Goal: Task Accomplishment & Management: Complete application form

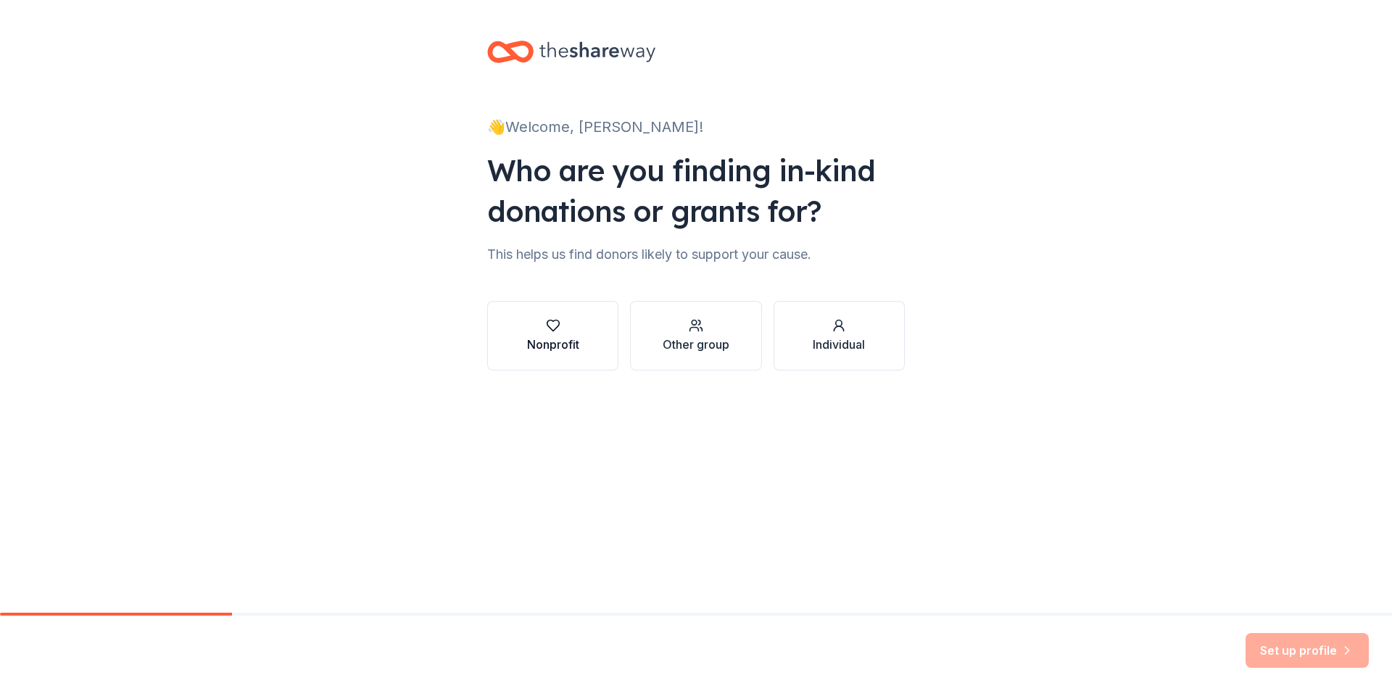
click at [553, 331] on icon "button" at bounding box center [553, 325] width 12 height 11
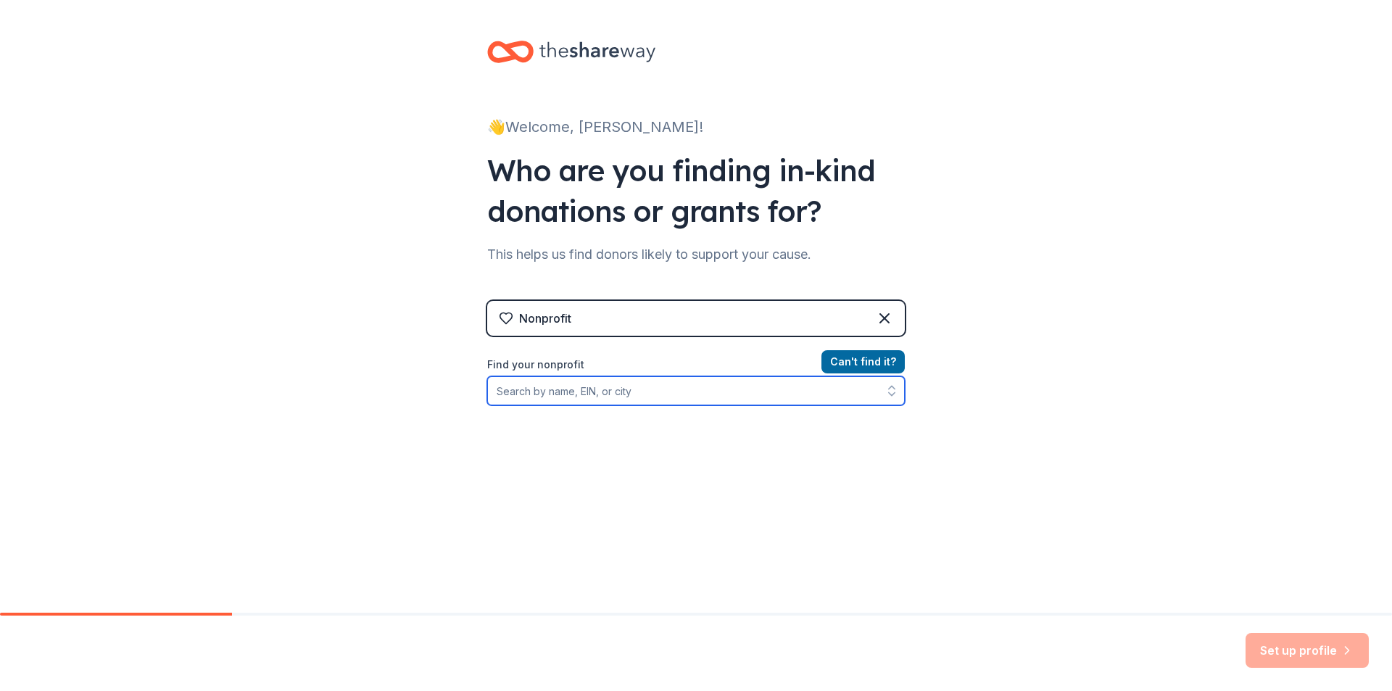
click at [531, 391] on input "Find your nonprofit" at bounding box center [696, 390] width 418 height 29
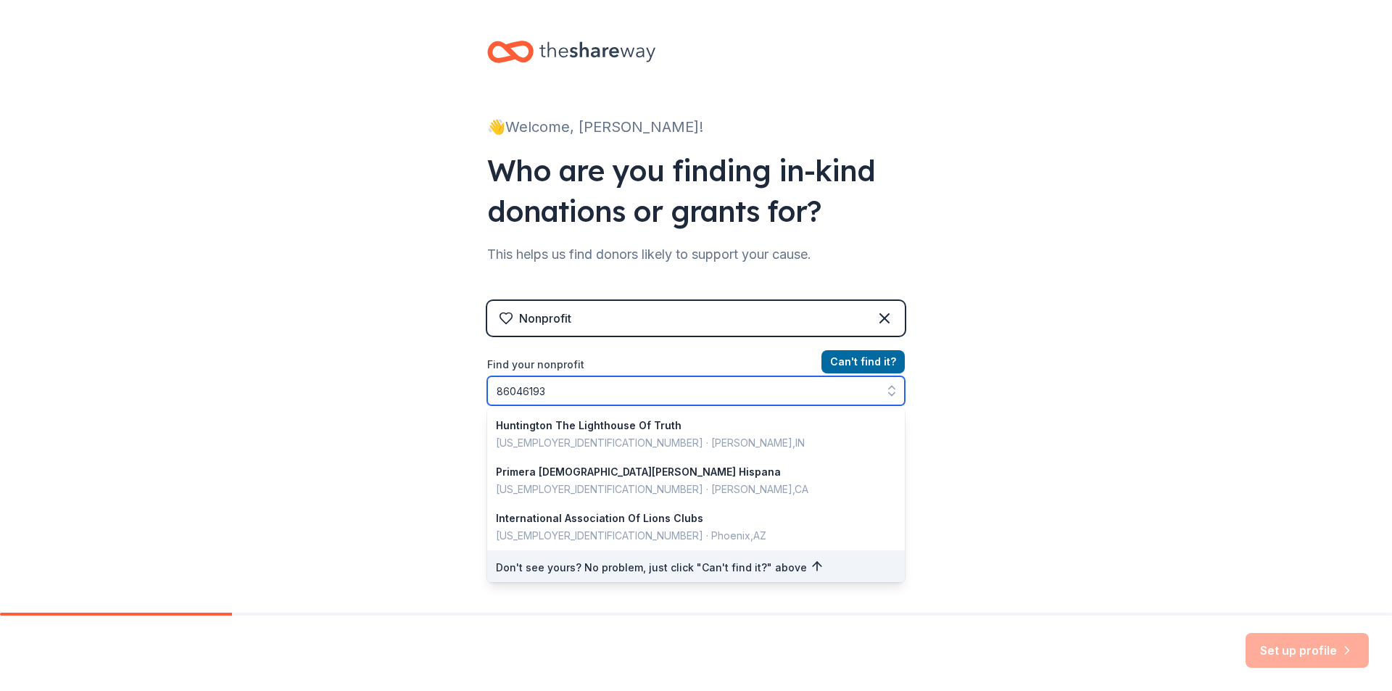
type input "860461930"
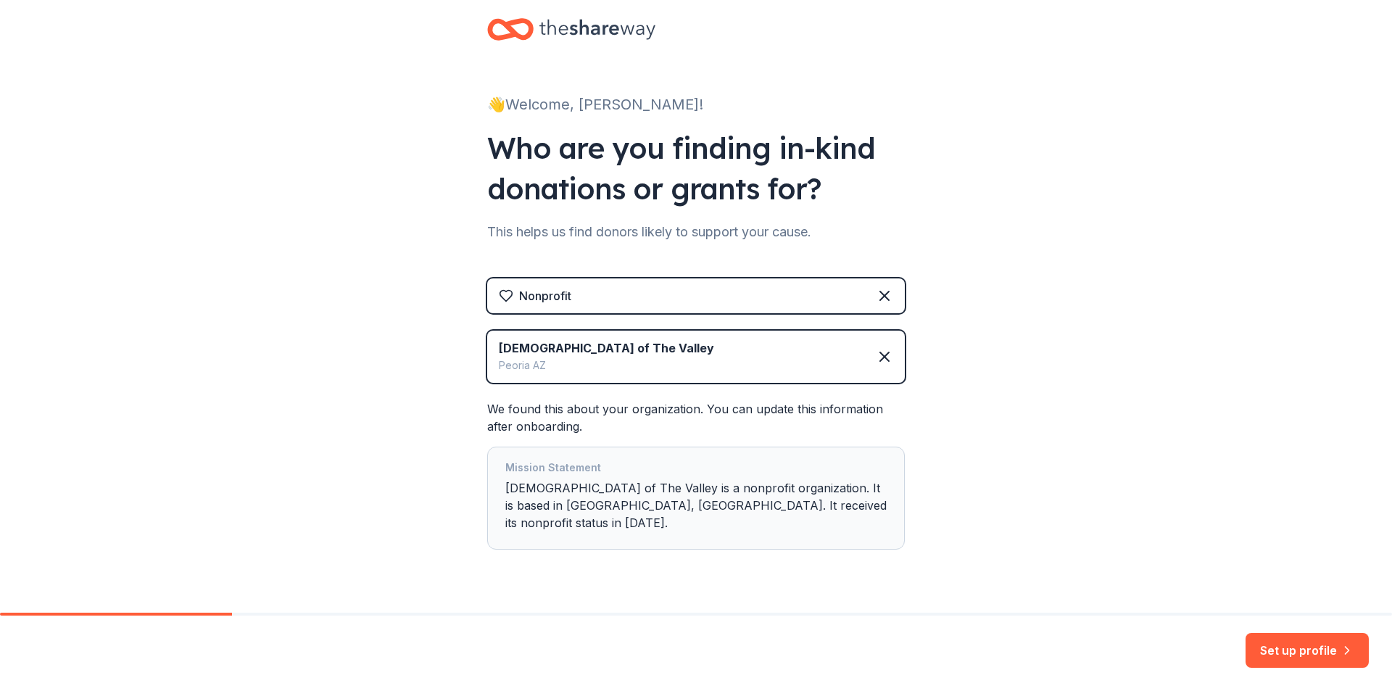
scroll to position [41, 0]
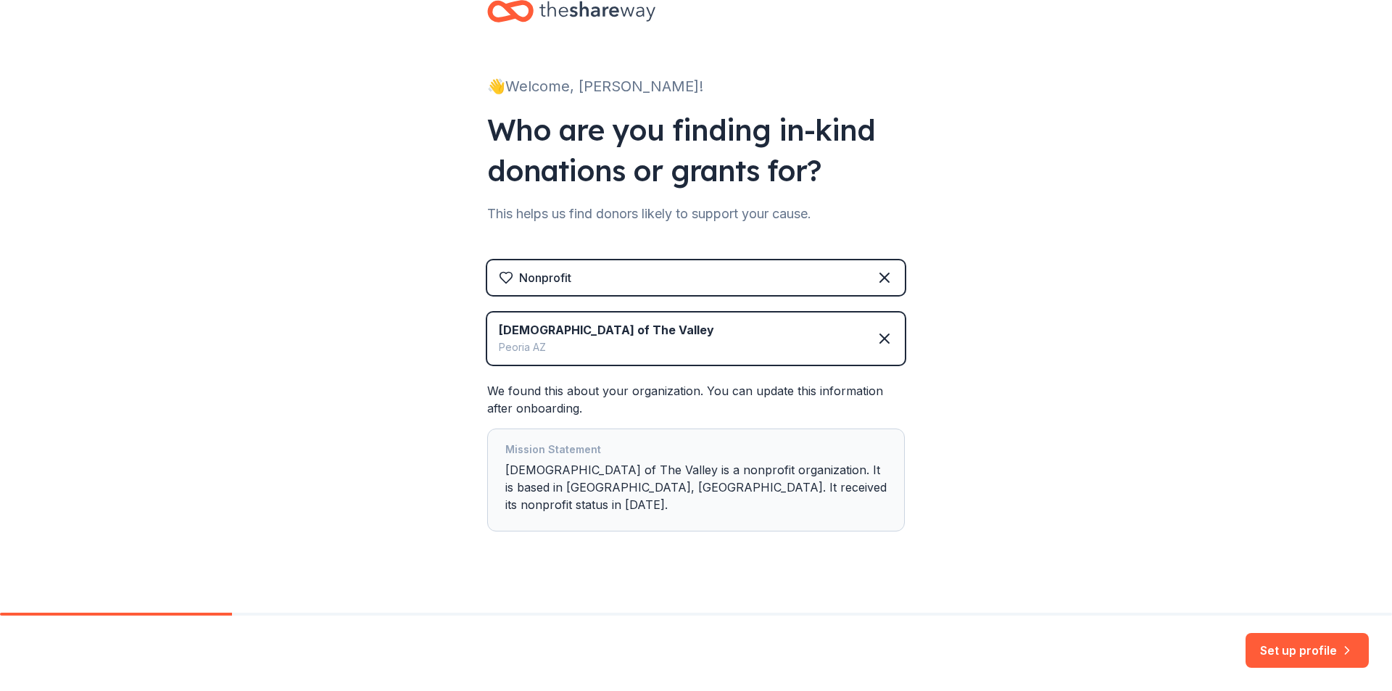
click at [1336, 652] on button "Set up profile" at bounding box center [1307, 650] width 123 height 35
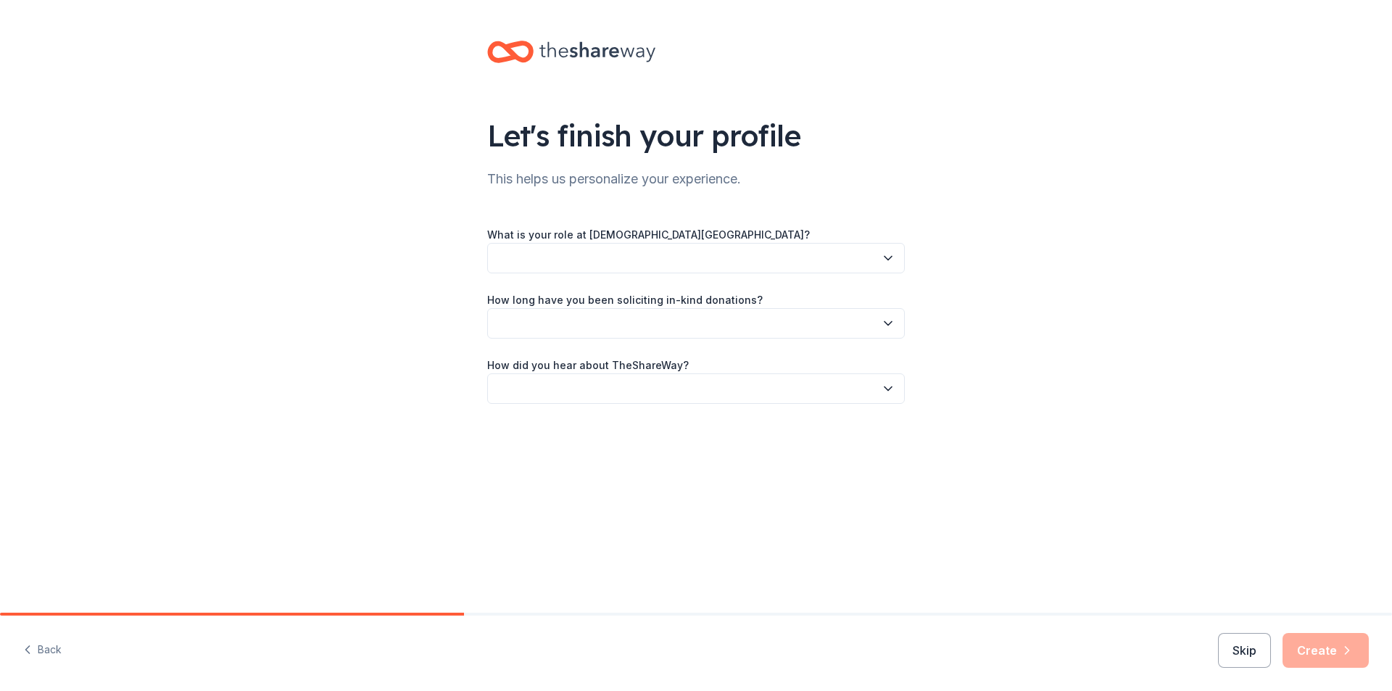
click at [568, 263] on button "button" at bounding box center [696, 258] width 418 height 30
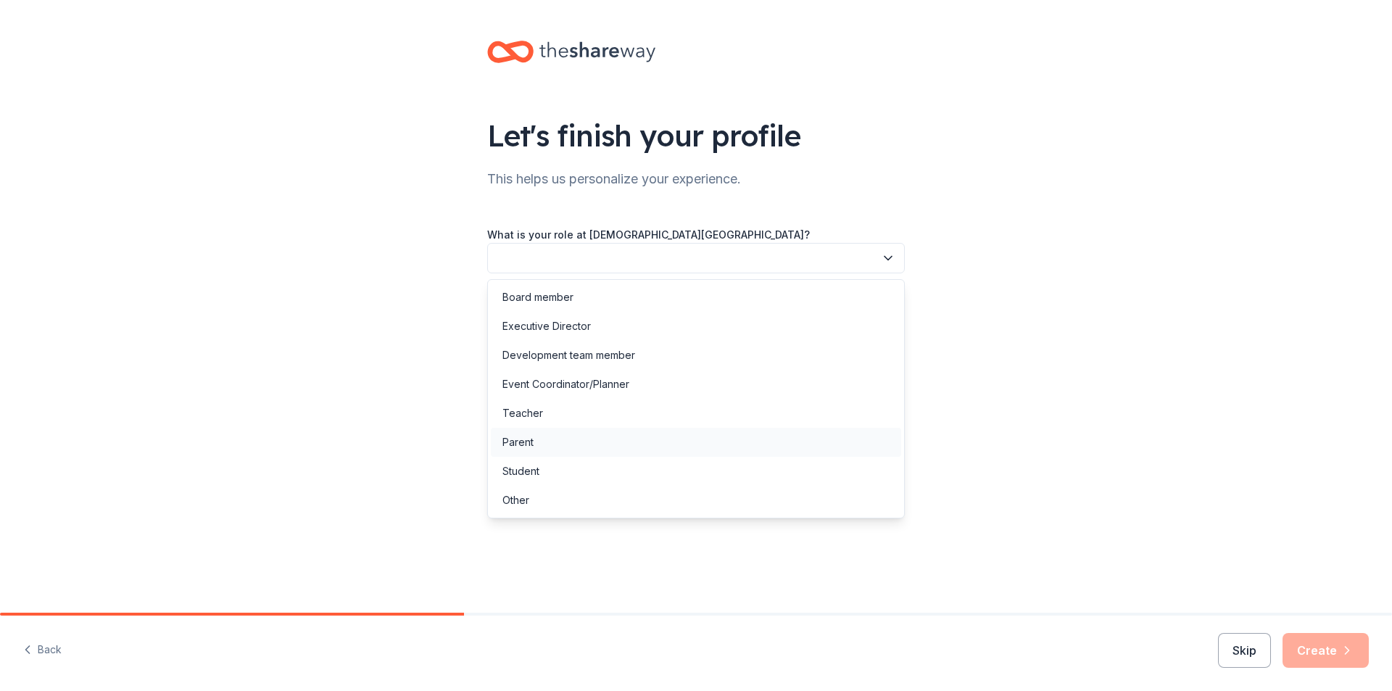
click at [521, 440] on div "Parent" at bounding box center [517, 442] width 31 height 17
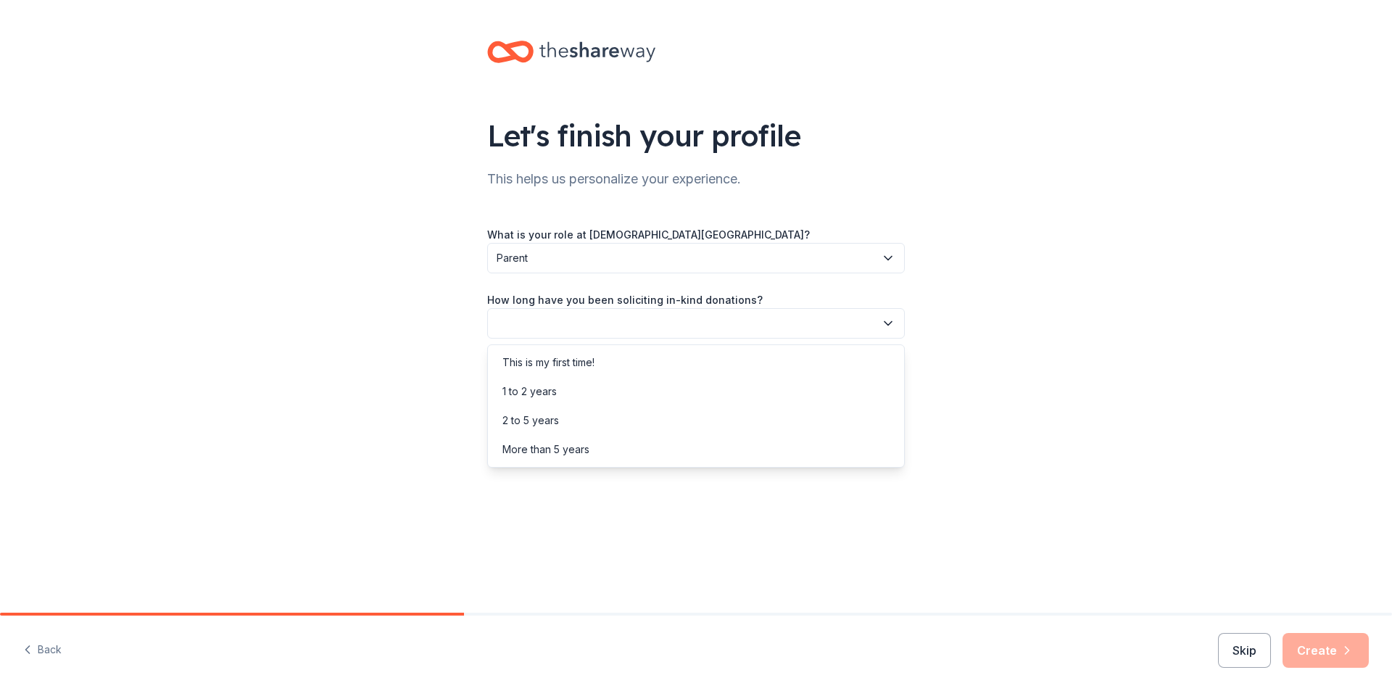
click at [553, 318] on button "button" at bounding box center [696, 323] width 418 height 30
click at [562, 364] on div "This is my first time!" at bounding box center [548, 362] width 92 height 17
click at [562, 386] on button "button" at bounding box center [696, 388] width 418 height 30
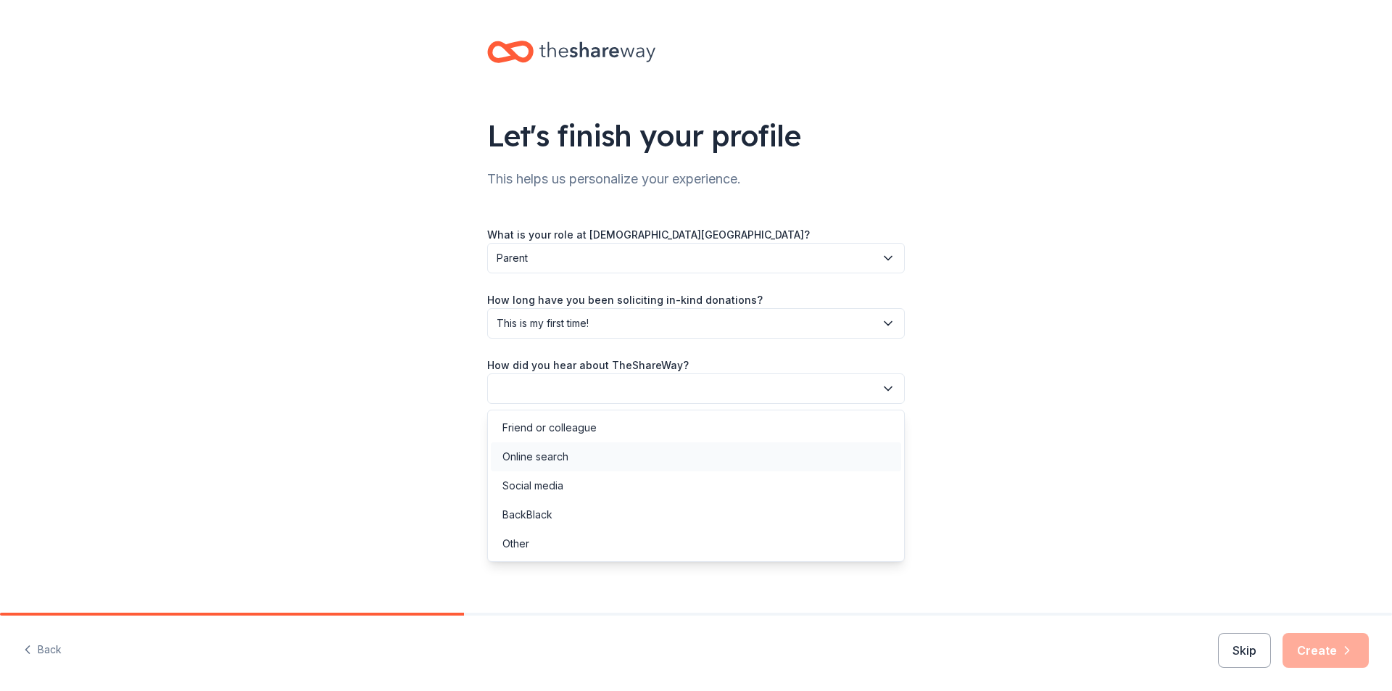
click at [545, 457] on div "Online search" at bounding box center [535, 456] width 66 height 17
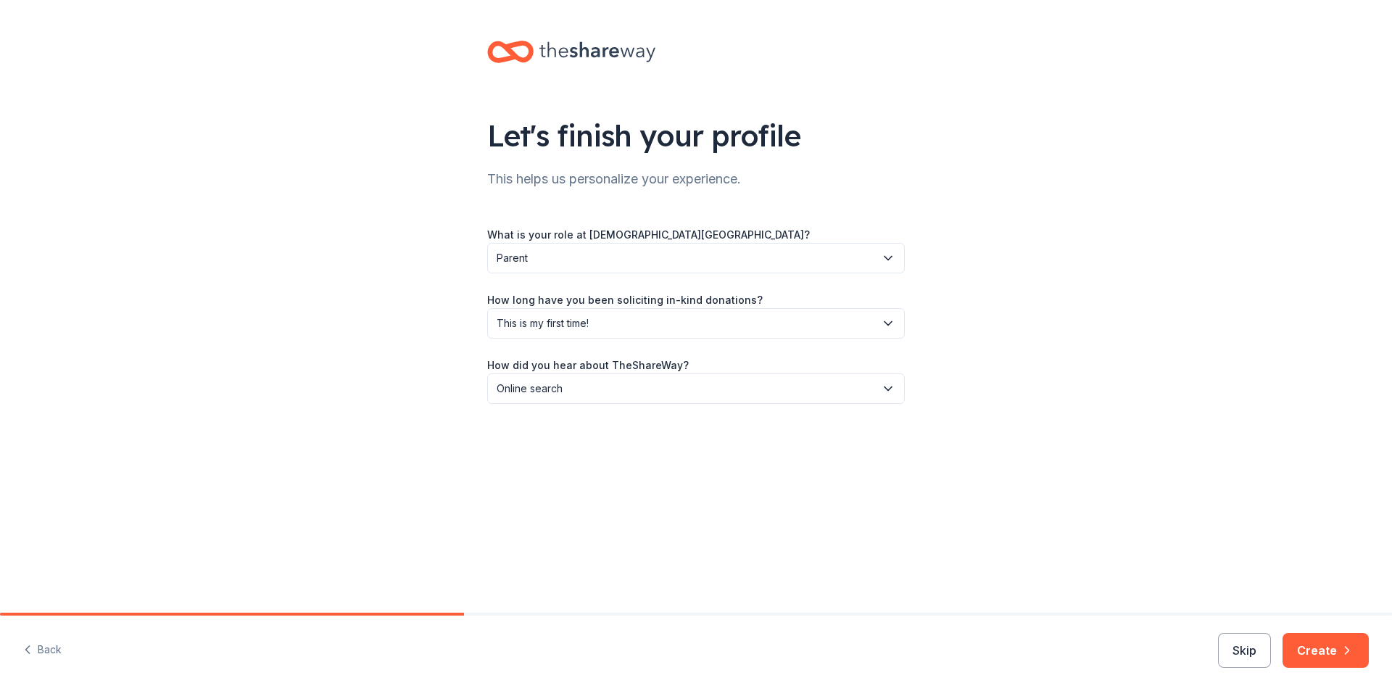
click at [1318, 652] on button "Create" at bounding box center [1326, 650] width 86 height 35
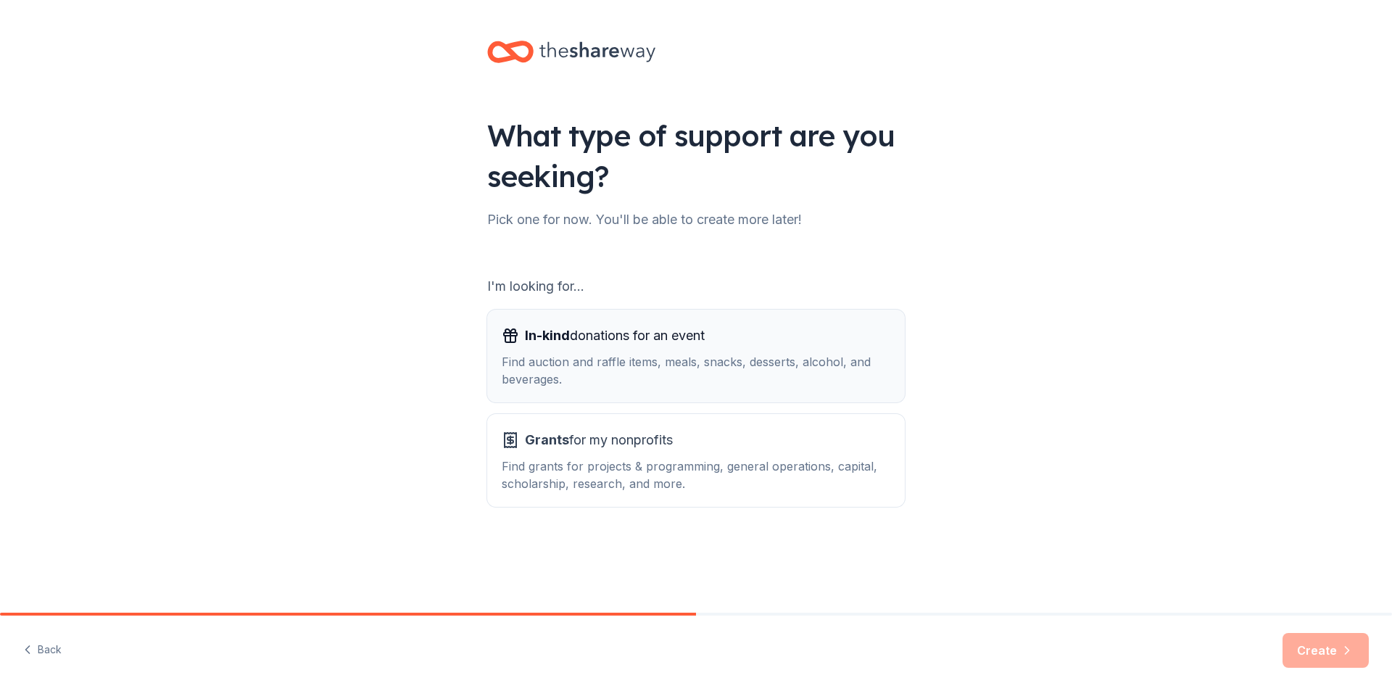
click at [669, 347] on span "In-kind donations for an event" at bounding box center [615, 335] width 180 height 23
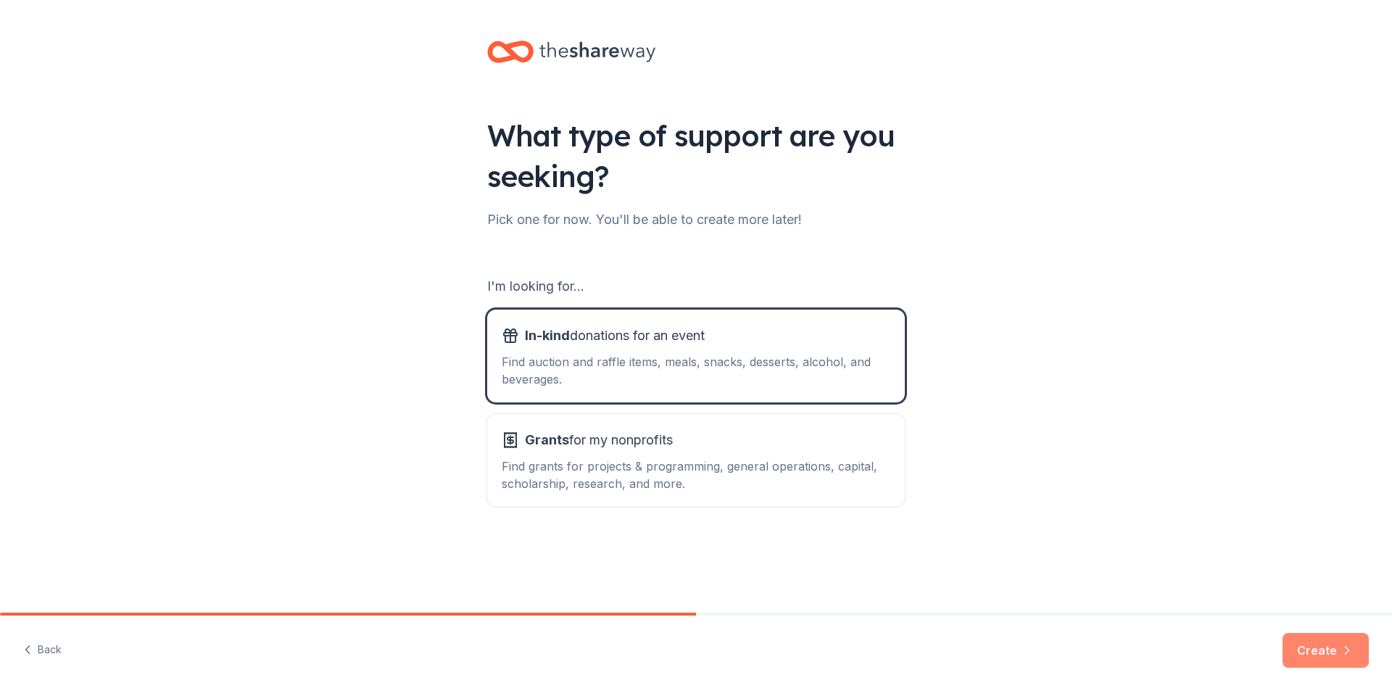
click at [1315, 639] on button "Create" at bounding box center [1326, 650] width 86 height 35
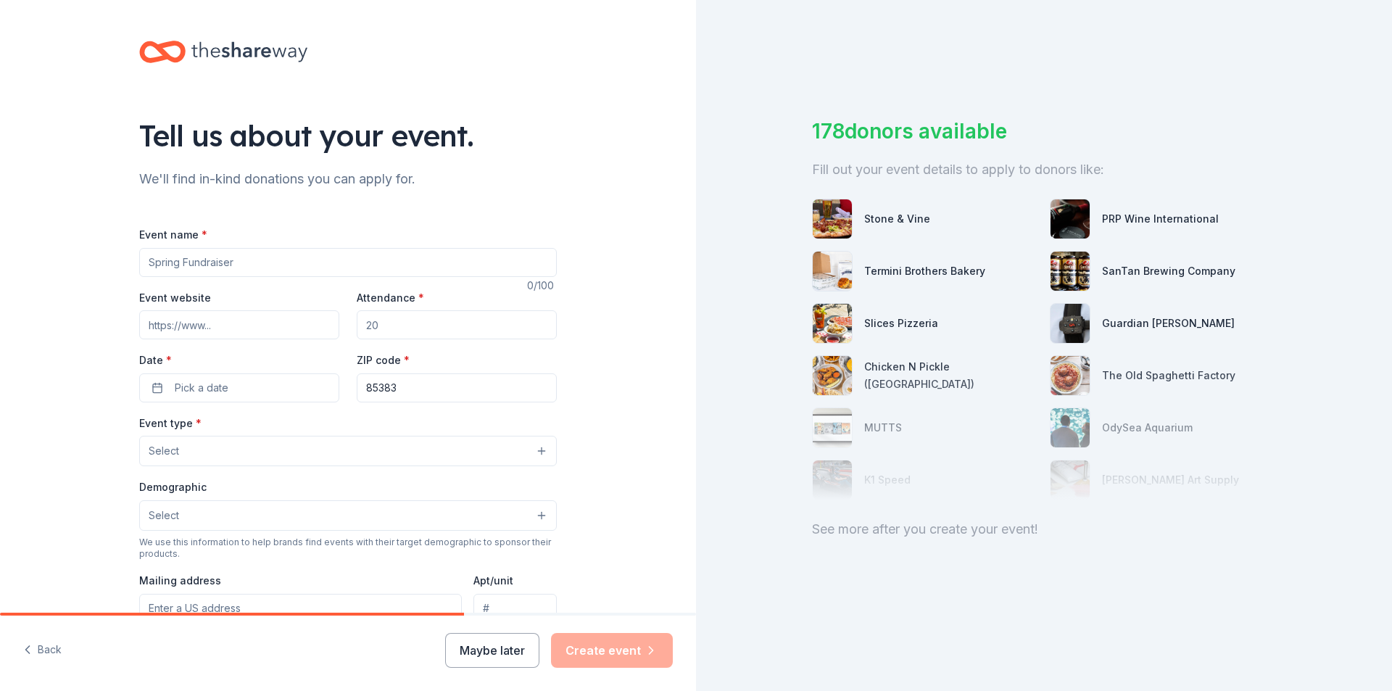
click at [240, 265] on input "Event name *" at bounding box center [348, 262] width 418 height 29
type input "Raffle"
click at [394, 333] on input "Attendance *" at bounding box center [457, 324] width 200 height 29
type input "100"
click at [232, 394] on button "Pick a date" at bounding box center [239, 387] width 200 height 29
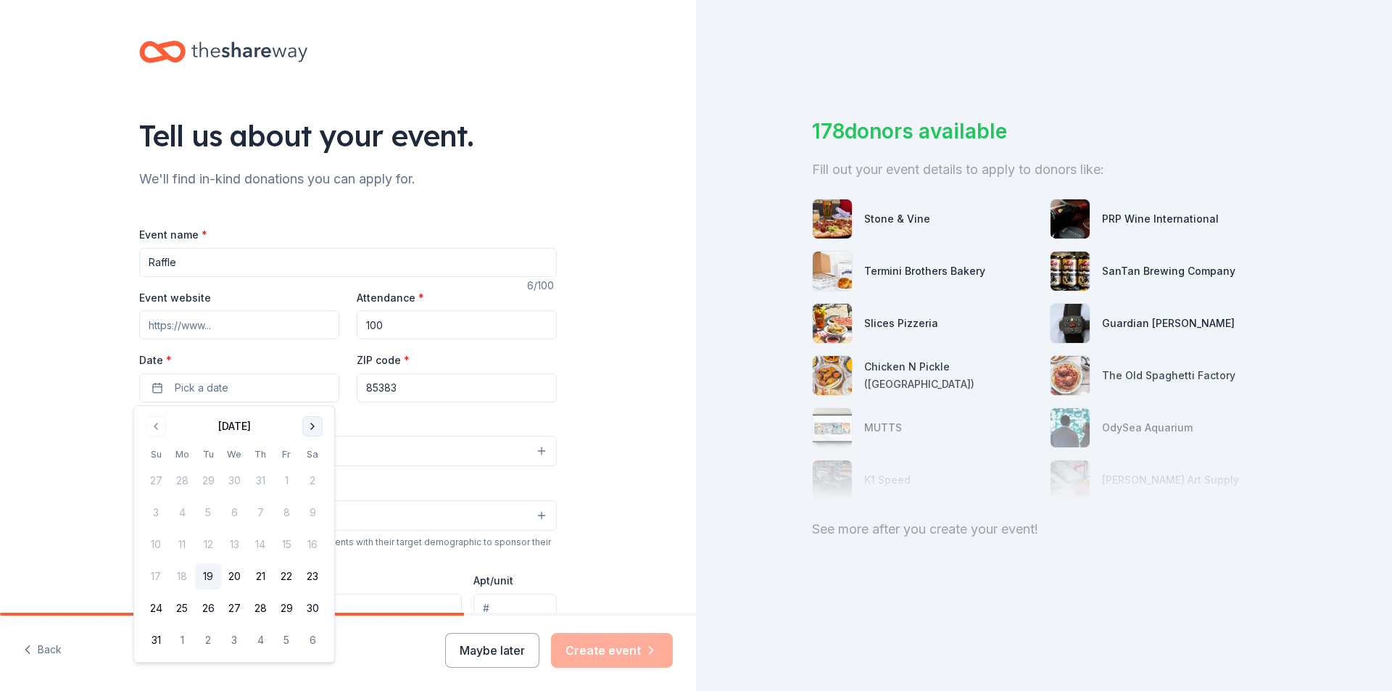
click at [310, 428] on button "Go to next month" at bounding box center [312, 426] width 20 height 20
click at [183, 508] on button "6" at bounding box center [182, 513] width 26 height 26
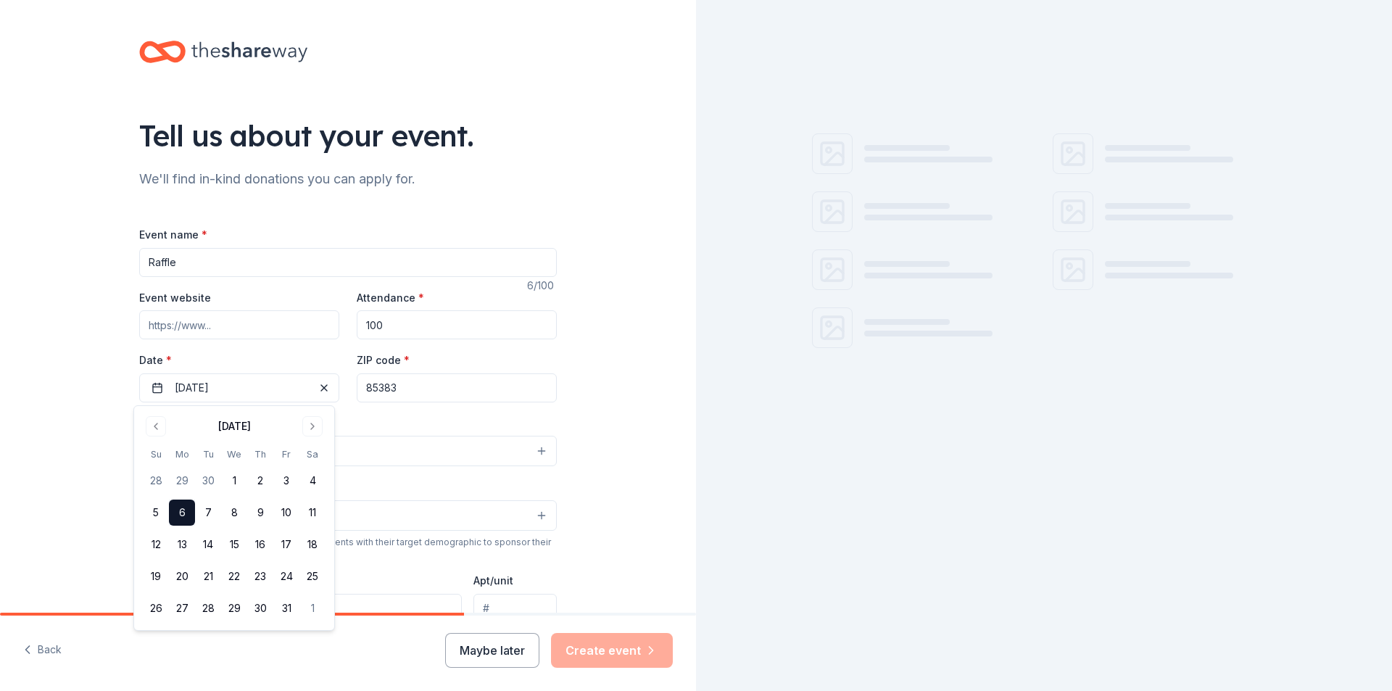
click at [424, 386] on input "85383" at bounding box center [457, 387] width 200 height 29
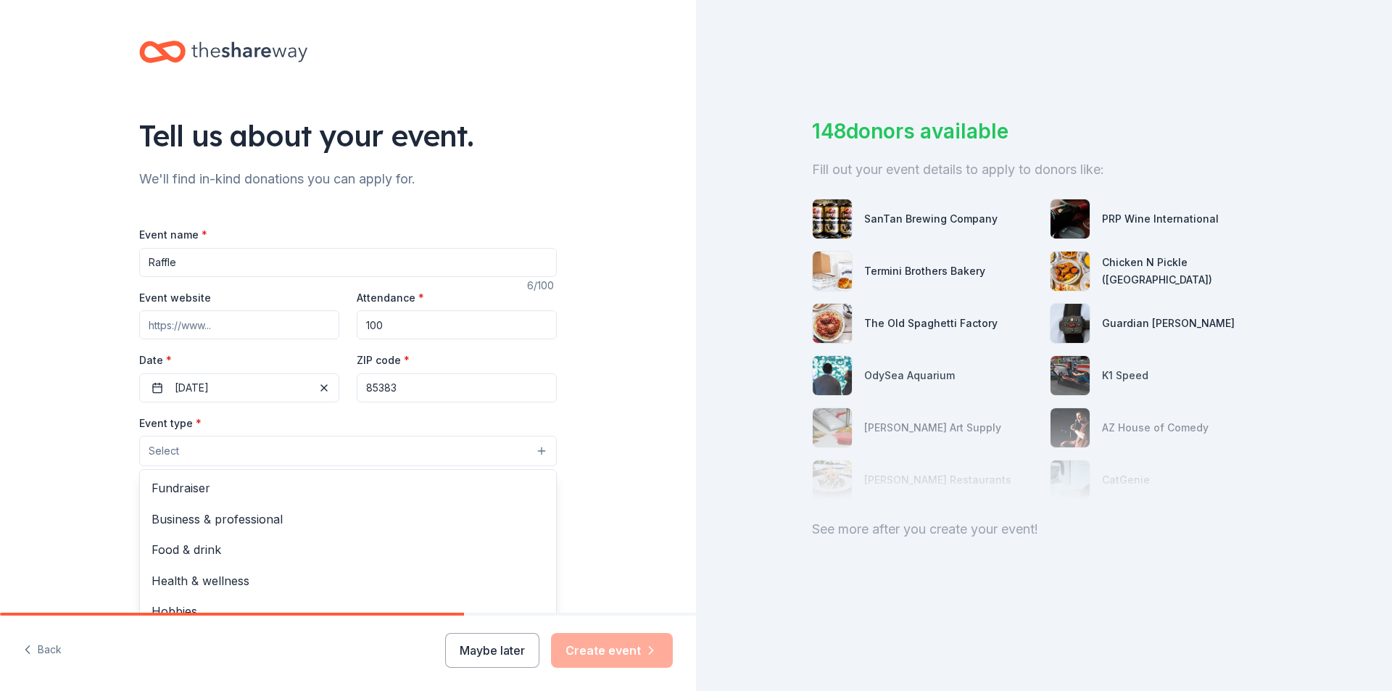
click at [276, 444] on button "Select" at bounding box center [348, 451] width 418 height 30
click at [241, 493] on span "Fundraiser" at bounding box center [348, 488] width 393 height 19
click at [101, 463] on div "Tell us about your event. We'll find in-kind donations you can apply for. Event…" at bounding box center [348, 483] width 696 height 967
click at [232, 510] on button "Select" at bounding box center [348, 517] width 418 height 30
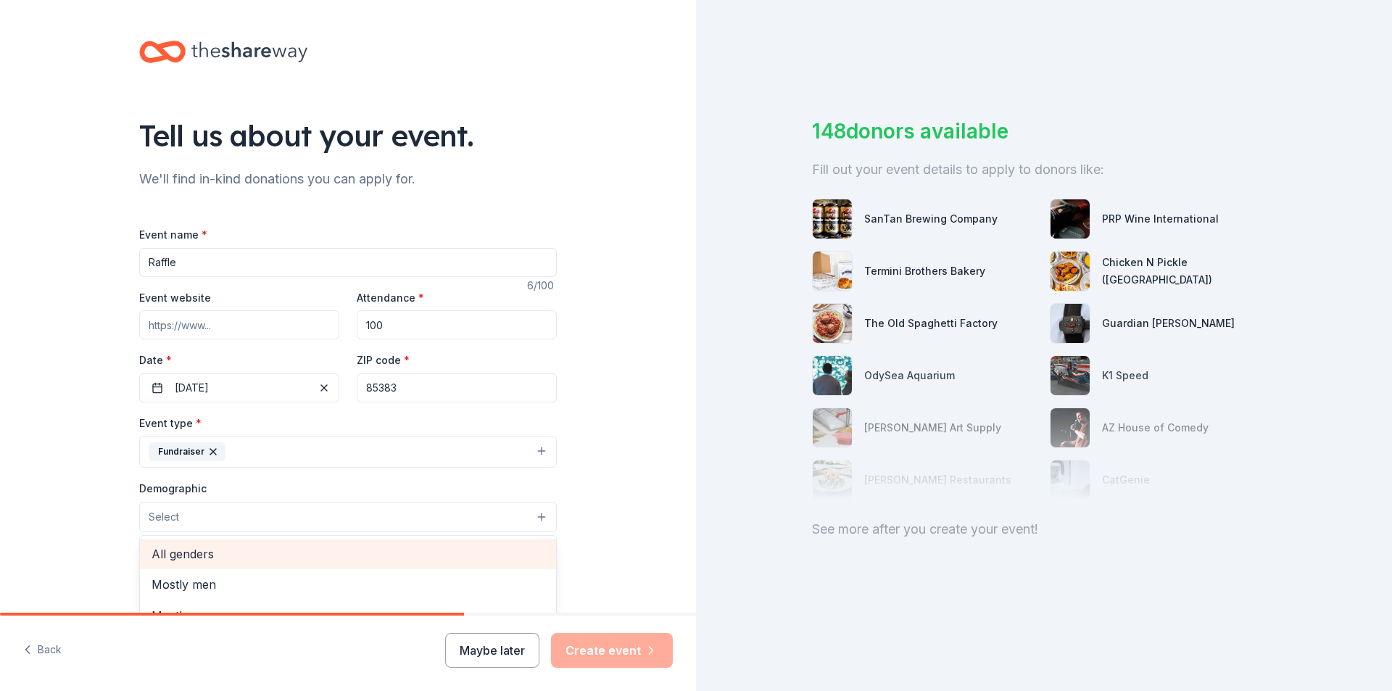
click at [187, 550] on span "All genders" at bounding box center [348, 554] width 393 height 19
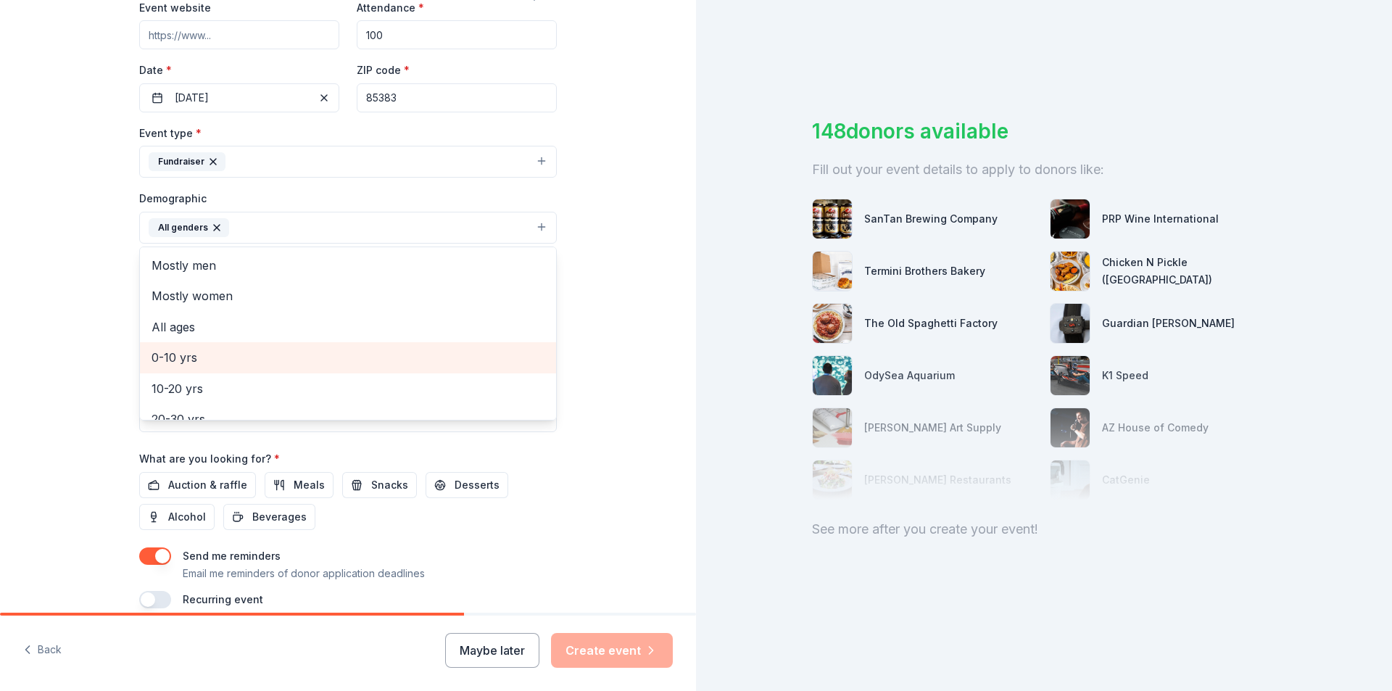
scroll to position [73, 0]
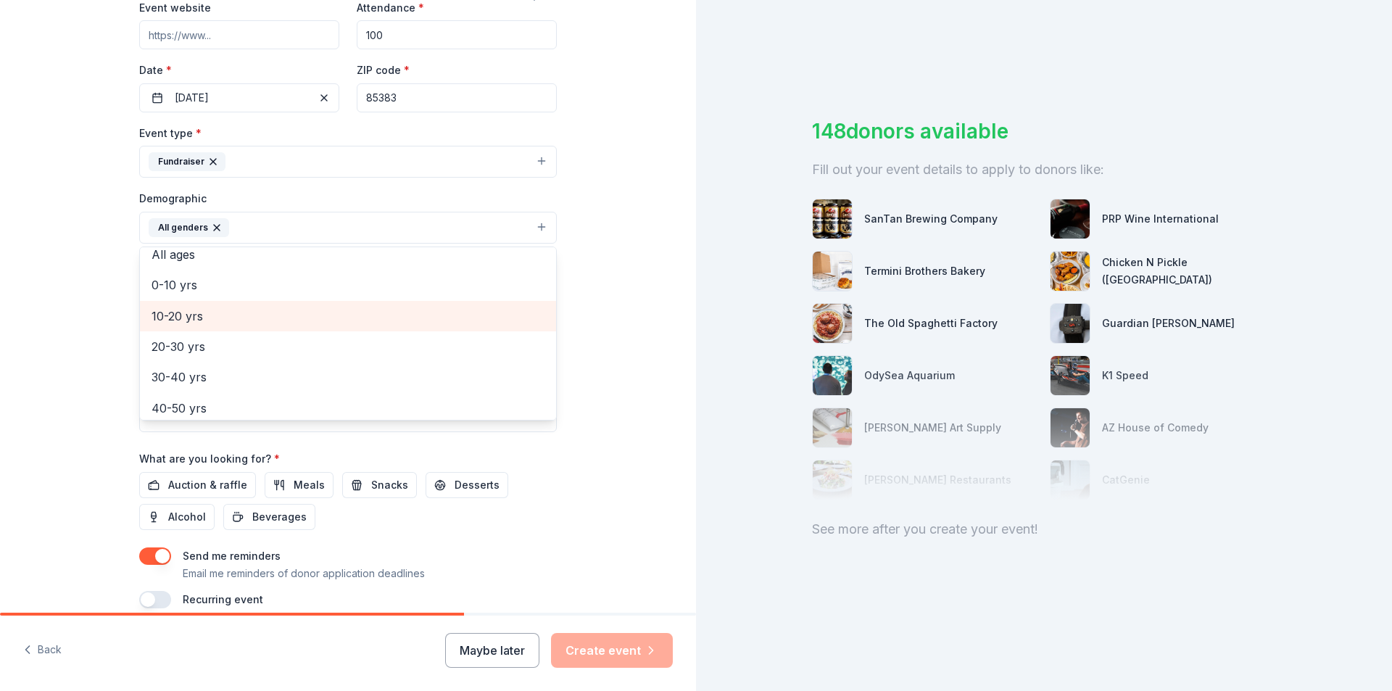
click at [179, 317] on span "10-20 yrs" at bounding box center [348, 316] width 393 height 19
click at [170, 310] on span "20-30 yrs" at bounding box center [348, 316] width 393 height 19
click at [165, 322] on span "30-40 yrs" at bounding box center [348, 316] width 393 height 19
click at [168, 320] on span "40-50 yrs" at bounding box center [348, 316] width 393 height 19
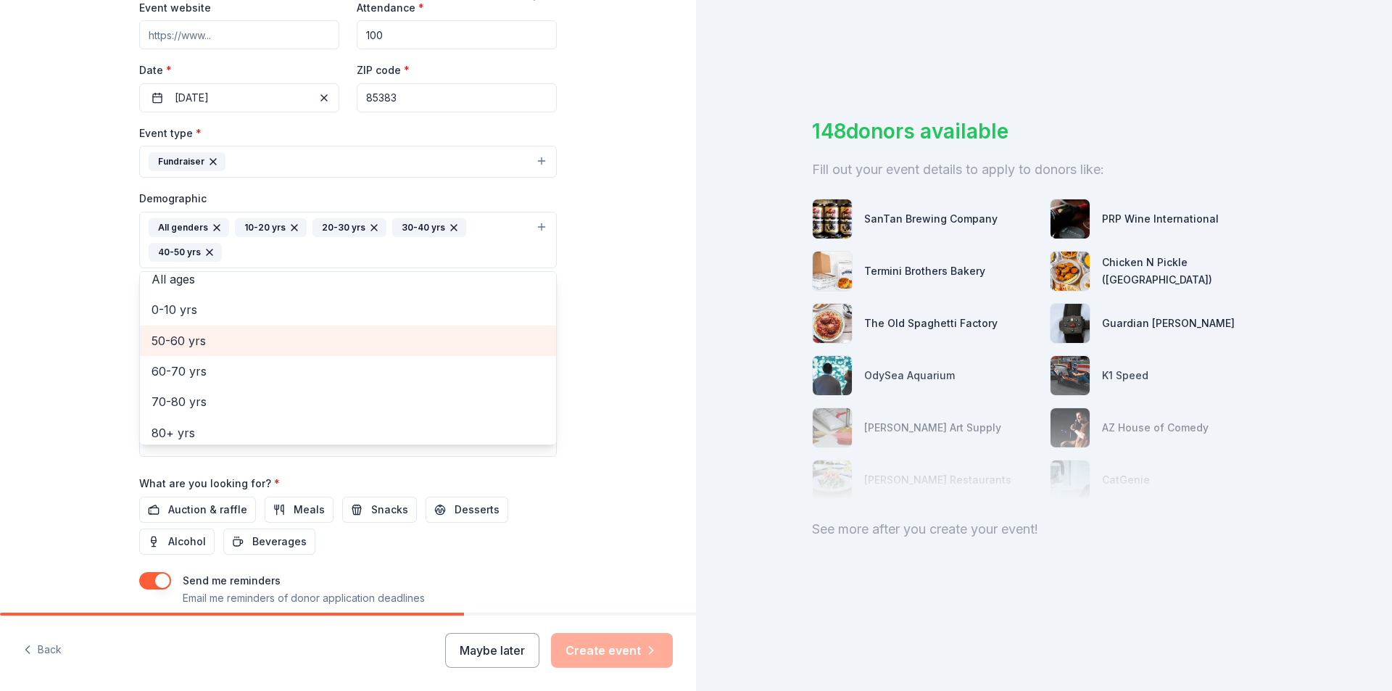
click at [165, 339] on span "50-60 yrs" at bounding box center [348, 340] width 393 height 19
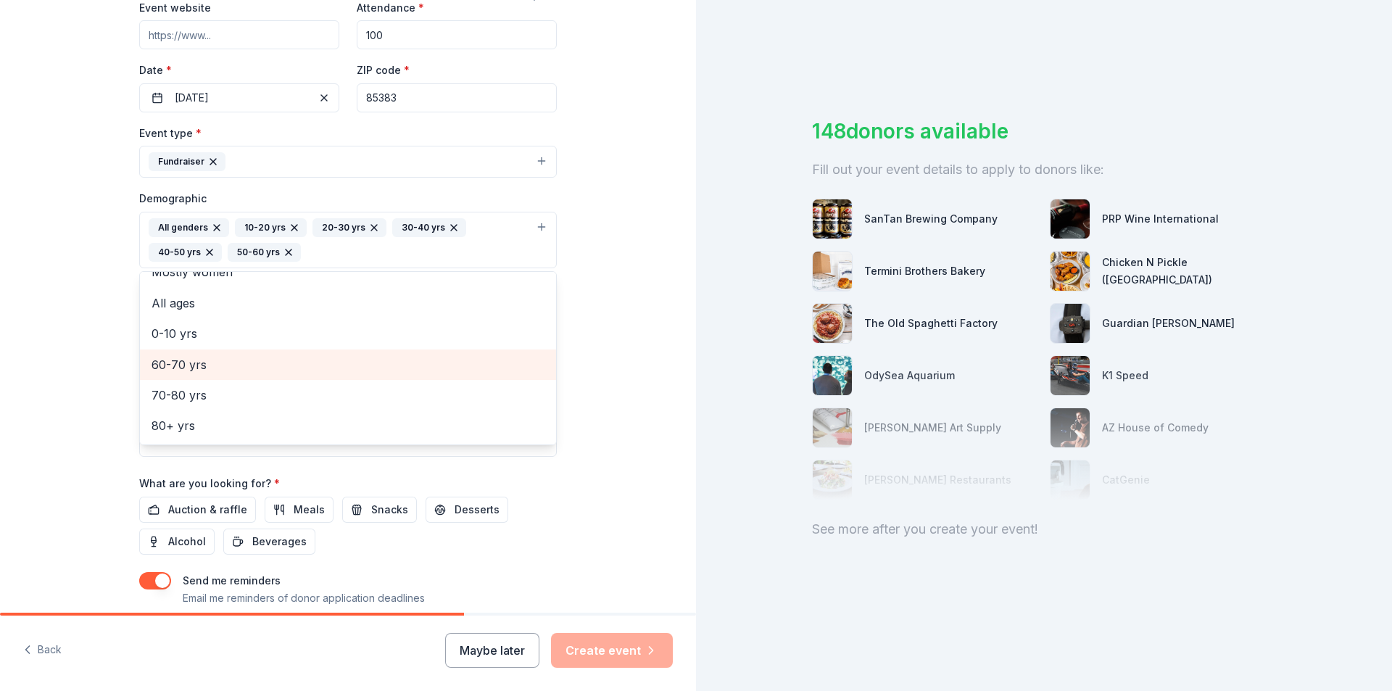
click at [177, 365] on span "60-70 yrs" at bounding box center [348, 364] width 393 height 19
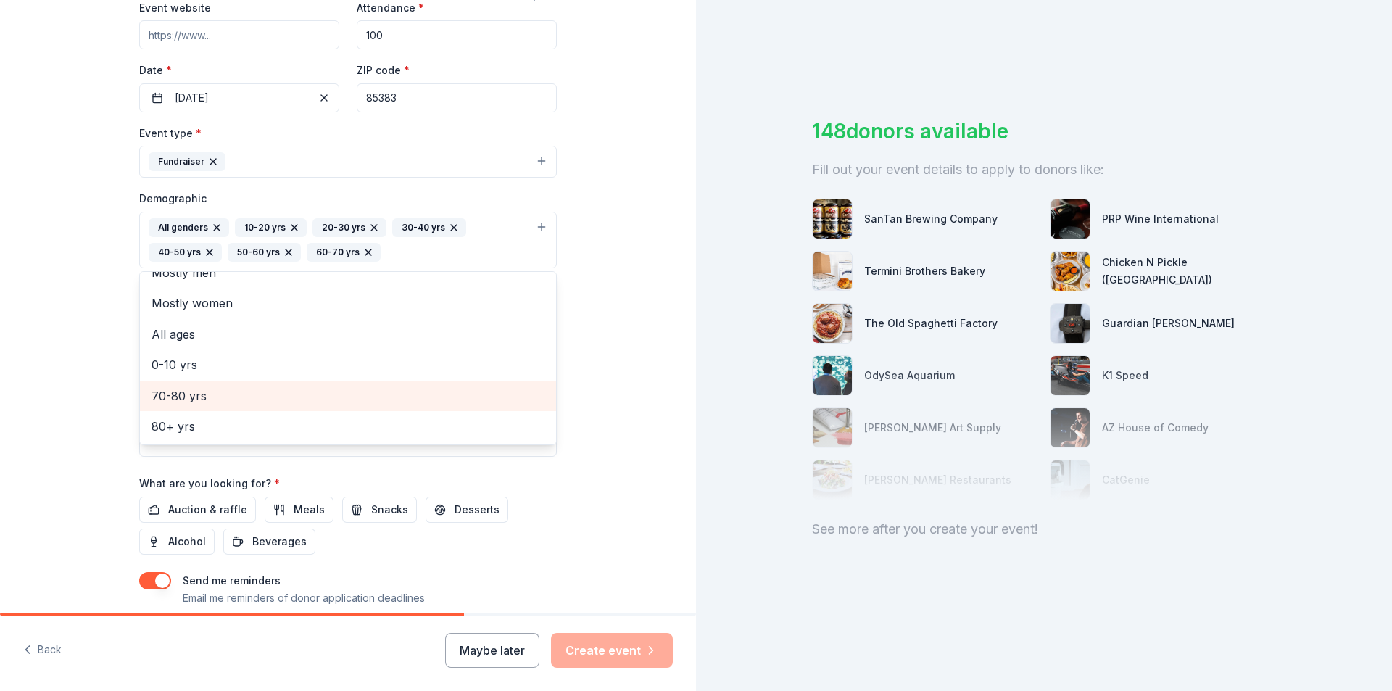
click at [188, 397] on span "70-80 yrs" at bounding box center [348, 395] width 393 height 19
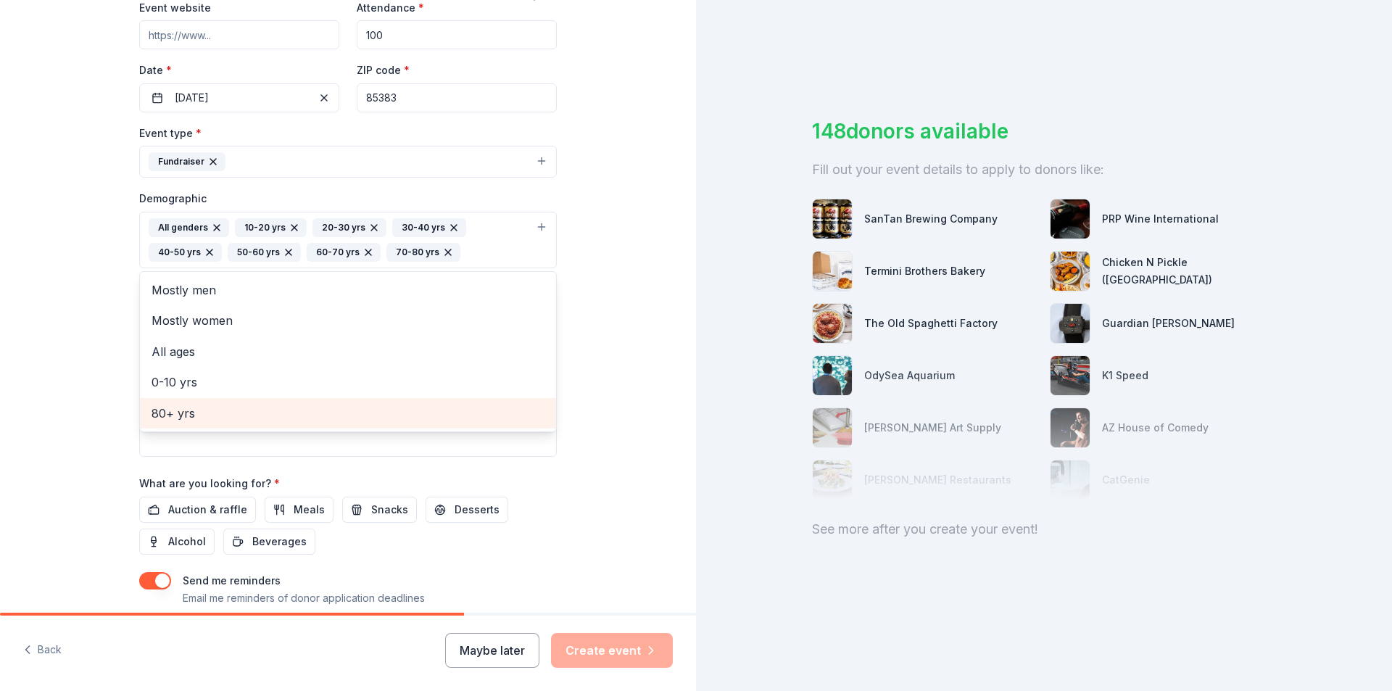
click at [183, 408] on span "80+ yrs" at bounding box center [348, 413] width 393 height 19
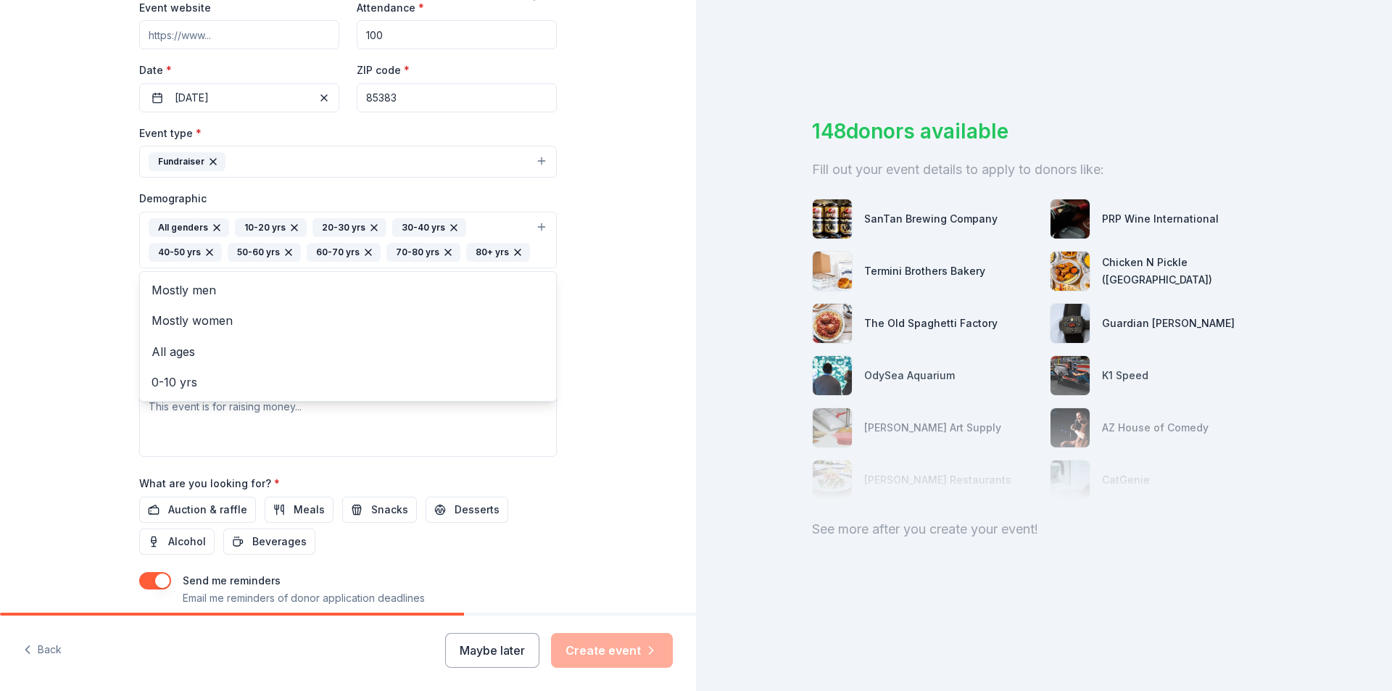
click at [31, 402] on div "Tell us about your event. We'll find in-kind donations you can apply for. Event…" at bounding box center [348, 206] width 696 height 993
click at [260, 344] on input "Mailing address" at bounding box center [300, 345] width 323 height 29
type input "828 W Tombstone Trail"
click at [202, 431] on textarea at bounding box center [348, 424] width 418 height 65
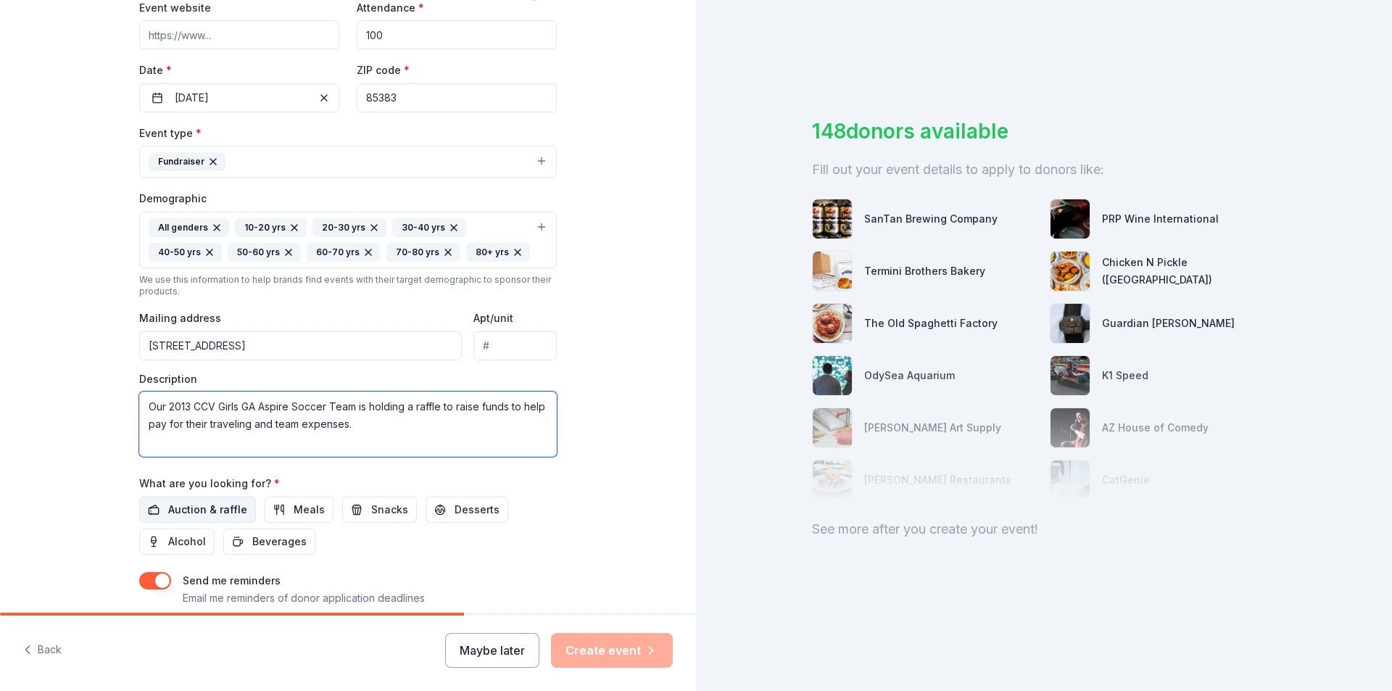
type textarea "Our 2013 CCV Girls GA Aspire Soccer Team is holding a raffle to raise funds to …"
click at [181, 510] on span "Auction & raffle" at bounding box center [207, 509] width 79 height 17
click at [294, 505] on span "Meals" at bounding box center [309, 509] width 31 height 17
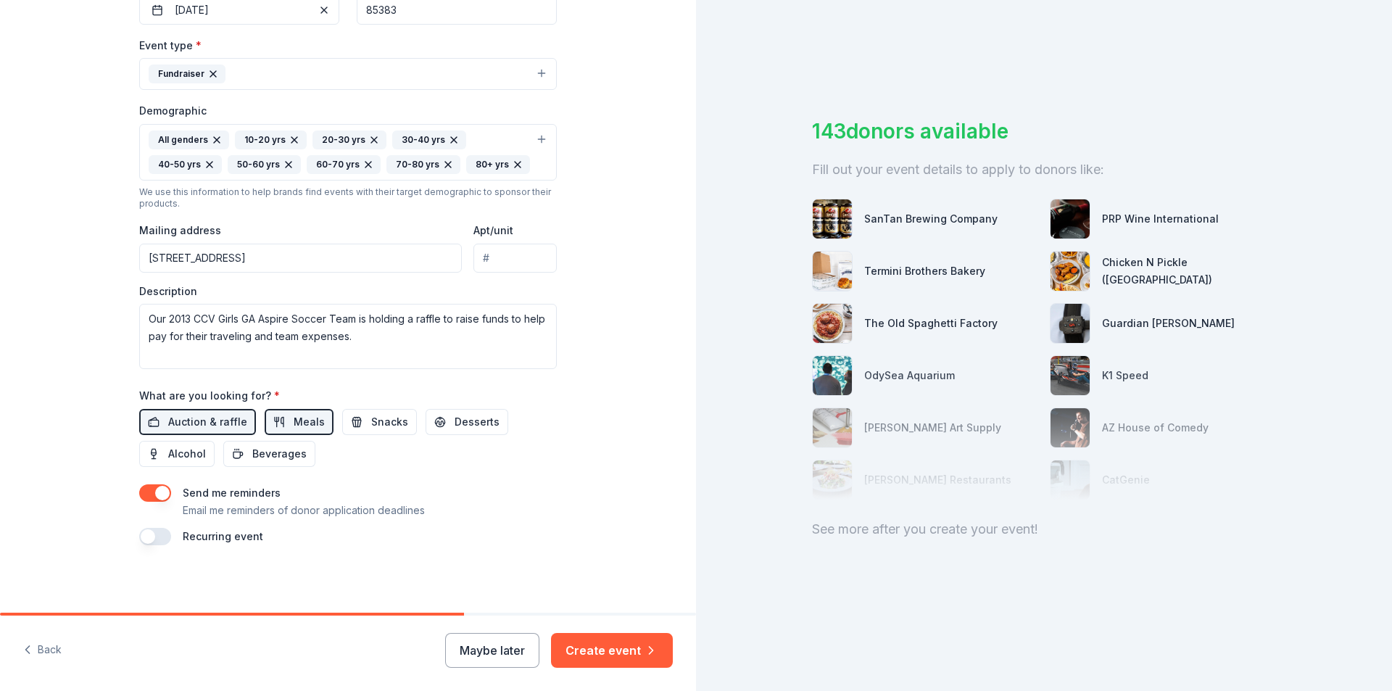
scroll to position [380, 0]
click at [159, 484] on button "button" at bounding box center [155, 490] width 32 height 17
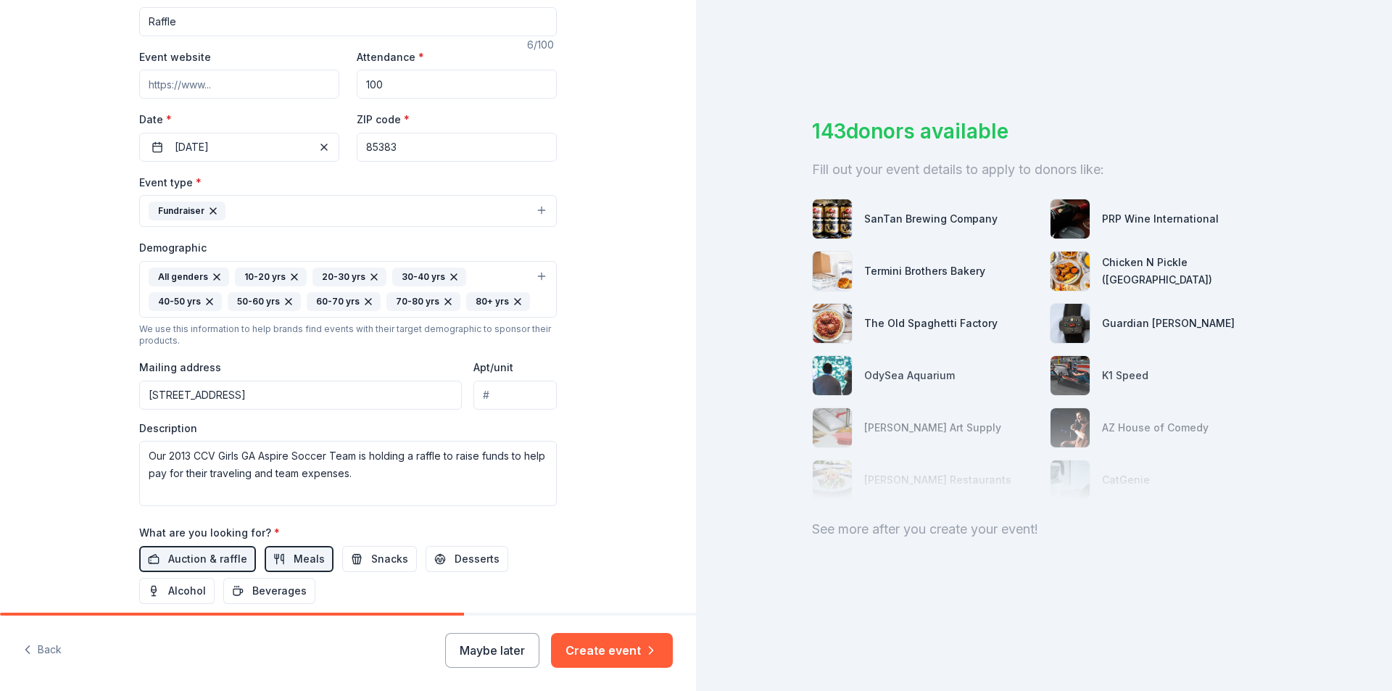
scroll to position [235, 0]
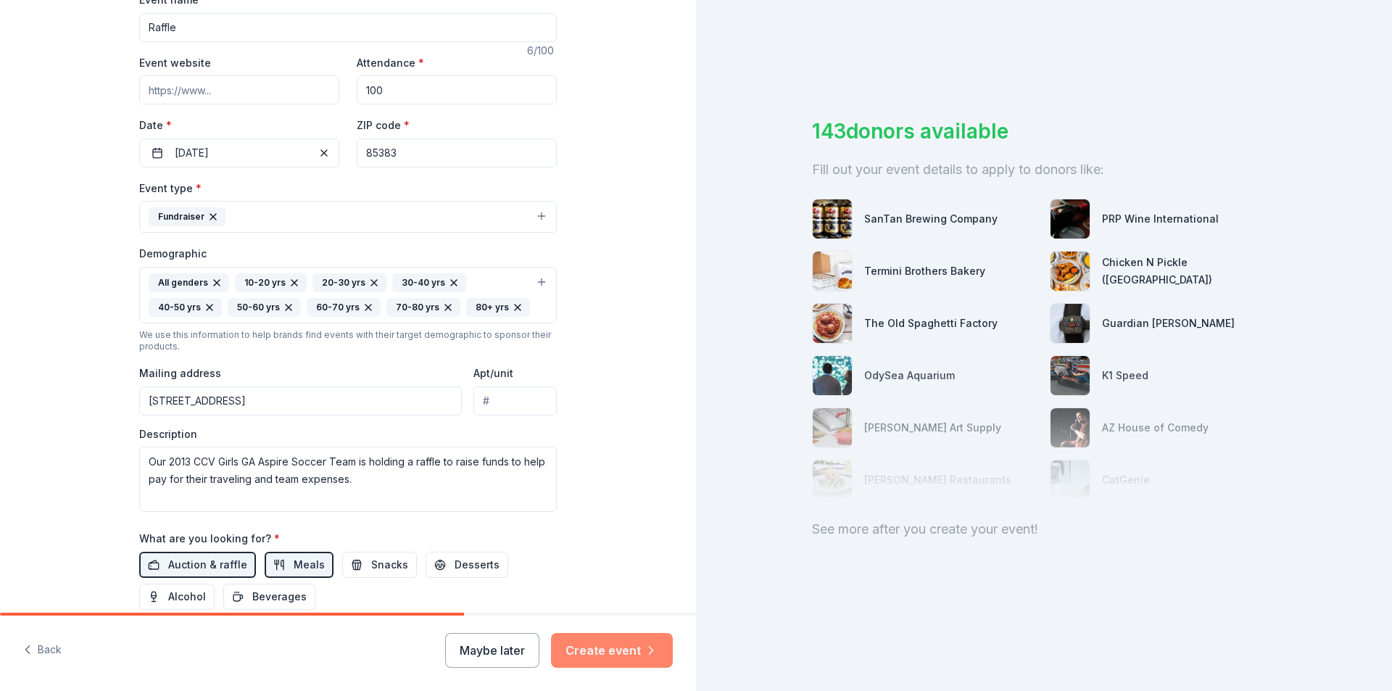
click at [636, 650] on button "Create event" at bounding box center [612, 650] width 122 height 35
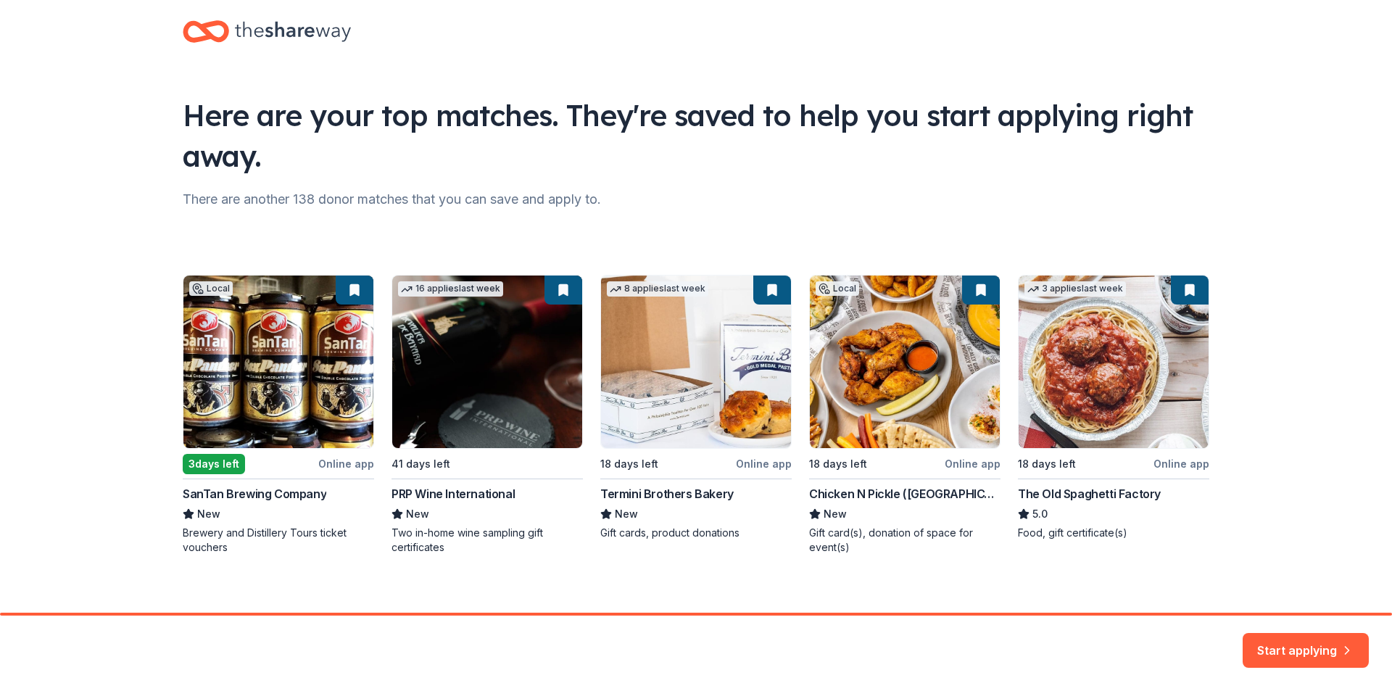
scroll to position [32, 0]
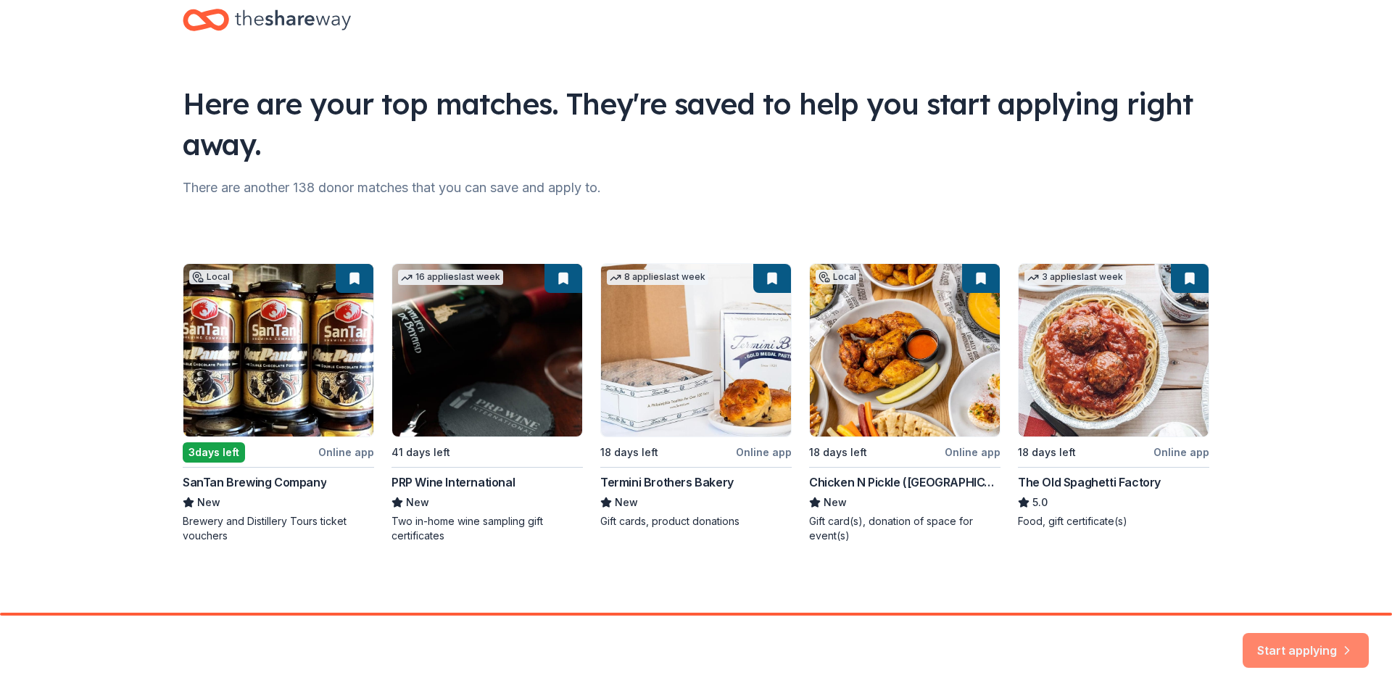
click at [1270, 635] on button "Start applying" at bounding box center [1306, 641] width 126 height 35
click at [1299, 651] on div "Start applying" at bounding box center [1306, 650] width 126 height 35
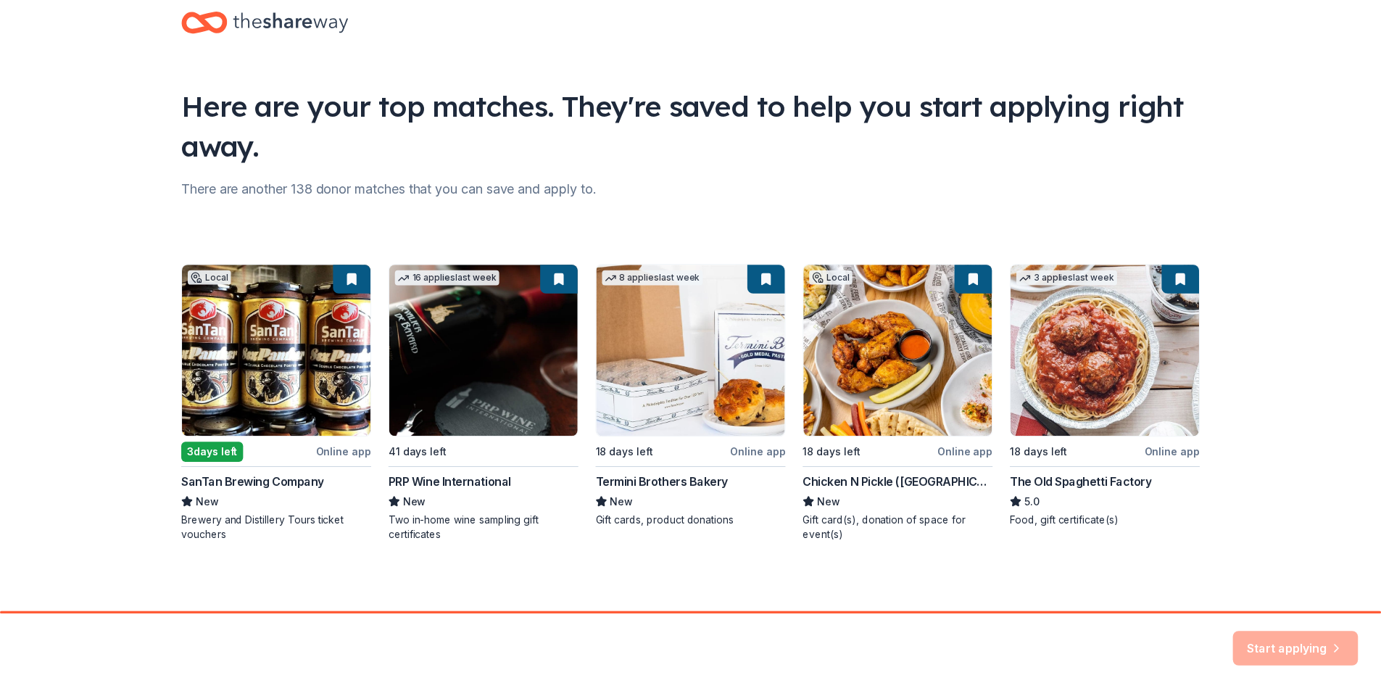
scroll to position [0, 0]
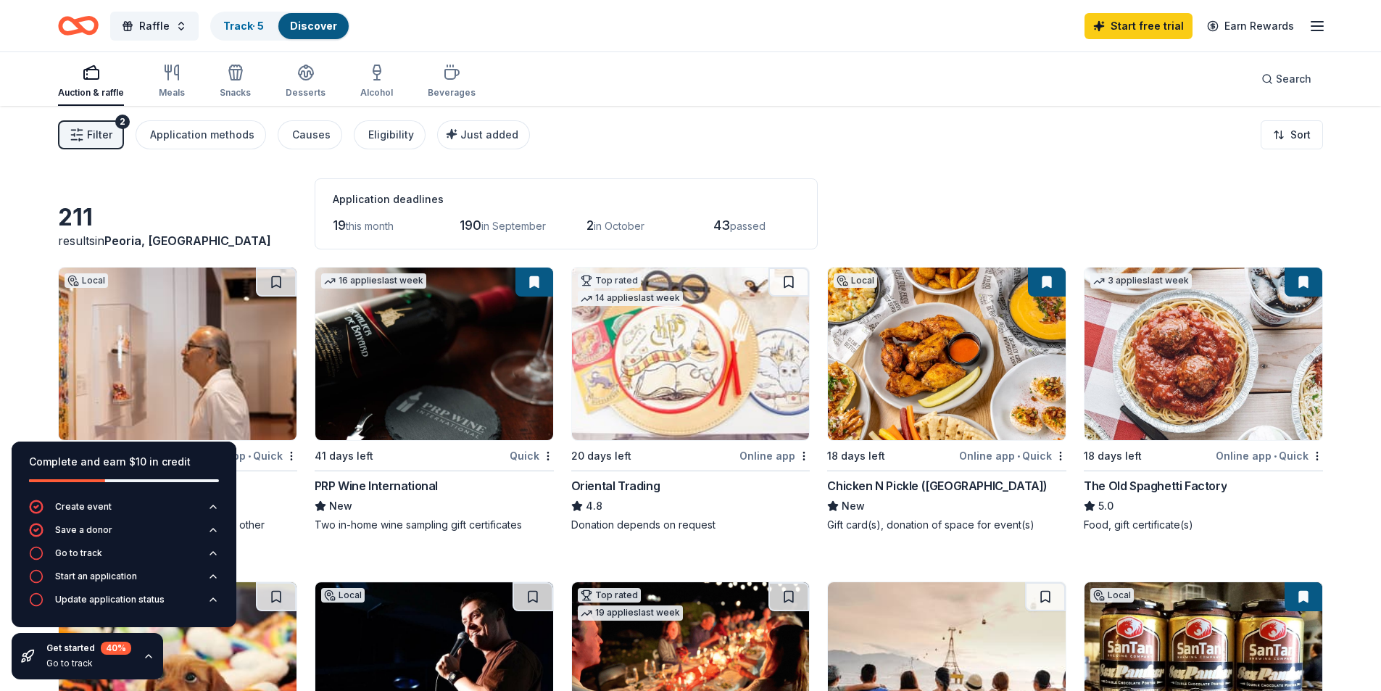
click at [149, 655] on icon "button" at bounding box center [149, 656] width 12 height 12
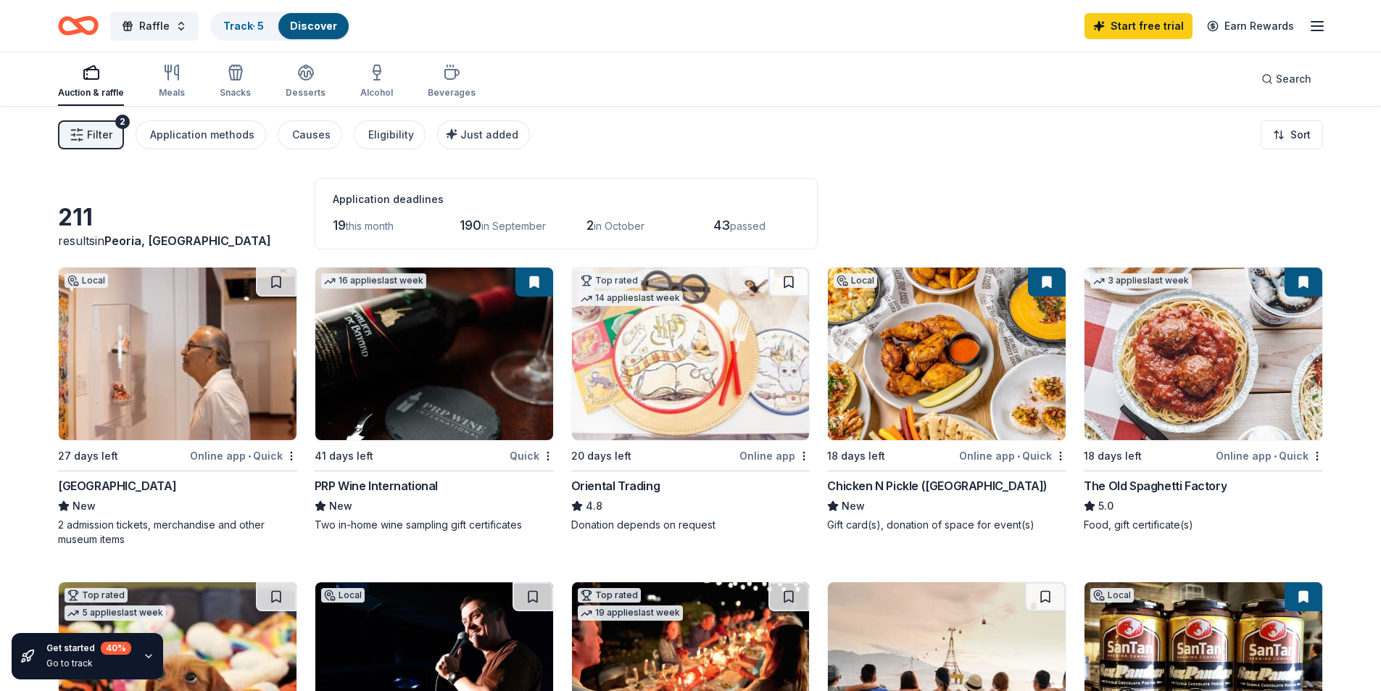
click at [149, 655] on icon "button" at bounding box center [149, 656] width 6 height 3
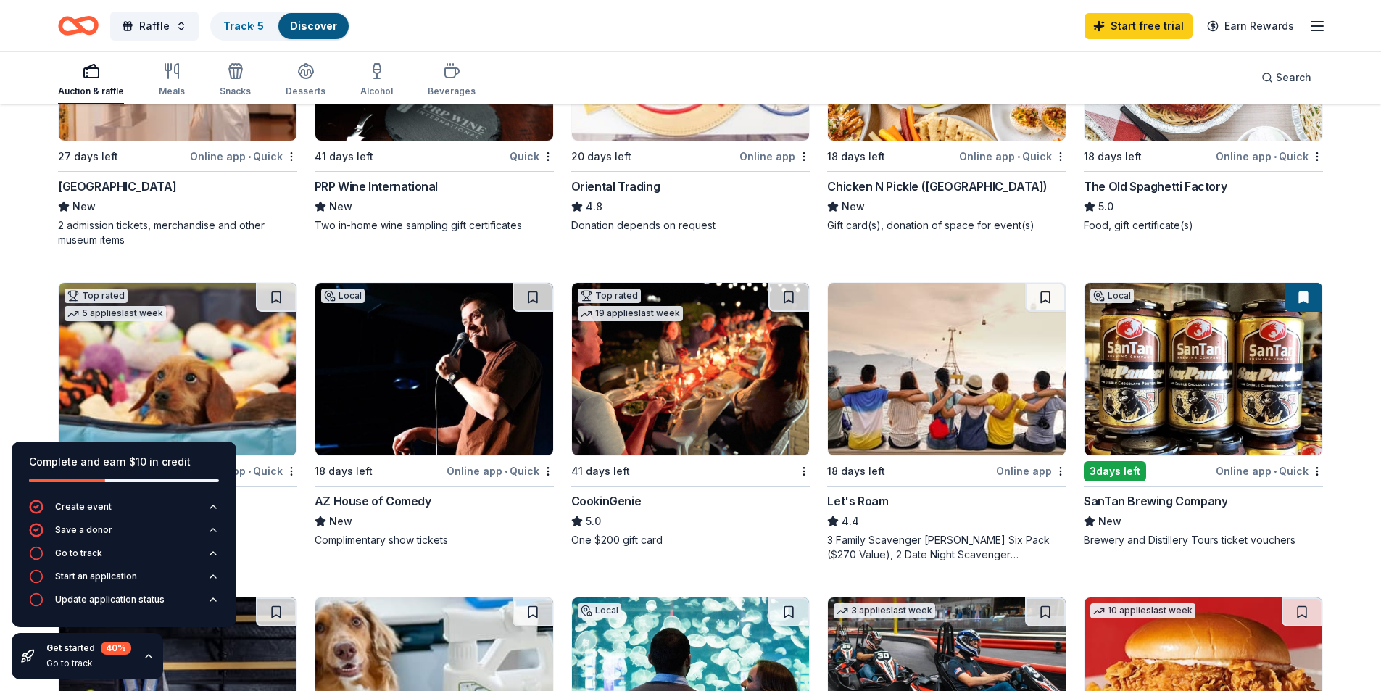
scroll to position [435, 0]
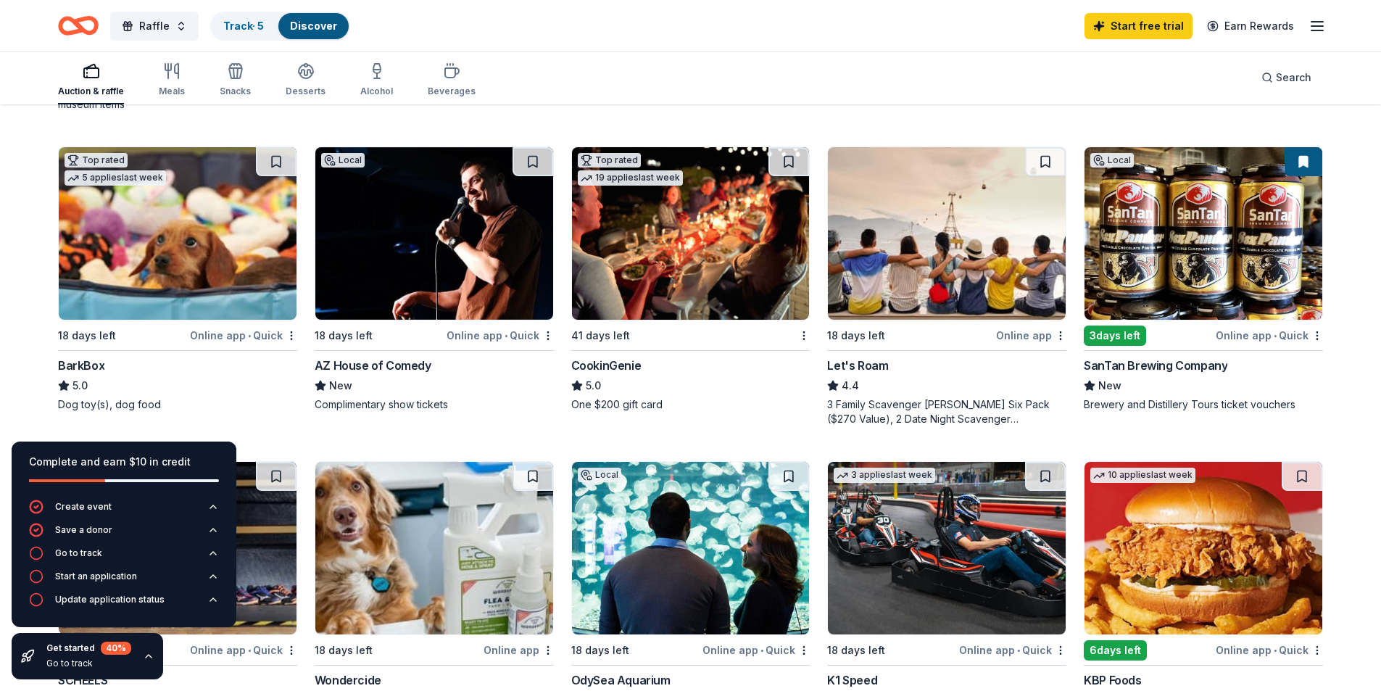
click at [379, 368] on div "AZ House of Comedy" at bounding box center [373, 365] width 117 height 17
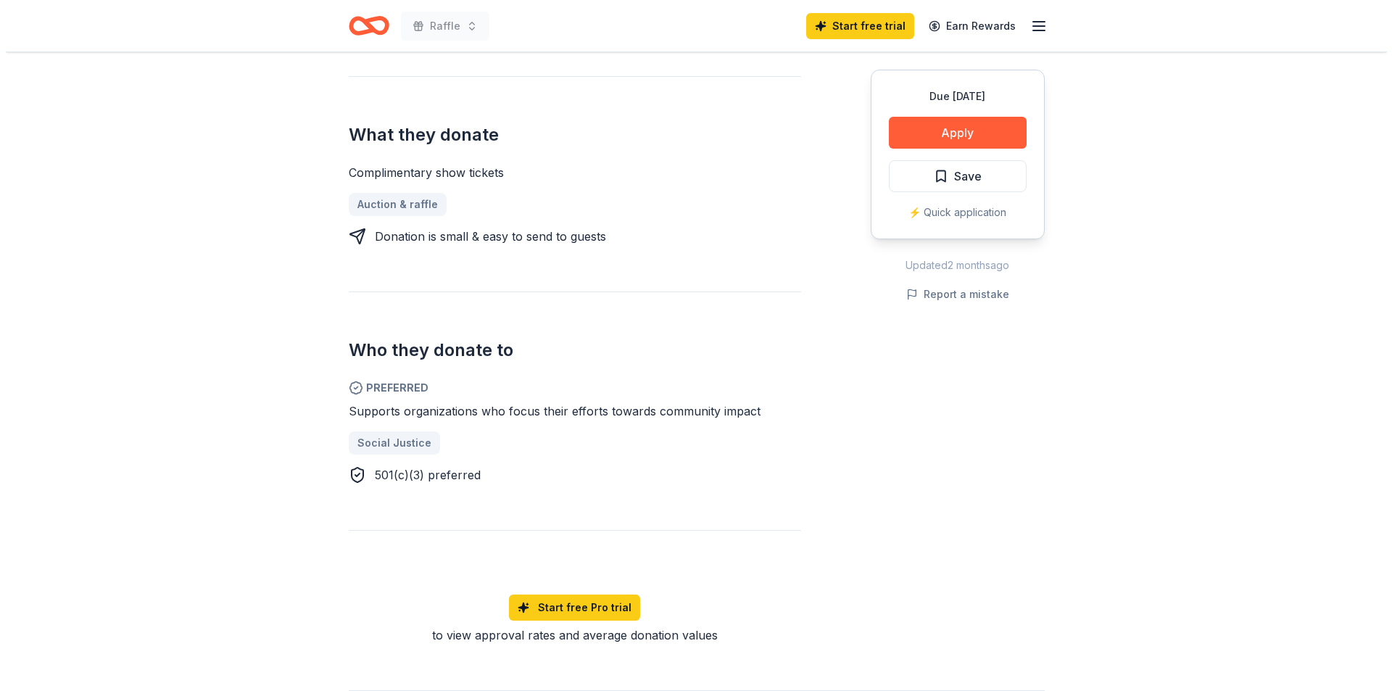
scroll to position [580, 0]
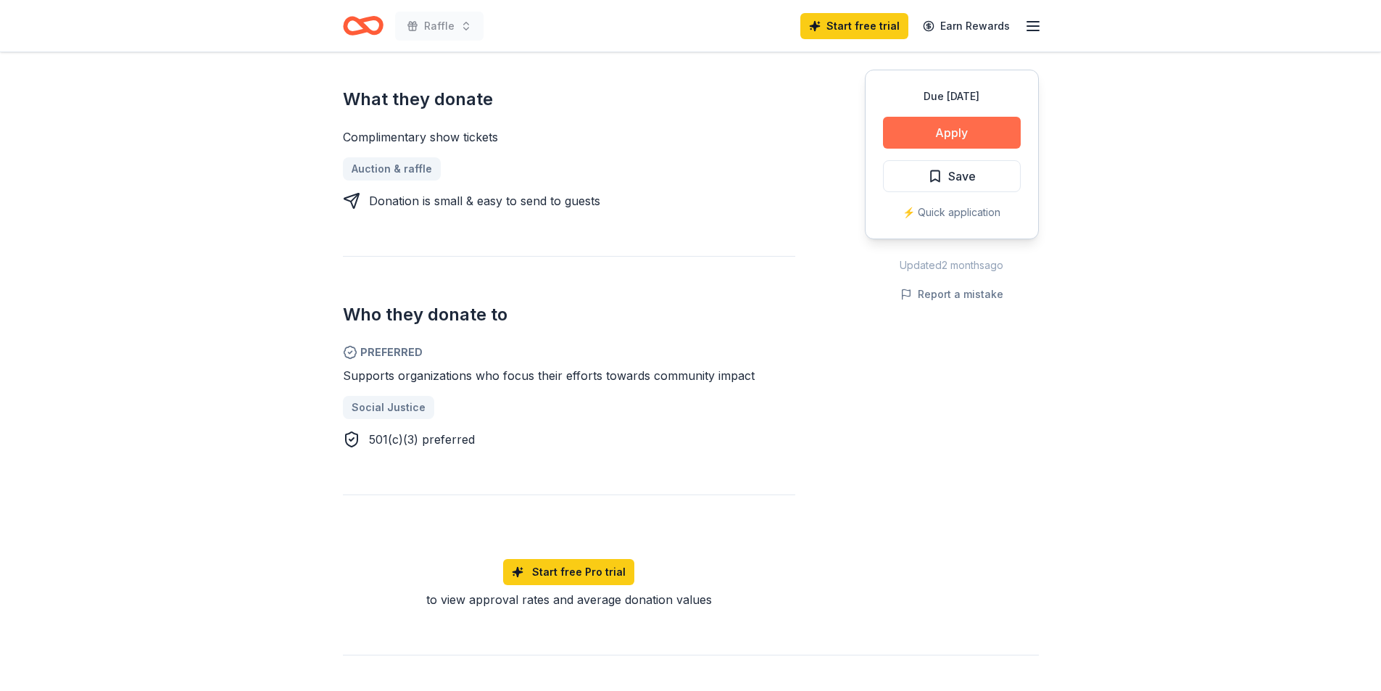
click at [945, 134] on button "Apply" at bounding box center [952, 133] width 138 height 32
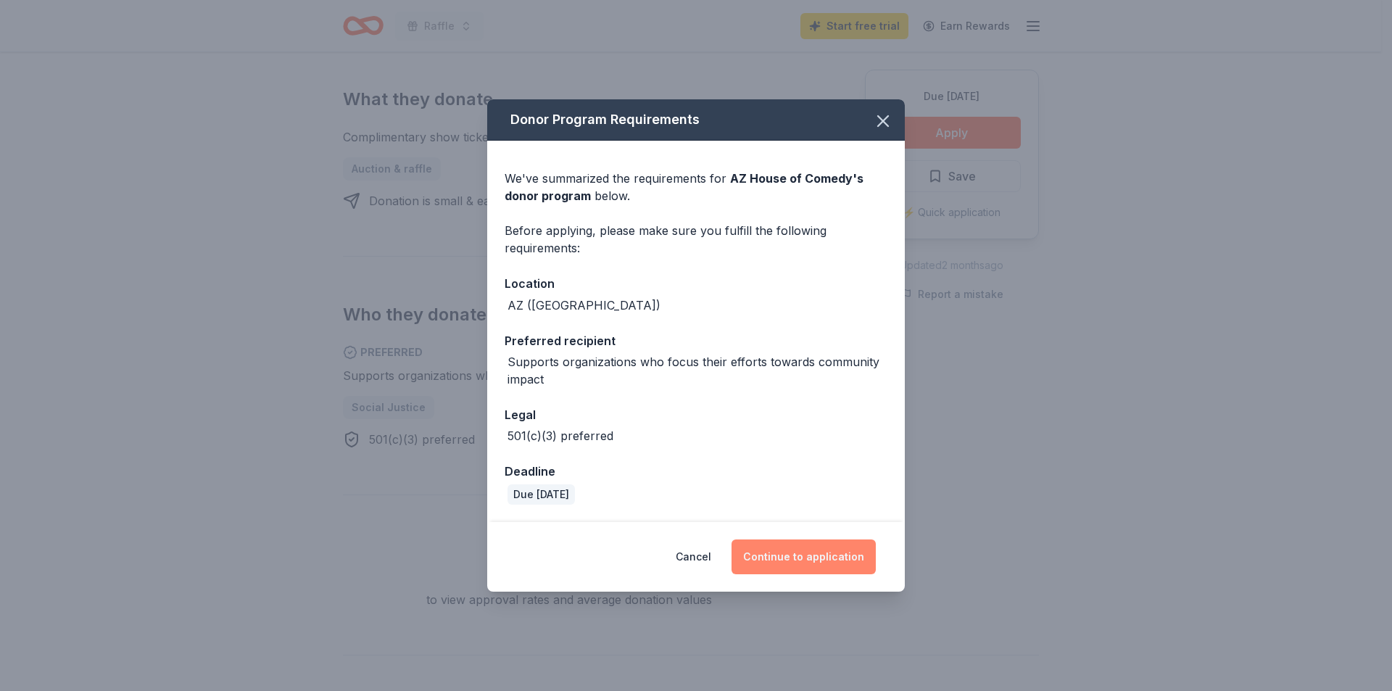
click at [790, 560] on button "Continue to application" at bounding box center [804, 556] width 144 height 35
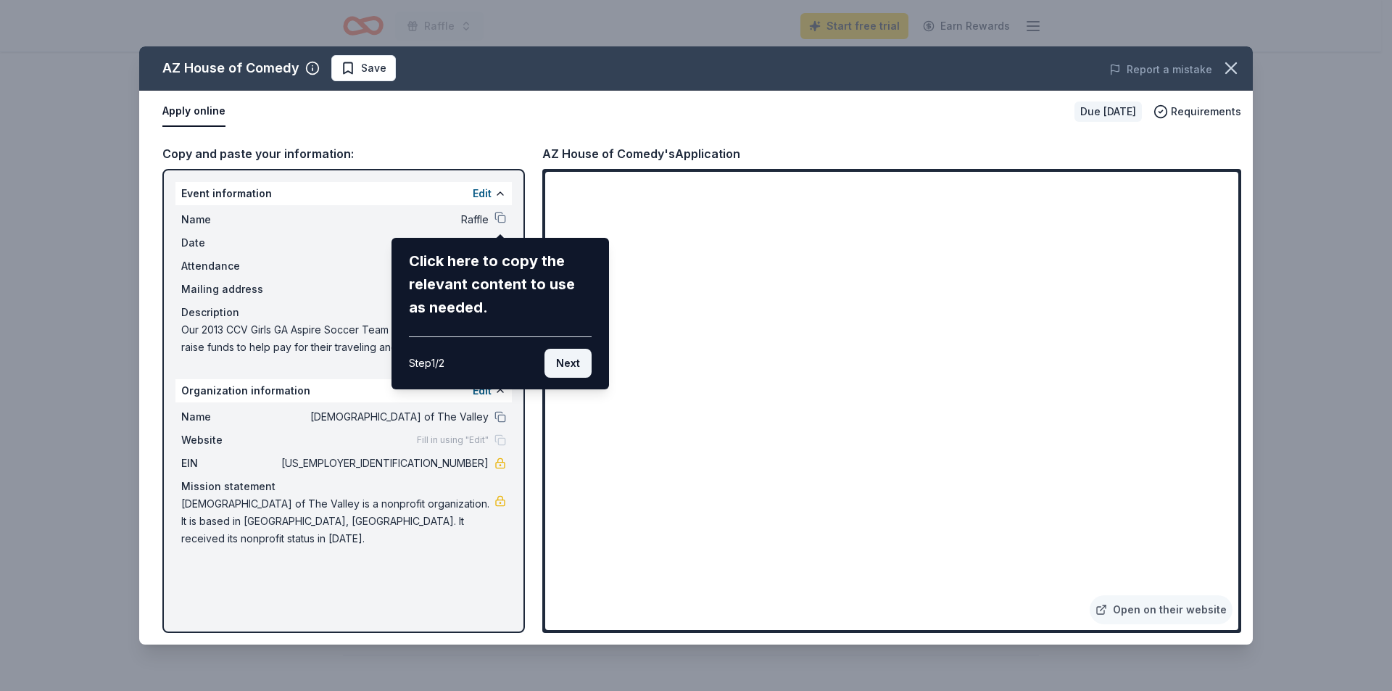
click at [571, 362] on button "Next" at bounding box center [568, 363] width 47 height 29
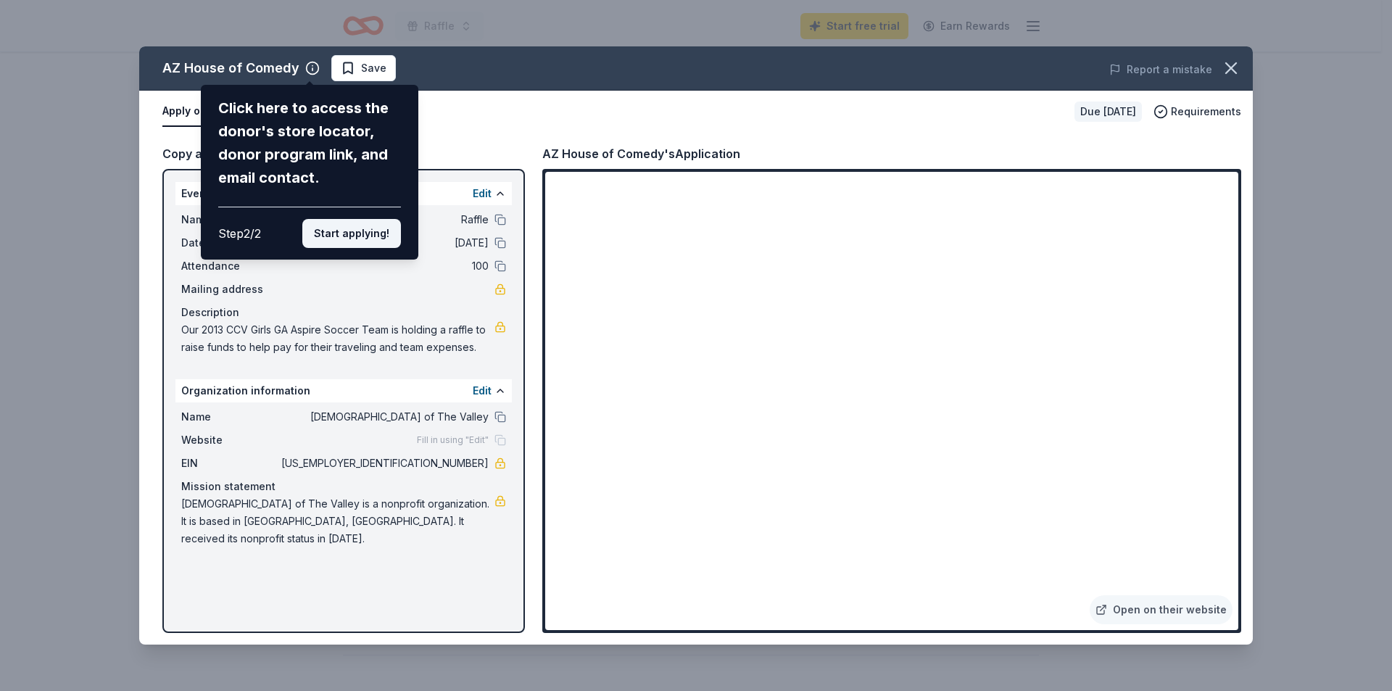
click at [343, 232] on button "Start applying!" at bounding box center [351, 233] width 99 height 29
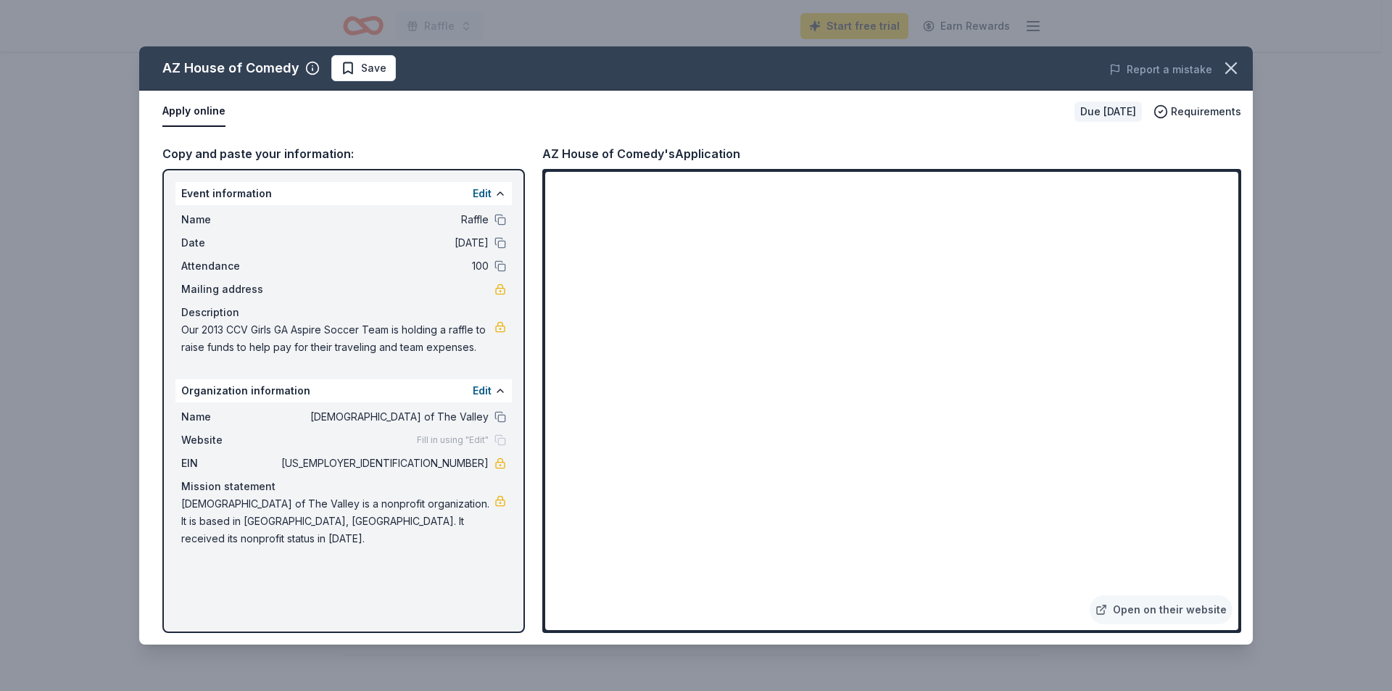
click at [482, 218] on div "AZ House of Comedy Save Report a mistake Apply online Due in 18 days Requiremen…" at bounding box center [696, 345] width 1114 height 598
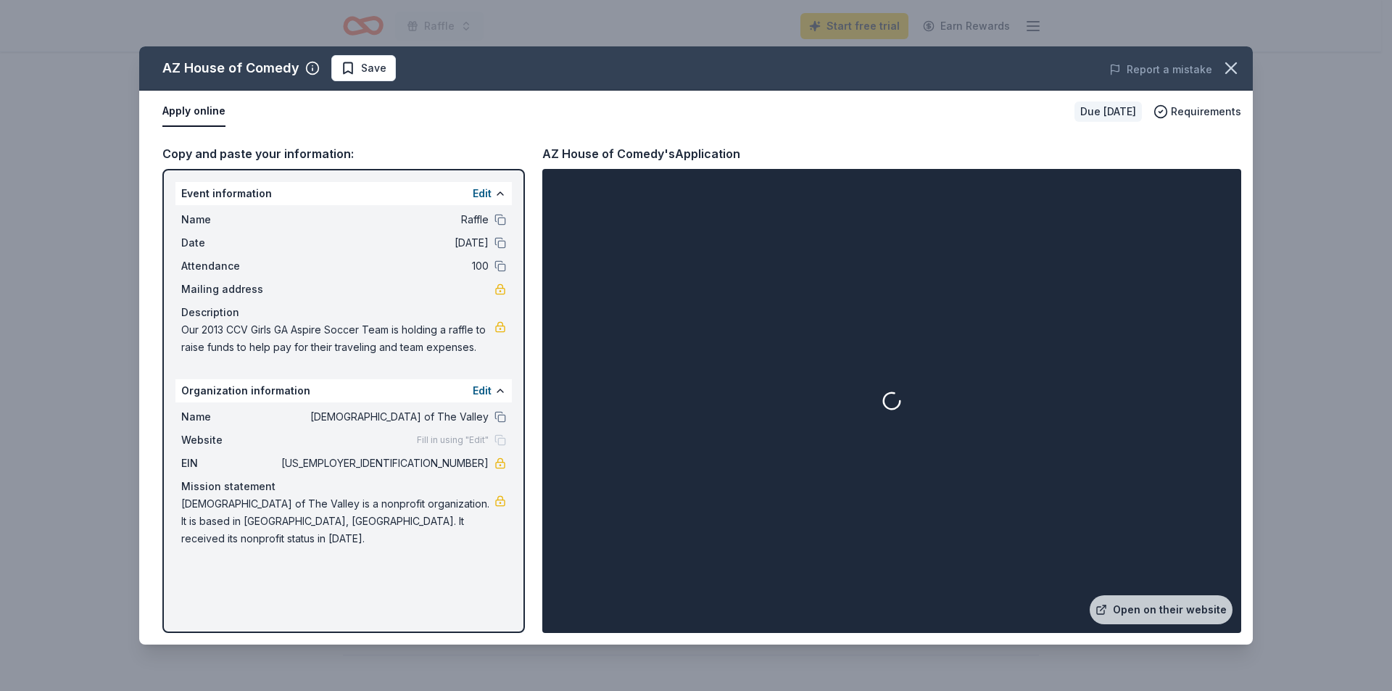
click at [494, 220] on div "Name Raffle" at bounding box center [343, 219] width 325 height 17
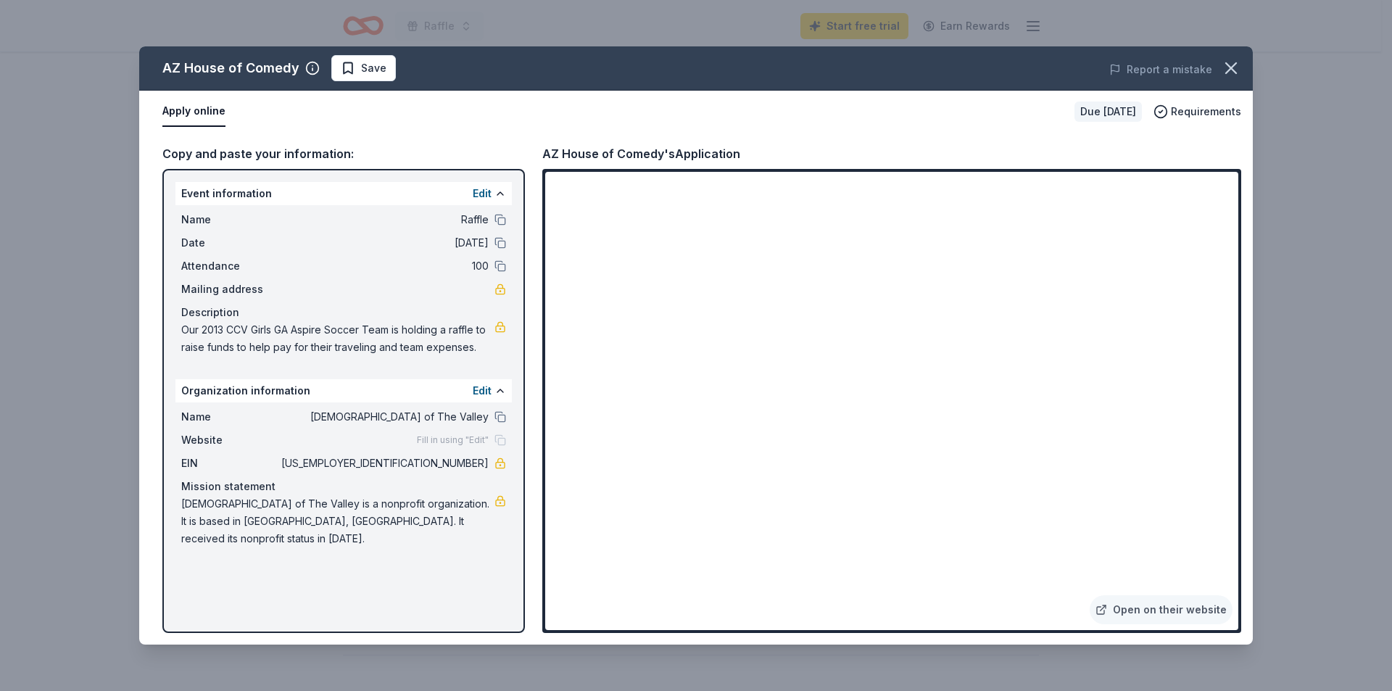
drag, startPoint x: 178, startPoint y: 328, endPoint x: 374, endPoint y: 349, distance: 197.5
click at [457, 341] on div "Name Raffle Date 10/06/25 Attendance 100 Mailing address Description Our 2013 C…" at bounding box center [343, 283] width 336 height 157
click at [374, 349] on span "Our 2013 CCV Girls GA Aspire Soccer Team is holding a raffle to raise funds to …" at bounding box center [337, 338] width 313 height 35
click at [187, 328] on span "Our 2013 CCV Girls GA Aspire Soccer Team is holding a raffle to raise funds to …" at bounding box center [337, 338] width 313 height 35
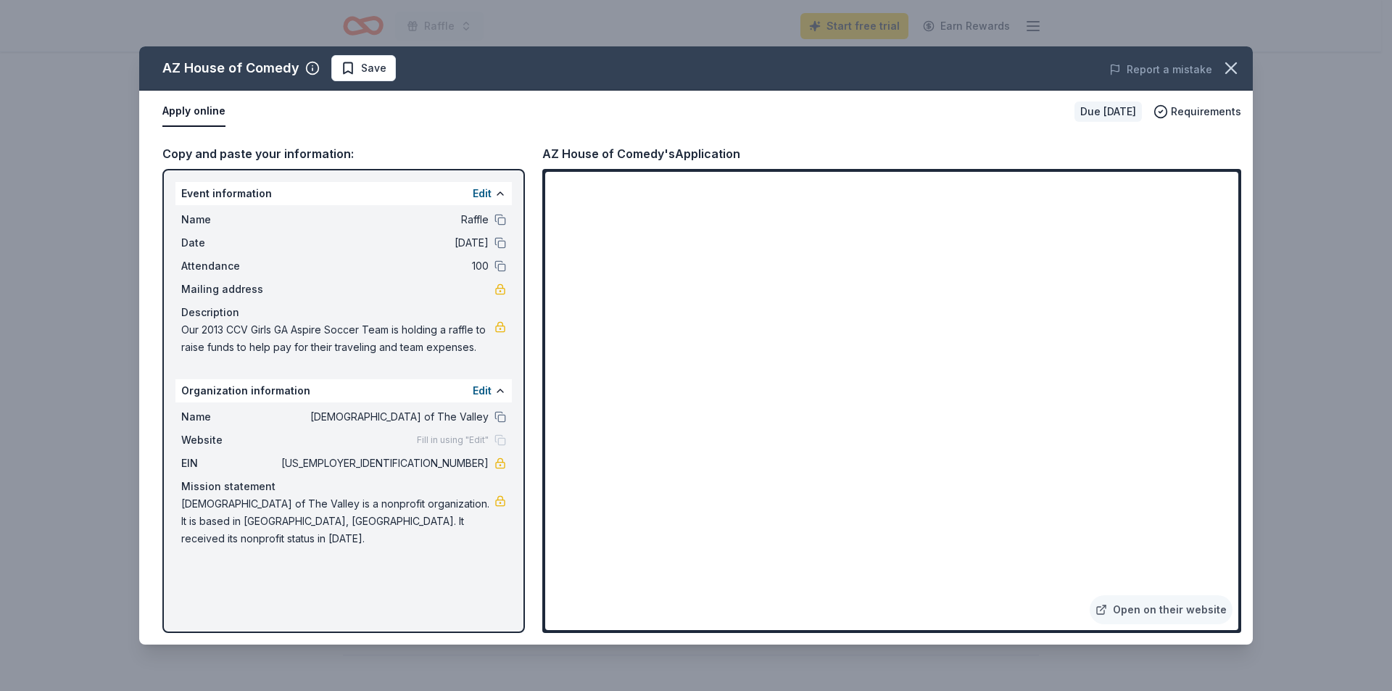
click at [468, 436] on span "Fill in using "Edit"" at bounding box center [453, 440] width 72 height 12
click at [497, 439] on div "Fill in using "Edit"" at bounding box center [461, 440] width 89 height 12
click at [486, 395] on button "Edit" at bounding box center [482, 390] width 19 height 17
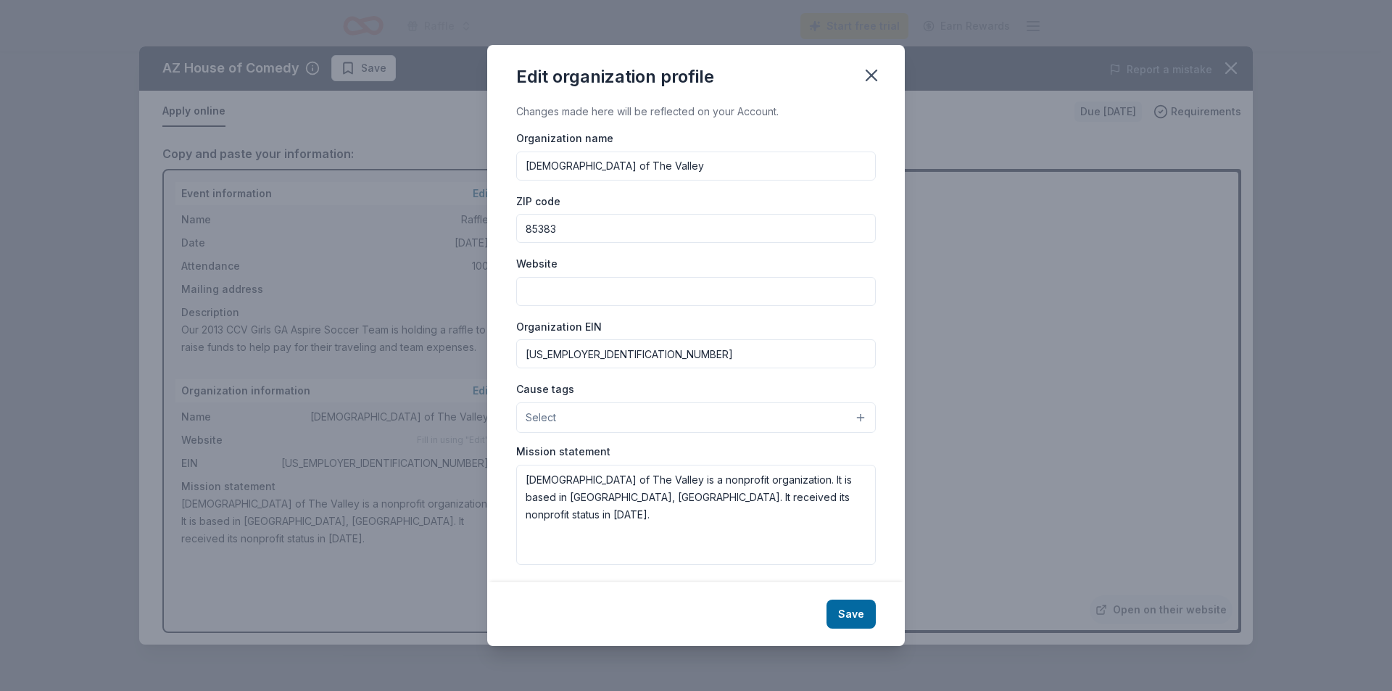
click at [578, 289] on input "Website" at bounding box center [696, 291] width 360 height 29
paste input "[URL][DOMAIN_NAME]"
type input "[URL][DOMAIN_NAME]"
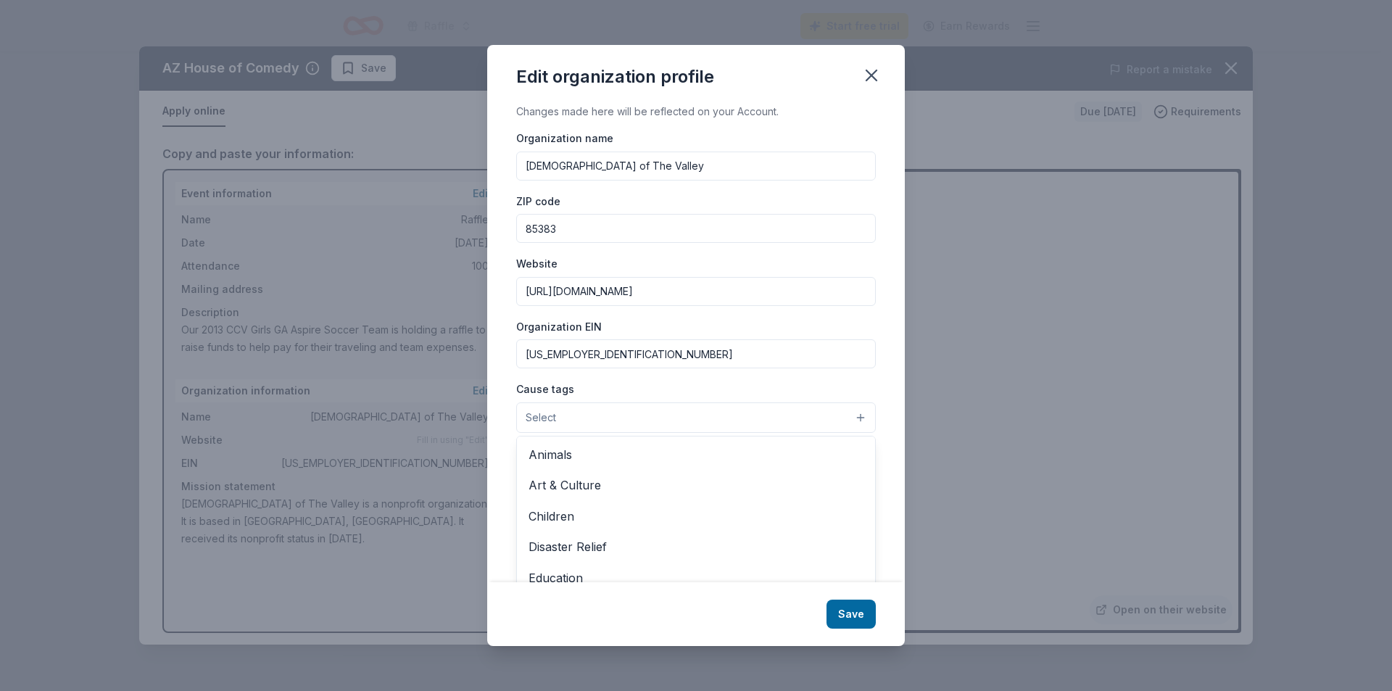
click at [592, 423] on button "Select" at bounding box center [696, 417] width 360 height 30
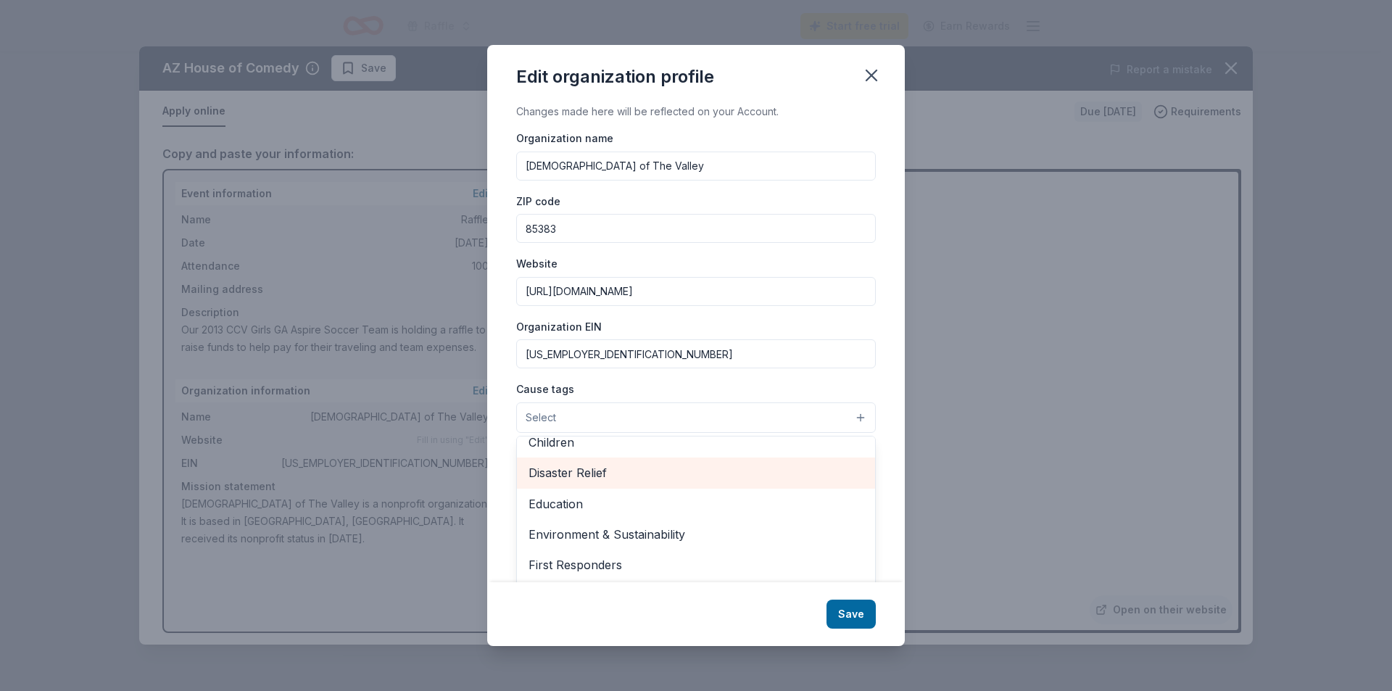
scroll to position [0, 0]
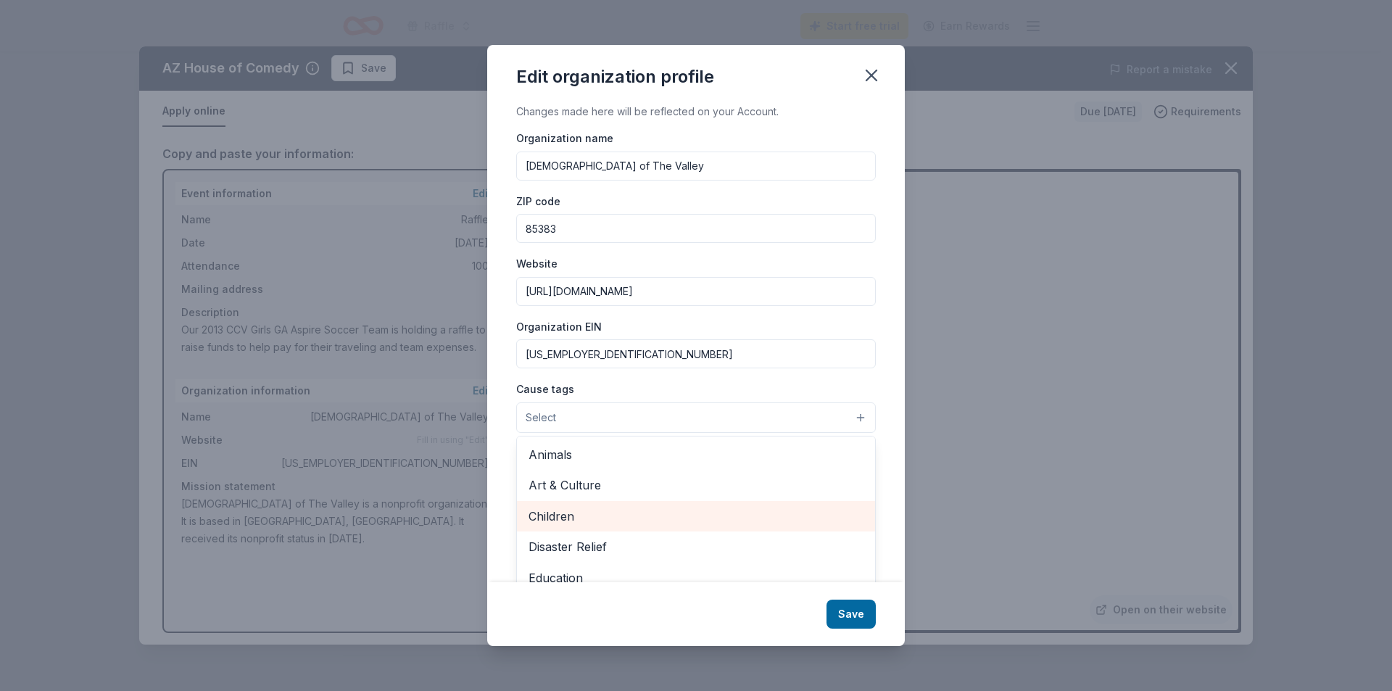
click at [581, 520] on span "Children" at bounding box center [696, 516] width 335 height 19
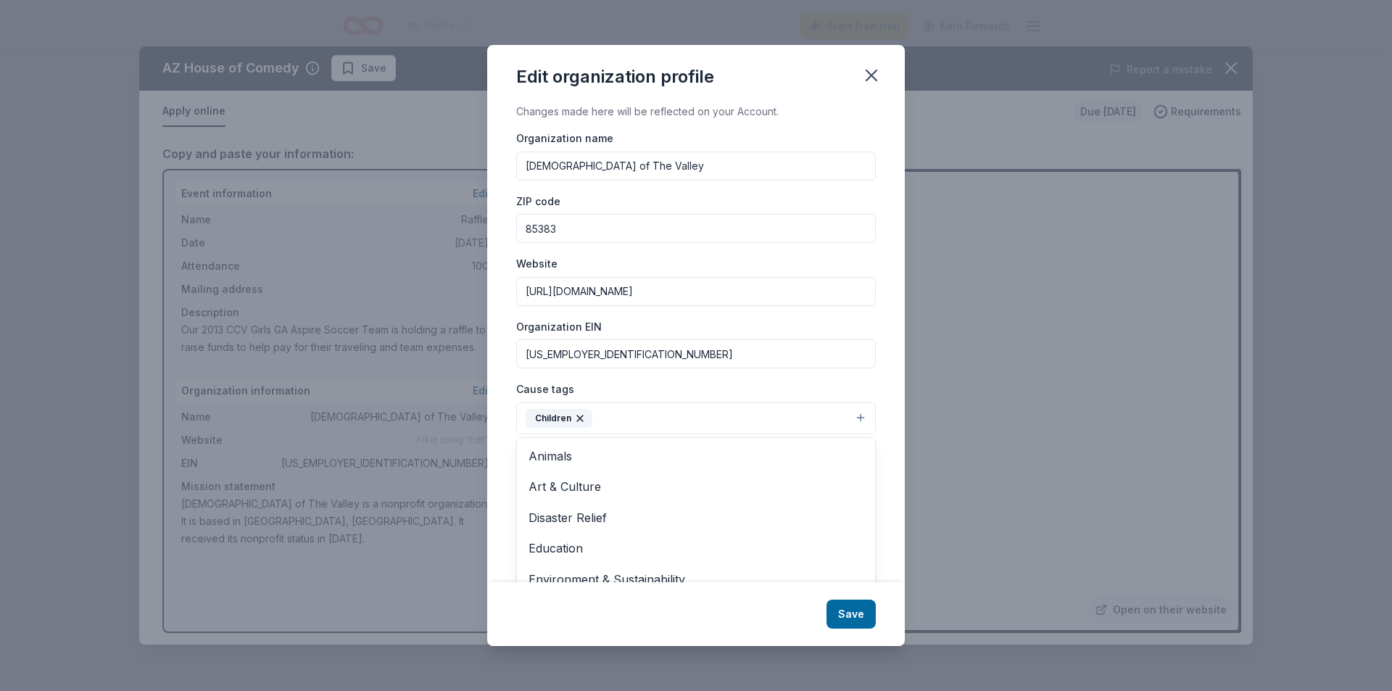
click at [769, 386] on div "Cause tags Children Animals Art & Culture Disaster Relief Education Environment…" at bounding box center [696, 407] width 360 height 54
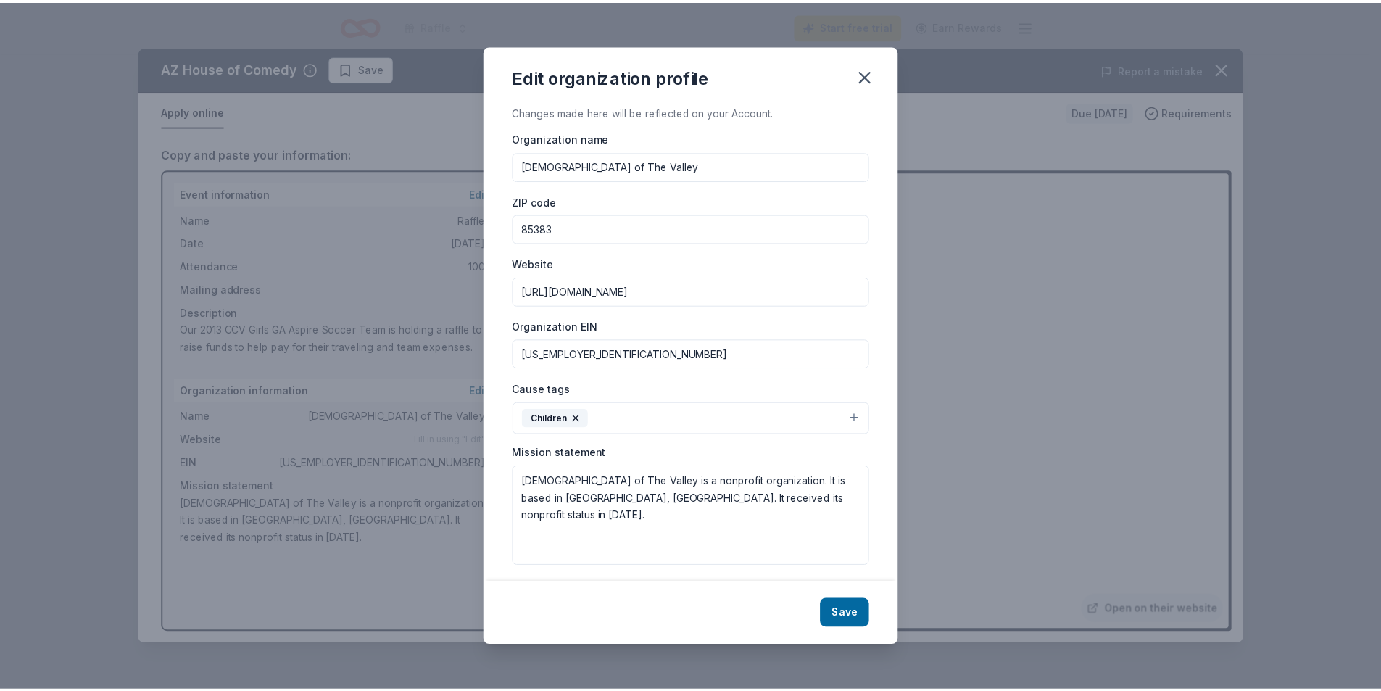
scroll to position [7, 0]
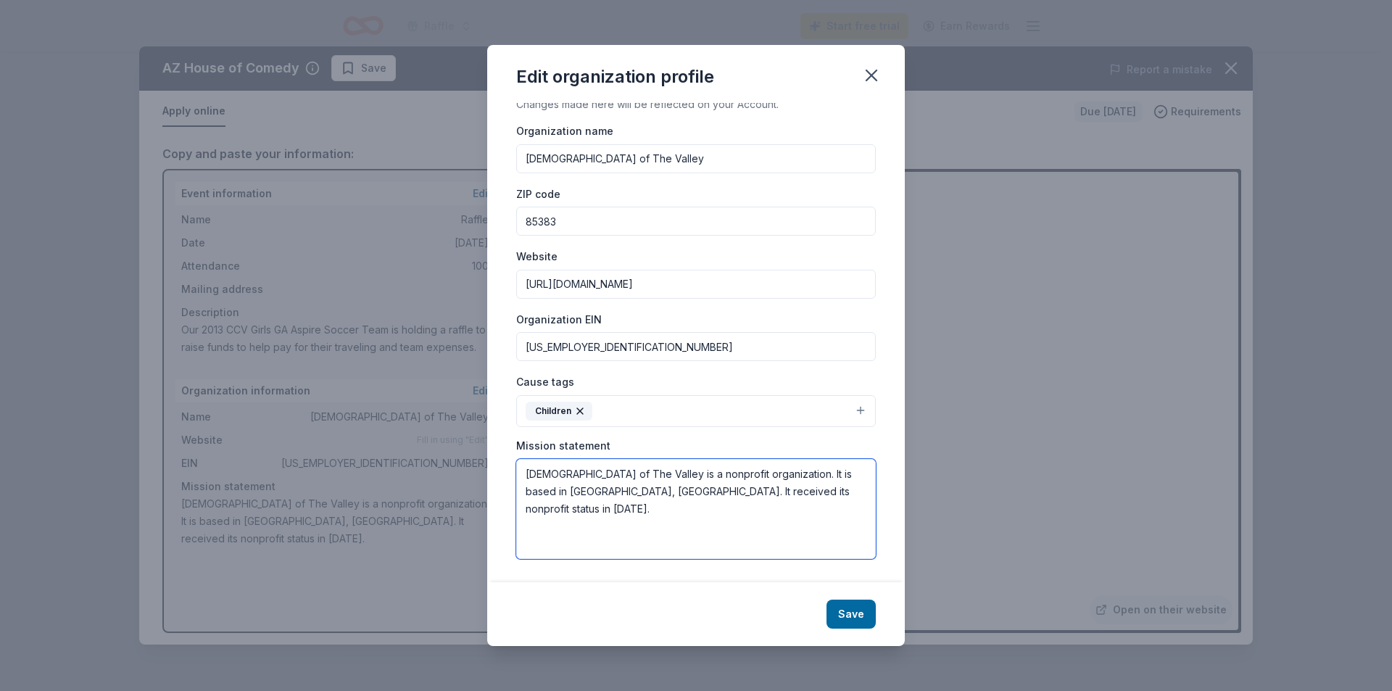
click at [781, 492] on textarea "[DEMOGRAPHIC_DATA] of The Valley is a nonprofit organization. It is based in [G…" at bounding box center [696, 509] width 360 height 100
paste textarea "[URL][DOMAIN_NAME]"
drag, startPoint x: 641, startPoint y: 509, endPoint x: 503, endPoint y: 503, distance: 137.9
click at [503, 503] on div "Changes made here will be reflected on your Account. Organization name Christs …" at bounding box center [696, 342] width 418 height 479
type textarea "[DEMOGRAPHIC_DATA] of The Valley is a nonprofit organization. It is based in [G…"
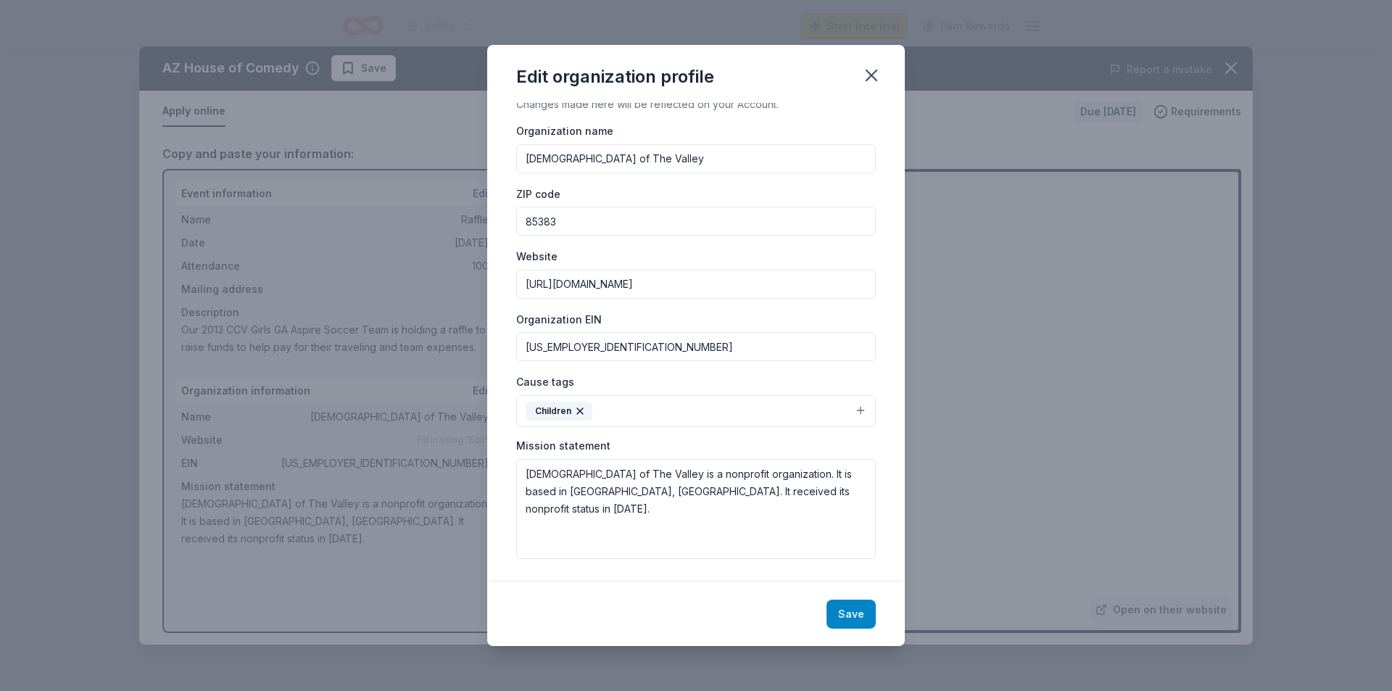
click at [849, 611] on button "Save" at bounding box center [851, 614] width 49 height 29
click at [868, 83] on icon "button" at bounding box center [871, 75] width 20 height 20
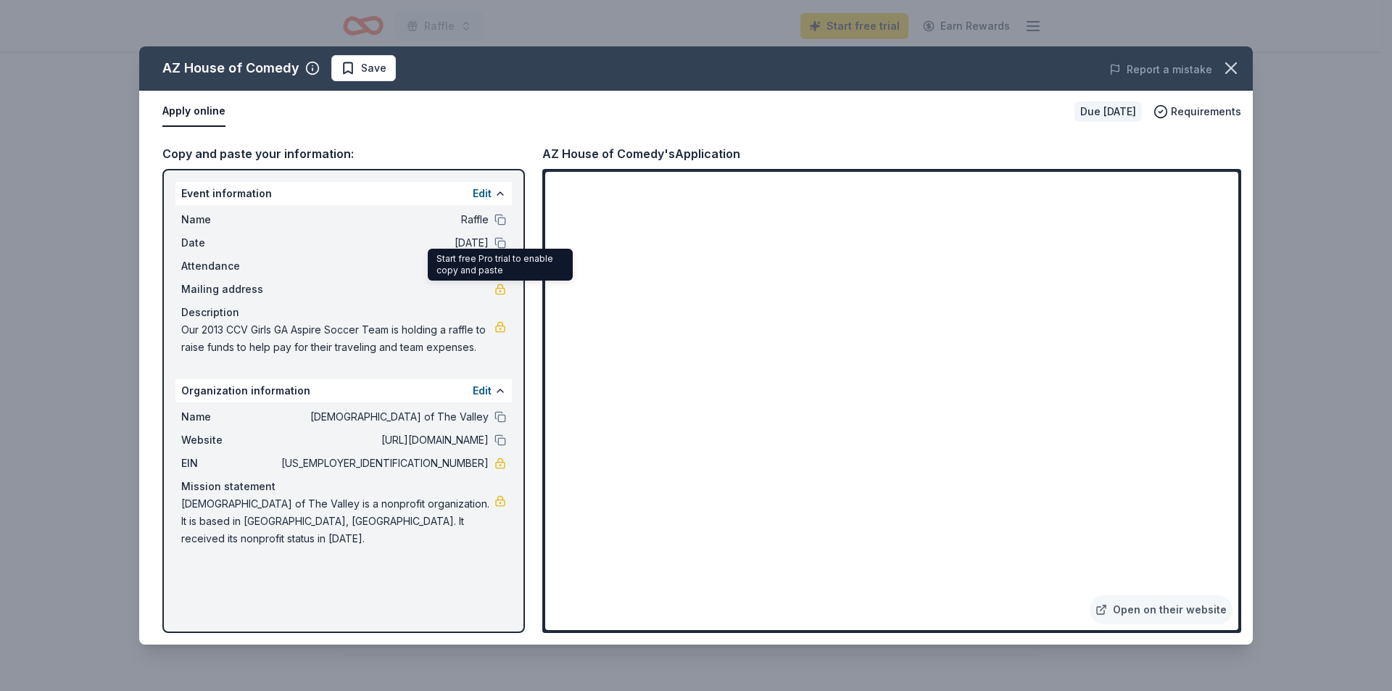
click at [508, 286] on div "Name Raffle Date 10/06/25 Attendance 100 Mailing address Description Our 2013 C…" at bounding box center [343, 283] width 336 height 157
click at [500, 289] on link at bounding box center [501, 290] width 12 height 12
click at [1154, 613] on link "Open on their website" at bounding box center [1161, 609] width 143 height 29
click at [485, 384] on button "Edit" at bounding box center [482, 390] width 19 height 17
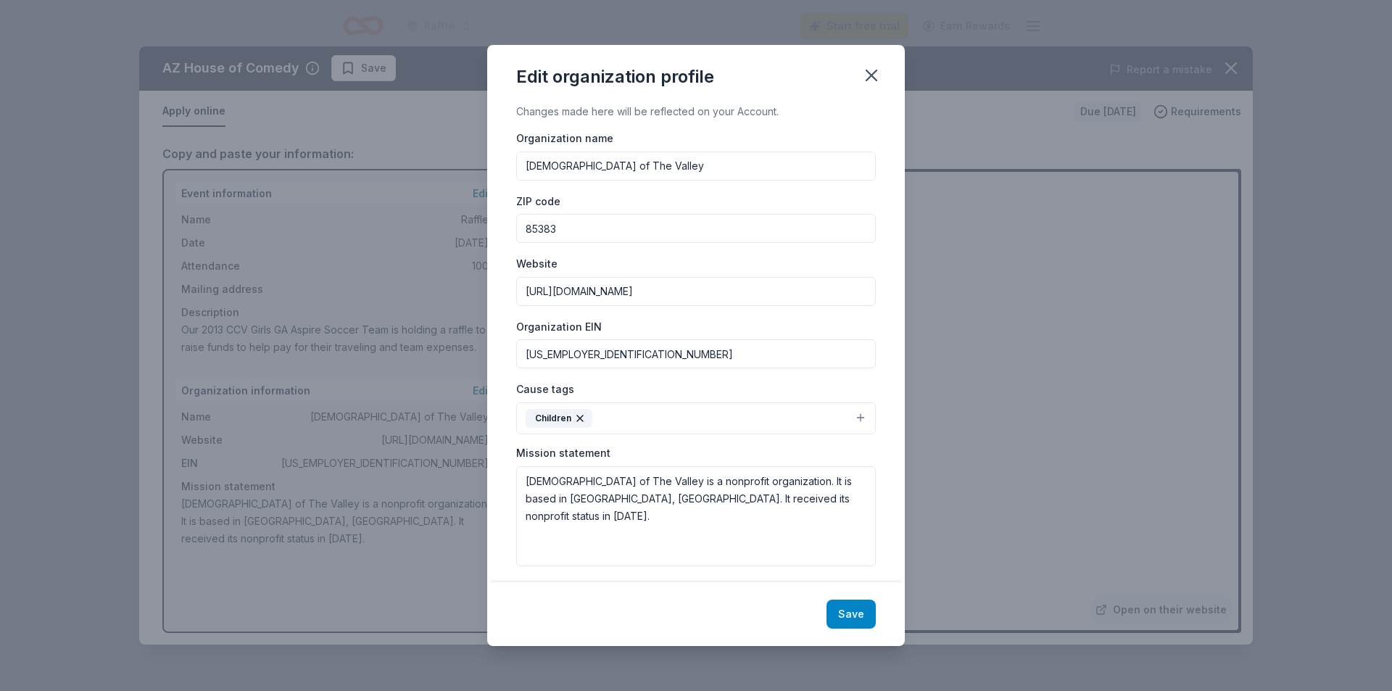
click at [852, 617] on button "Save" at bounding box center [851, 614] width 49 height 29
click at [575, 356] on input "86-0461930" at bounding box center [696, 353] width 360 height 29
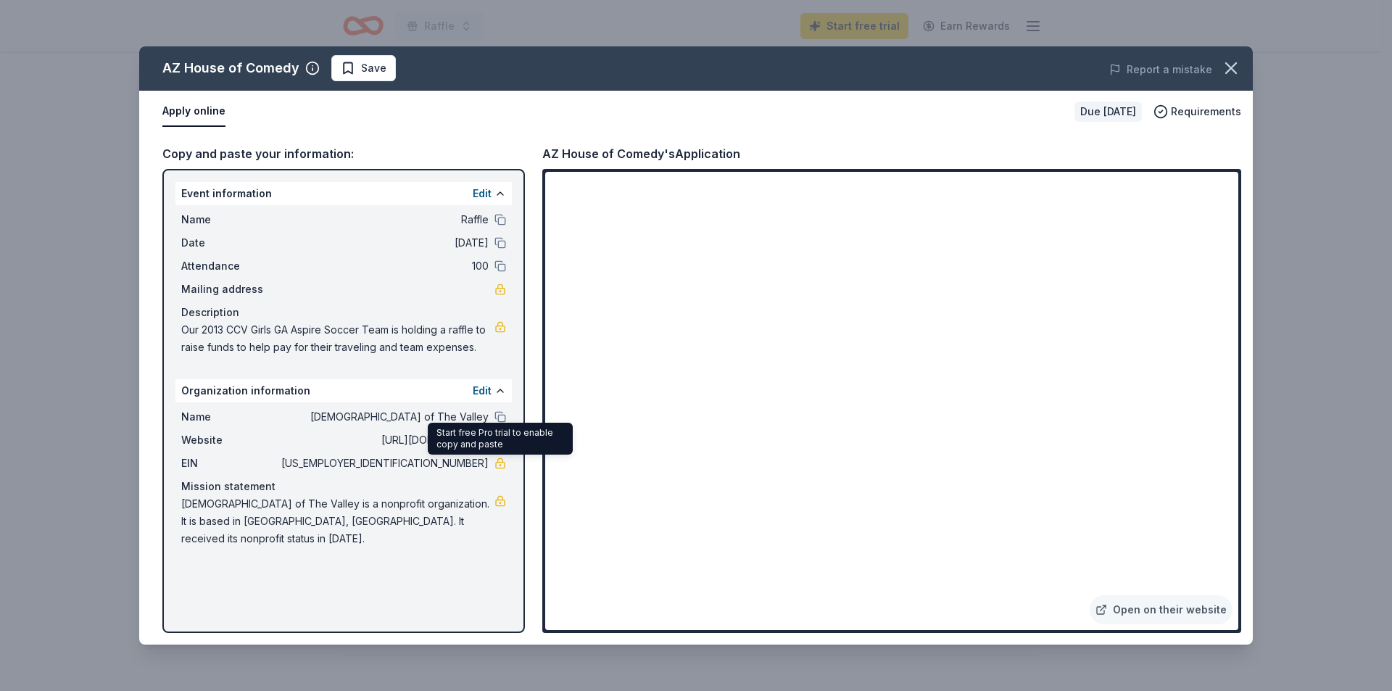
click at [496, 466] on link at bounding box center [501, 464] width 12 height 12
click at [367, 70] on span "Save" at bounding box center [373, 67] width 25 height 17
click at [1231, 65] on icon "button" at bounding box center [1231, 68] width 20 height 20
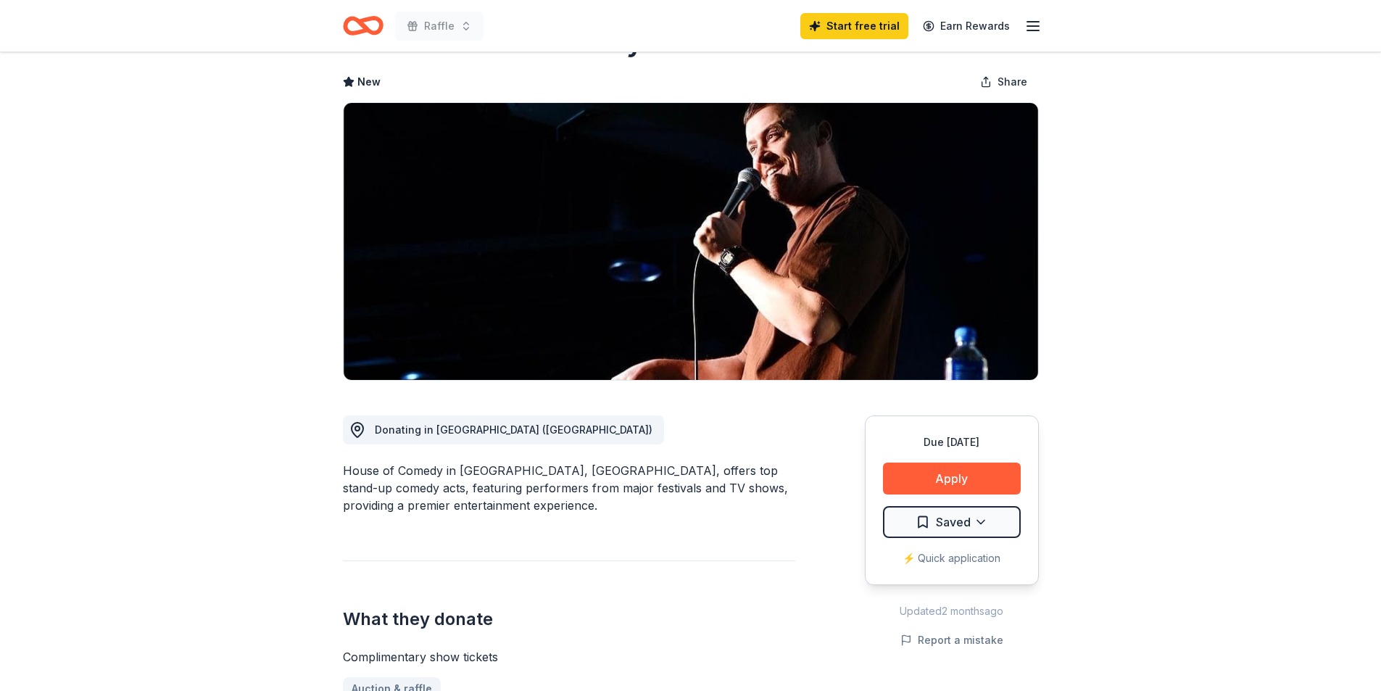
scroll to position [0, 0]
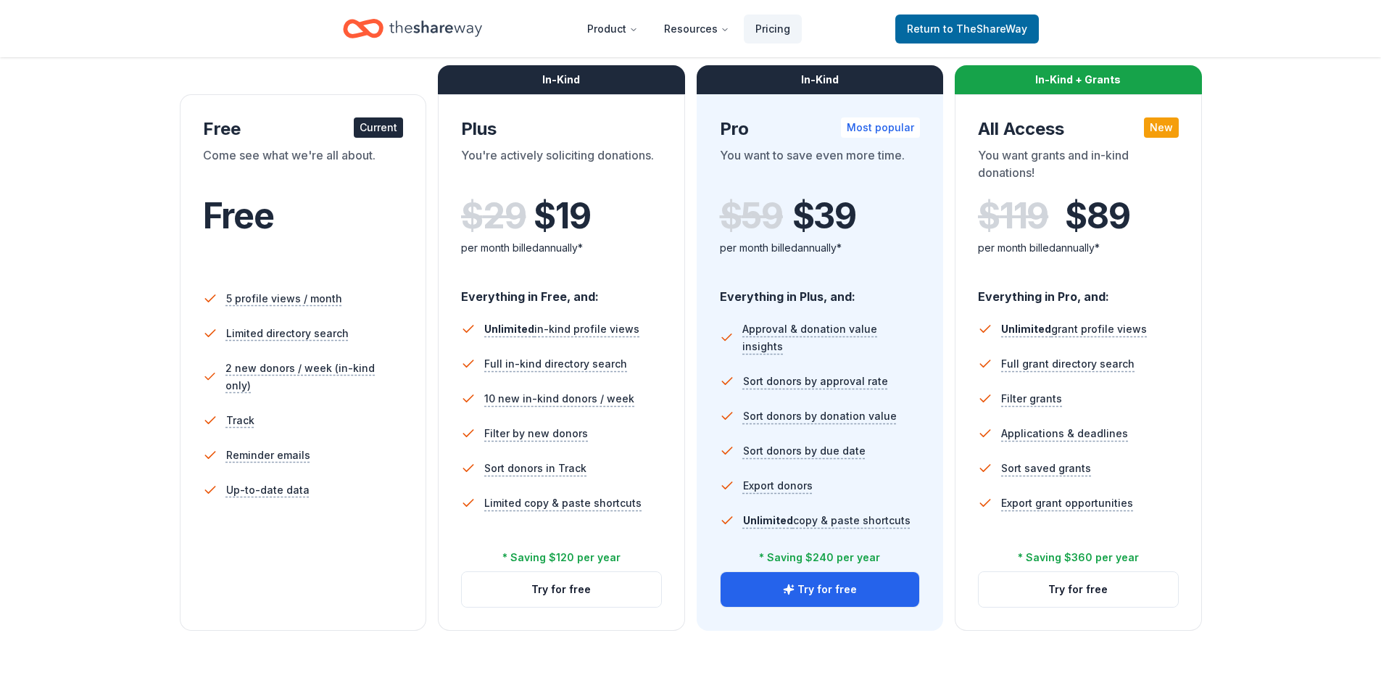
scroll to position [218, 0]
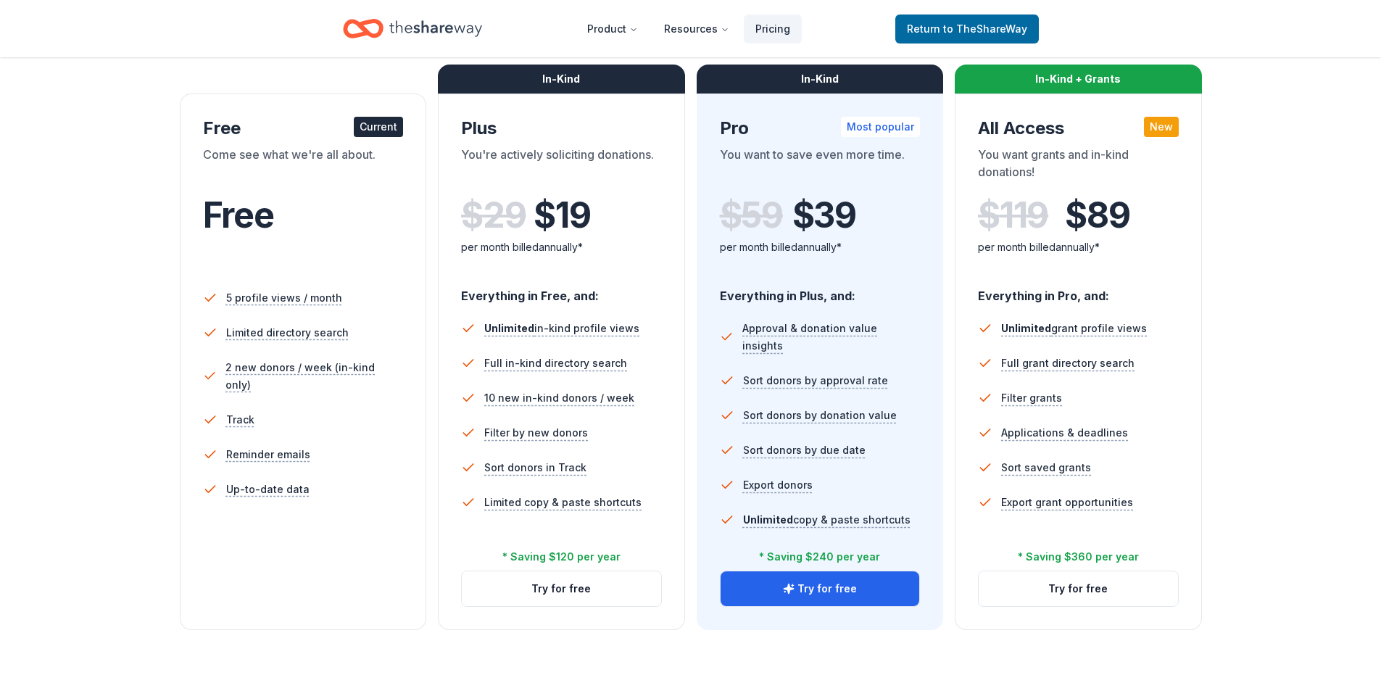
click at [312, 567] on div "Free Current Come see what we're all about. Free 5 profile views / month Limite…" at bounding box center [303, 362] width 247 height 537
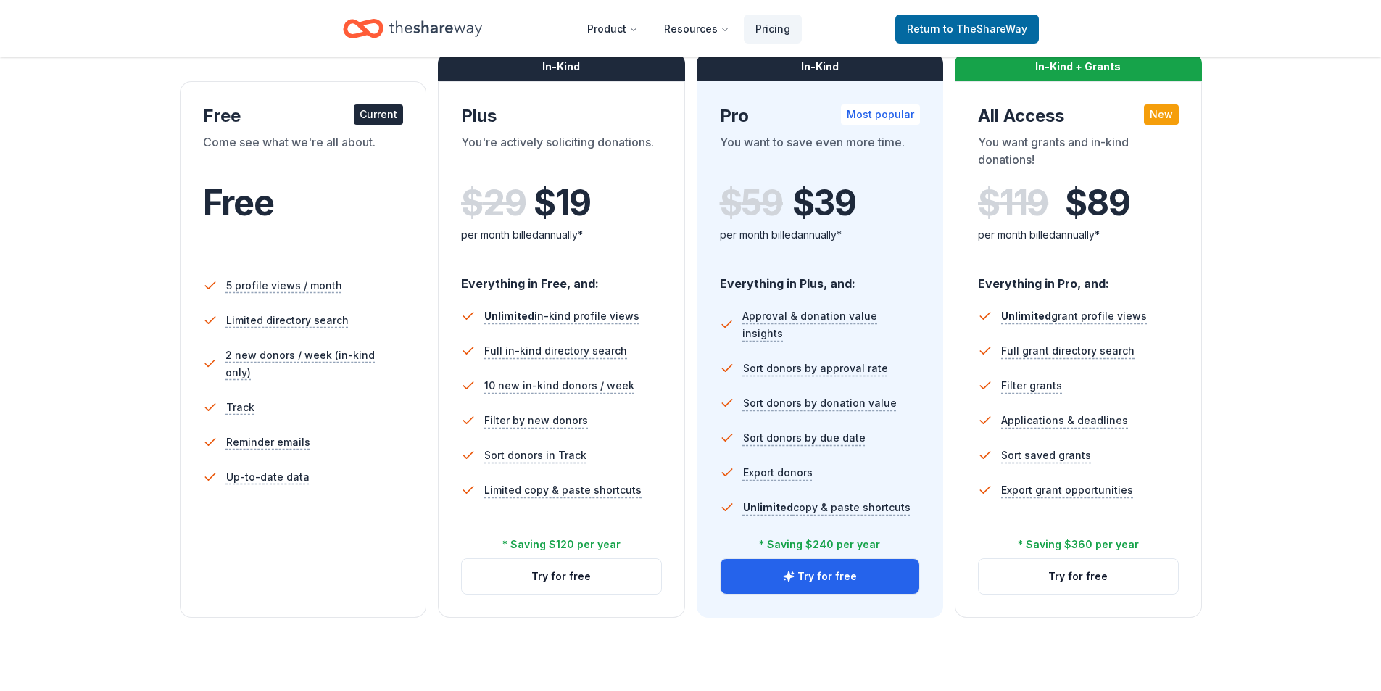
scroll to position [0, 0]
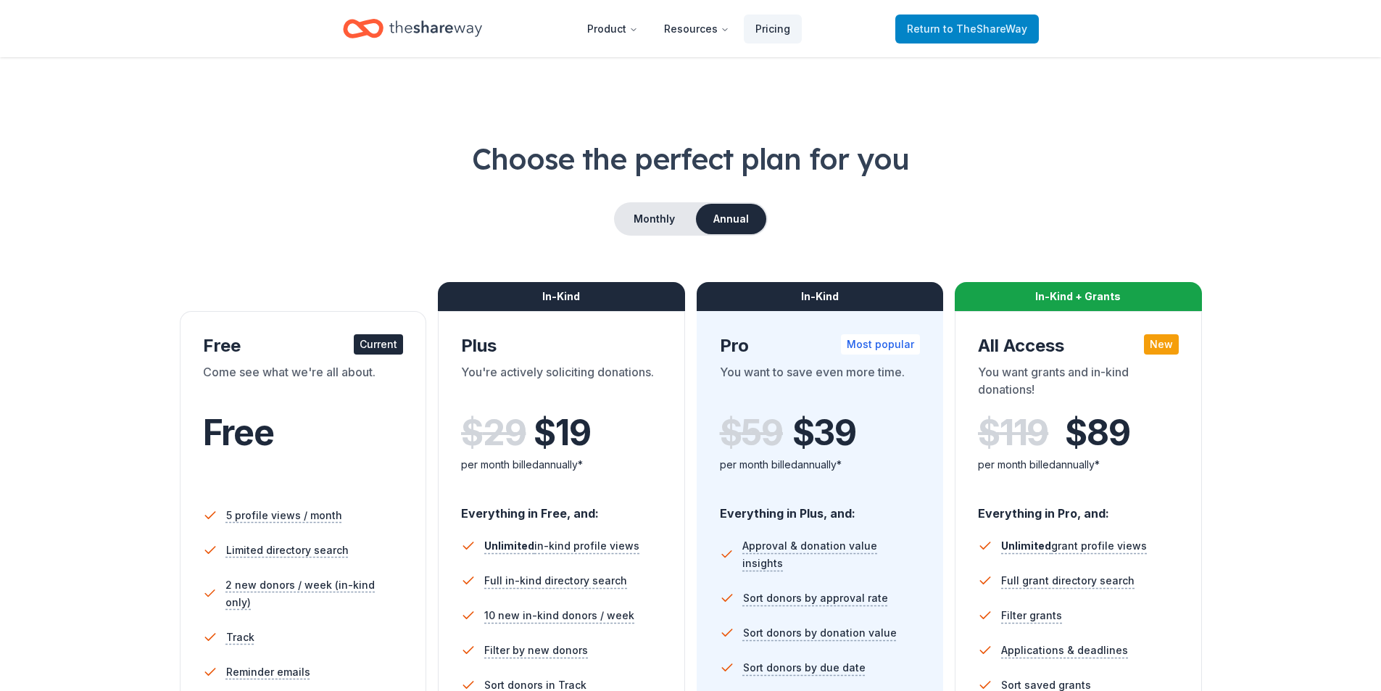
click at [927, 27] on span "Return to TheShareWay" at bounding box center [967, 28] width 120 height 17
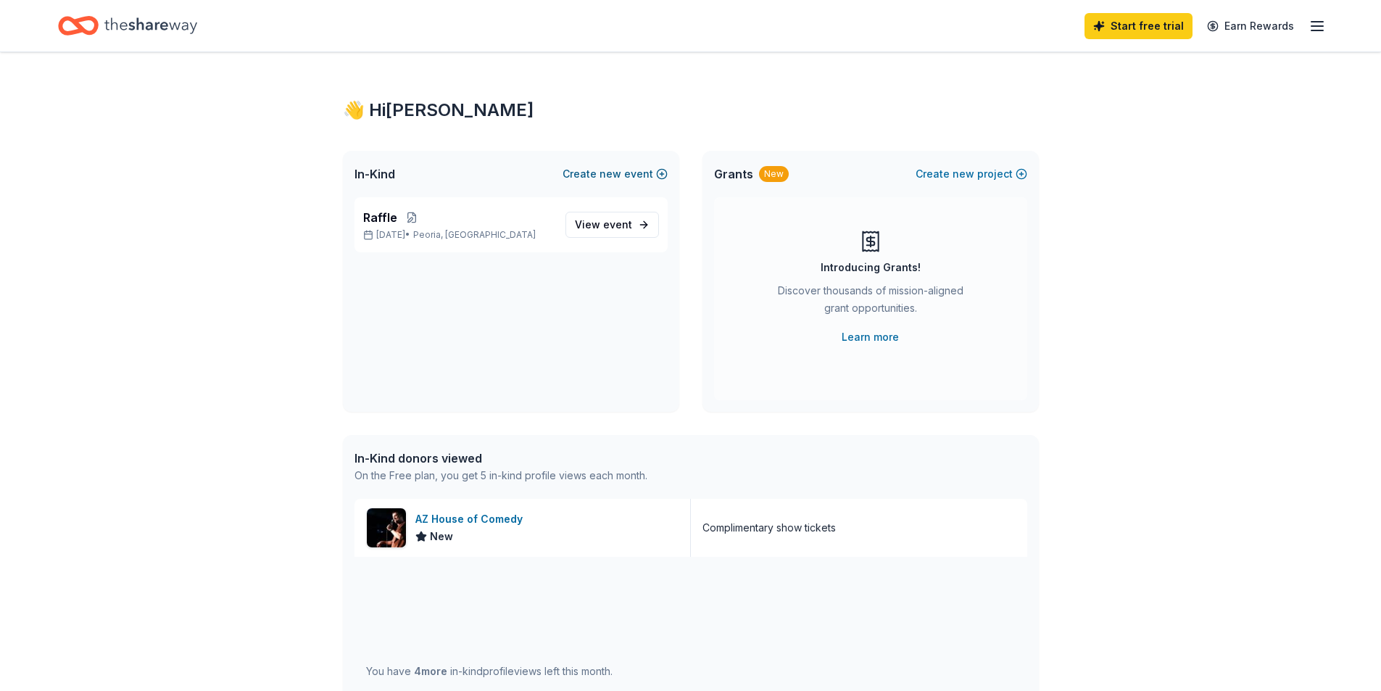
click at [630, 177] on button "Create new event" at bounding box center [615, 173] width 105 height 17
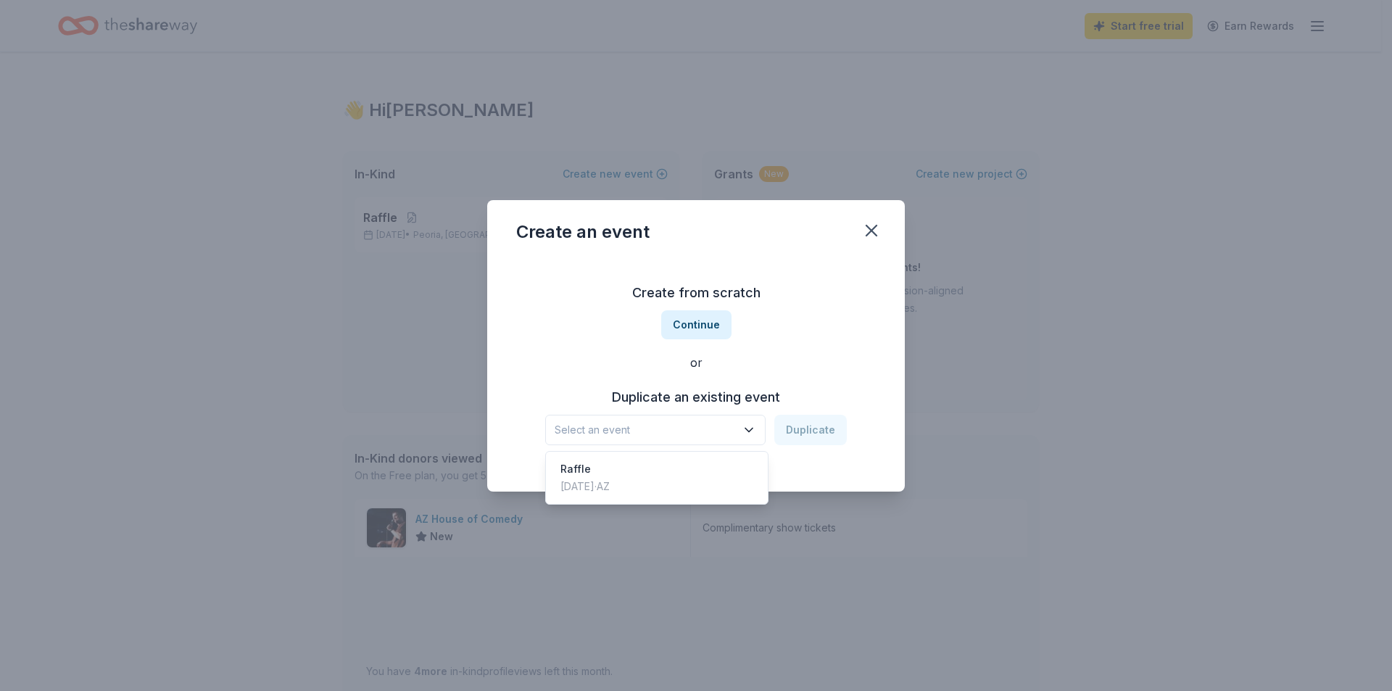
click at [676, 438] on span "Select an event" at bounding box center [645, 429] width 181 height 17
click at [654, 473] on div "Raffle Oct 06, 2025 · AZ" at bounding box center [657, 478] width 216 height 46
click at [820, 428] on button "Duplicate" at bounding box center [810, 430] width 73 height 30
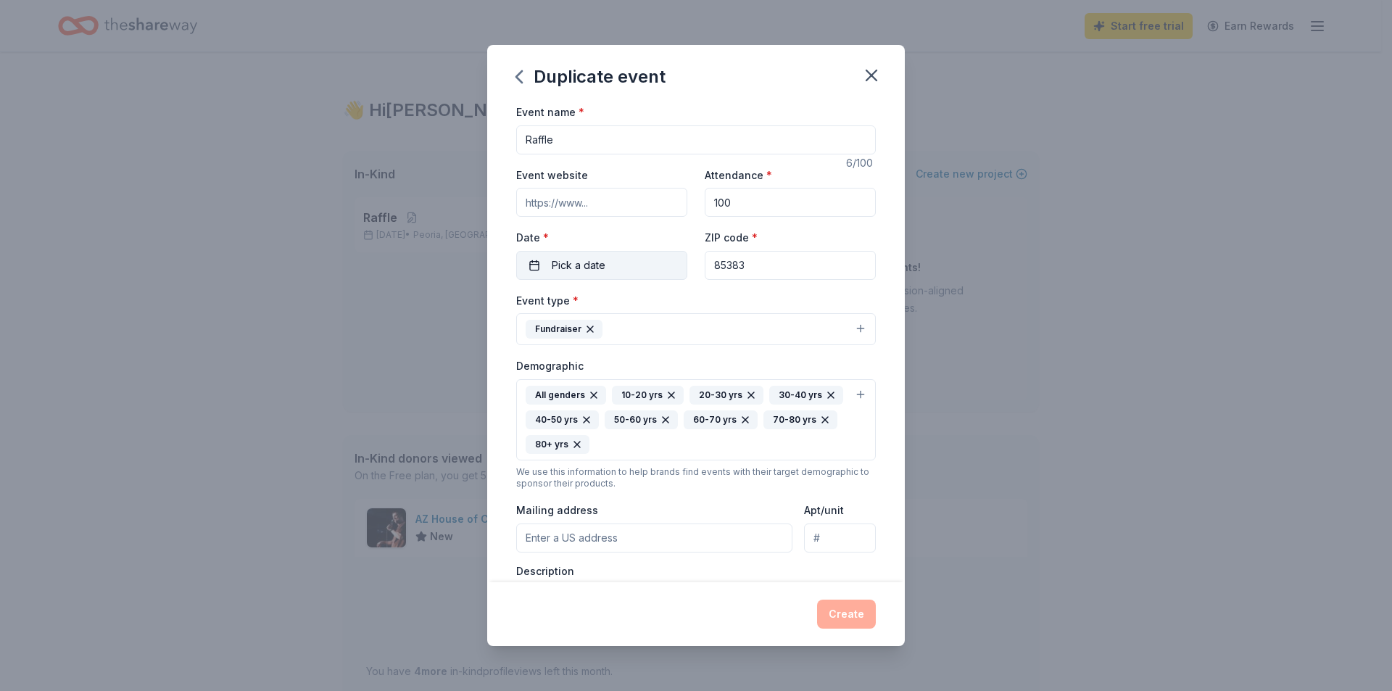
click at [566, 270] on span "Pick a date" at bounding box center [579, 265] width 54 height 17
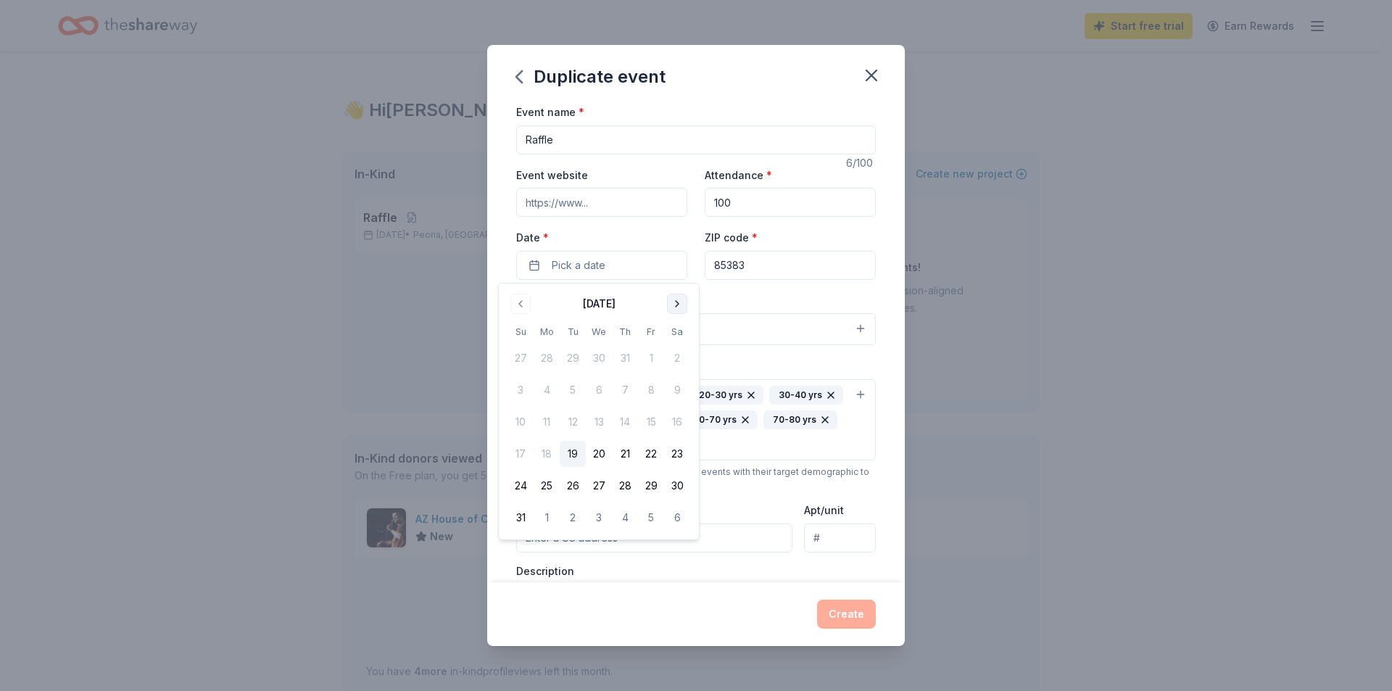
click at [678, 298] on button "Go to next month" at bounding box center [677, 304] width 20 height 20
click at [545, 391] on button "6" at bounding box center [547, 390] width 26 height 26
click at [885, 313] on div "Event name * Raffle 6 /100 Event website Attendance * 100 Date * 10/06/2025 ZIP…" at bounding box center [696, 342] width 418 height 479
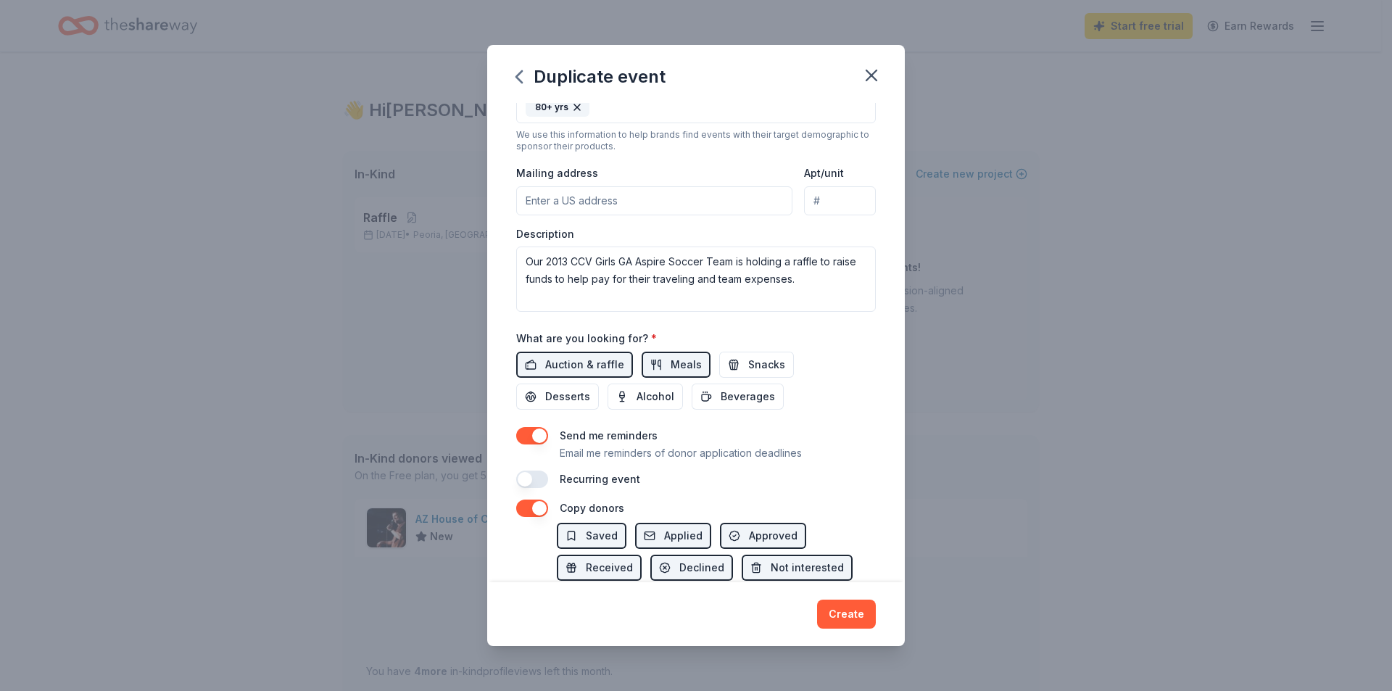
scroll to position [426, 0]
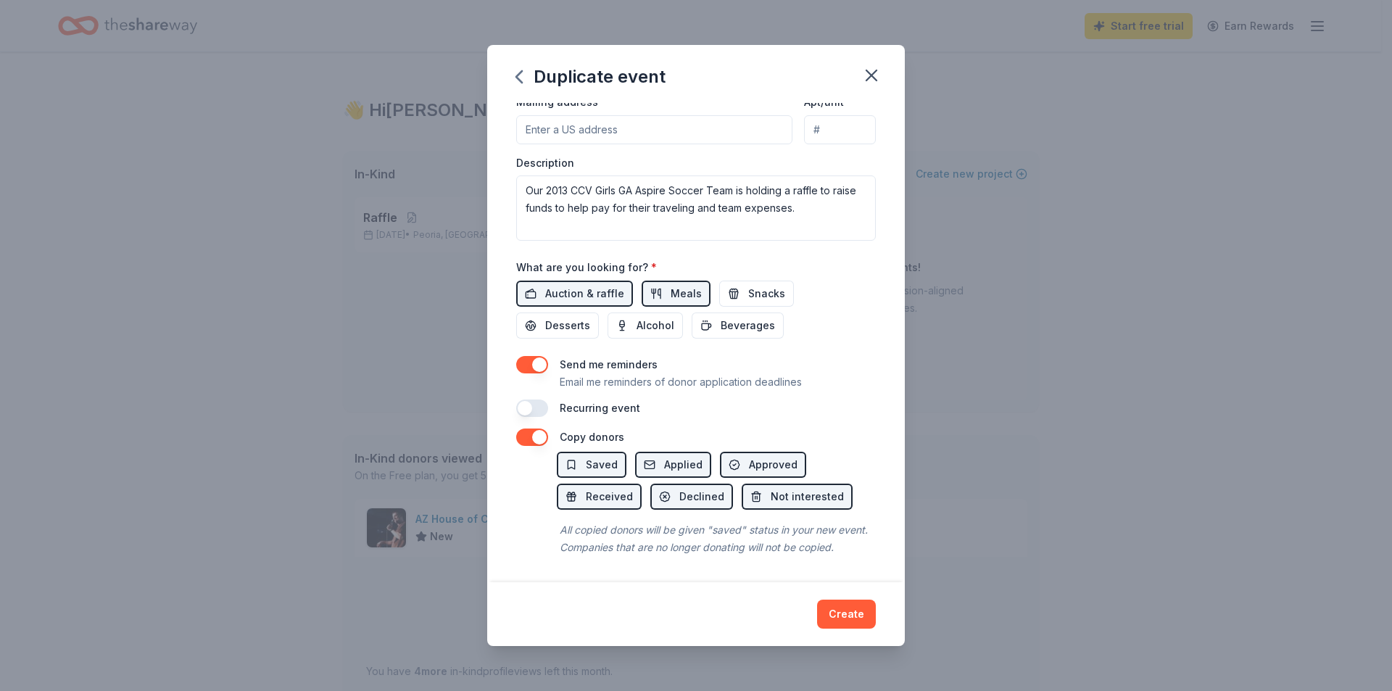
click at [529, 356] on button "button" at bounding box center [532, 364] width 32 height 17
click at [851, 618] on button "Create" at bounding box center [846, 614] width 59 height 29
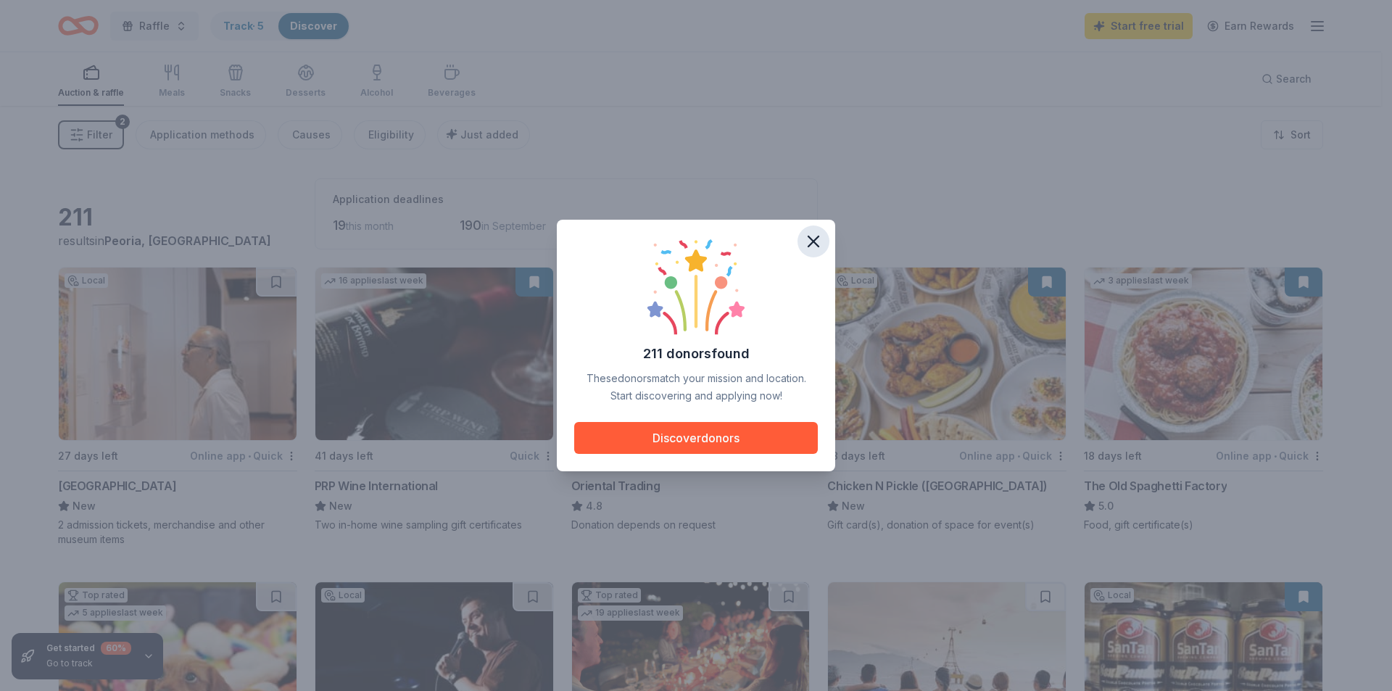
click at [815, 247] on icon "button" at bounding box center [813, 241] width 20 height 20
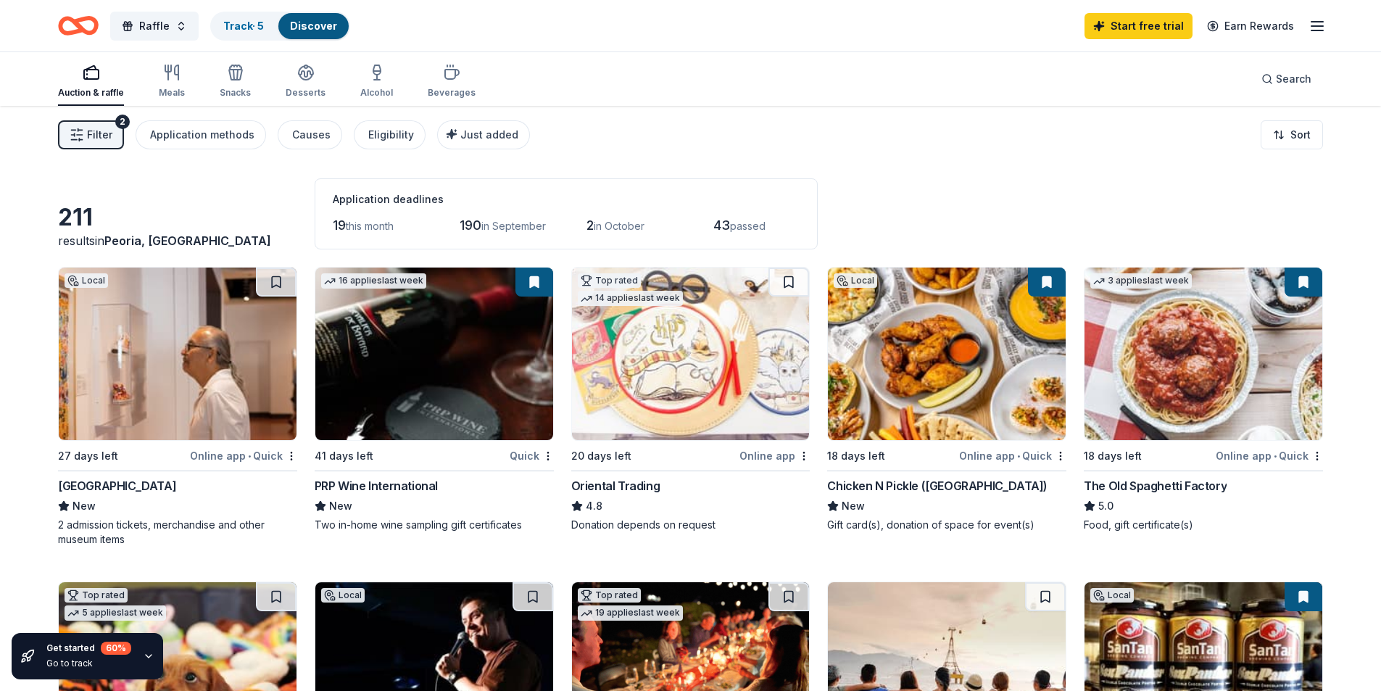
click at [90, 131] on span "Filter" at bounding box center [99, 134] width 25 height 17
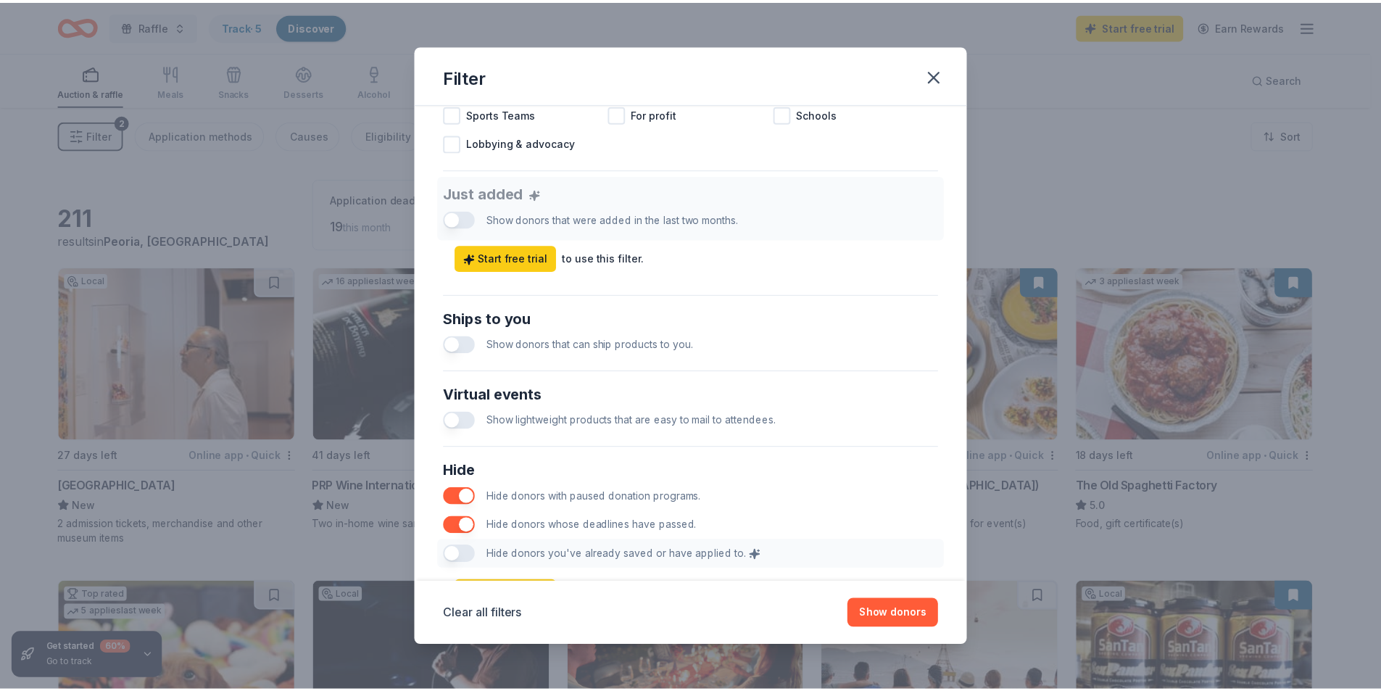
scroll to position [508, 0]
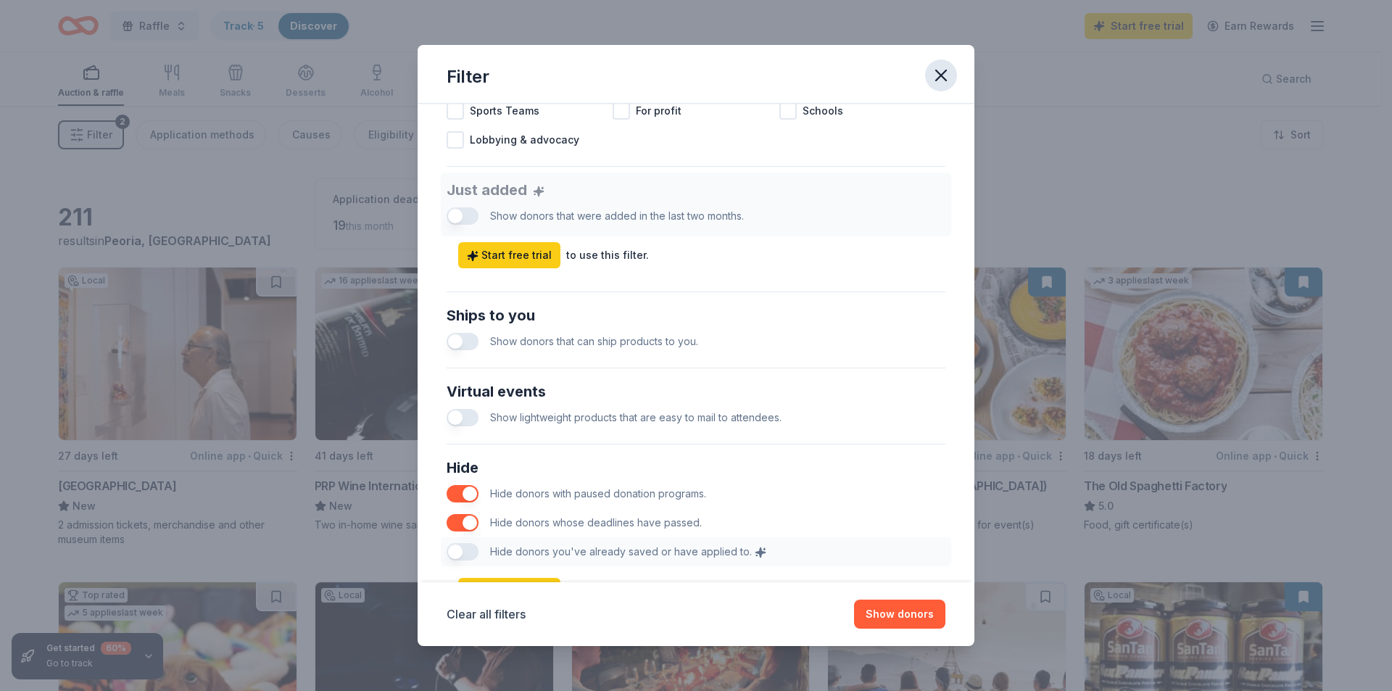
click at [940, 73] on icon "button" at bounding box center [941, 75] width 10 height 10
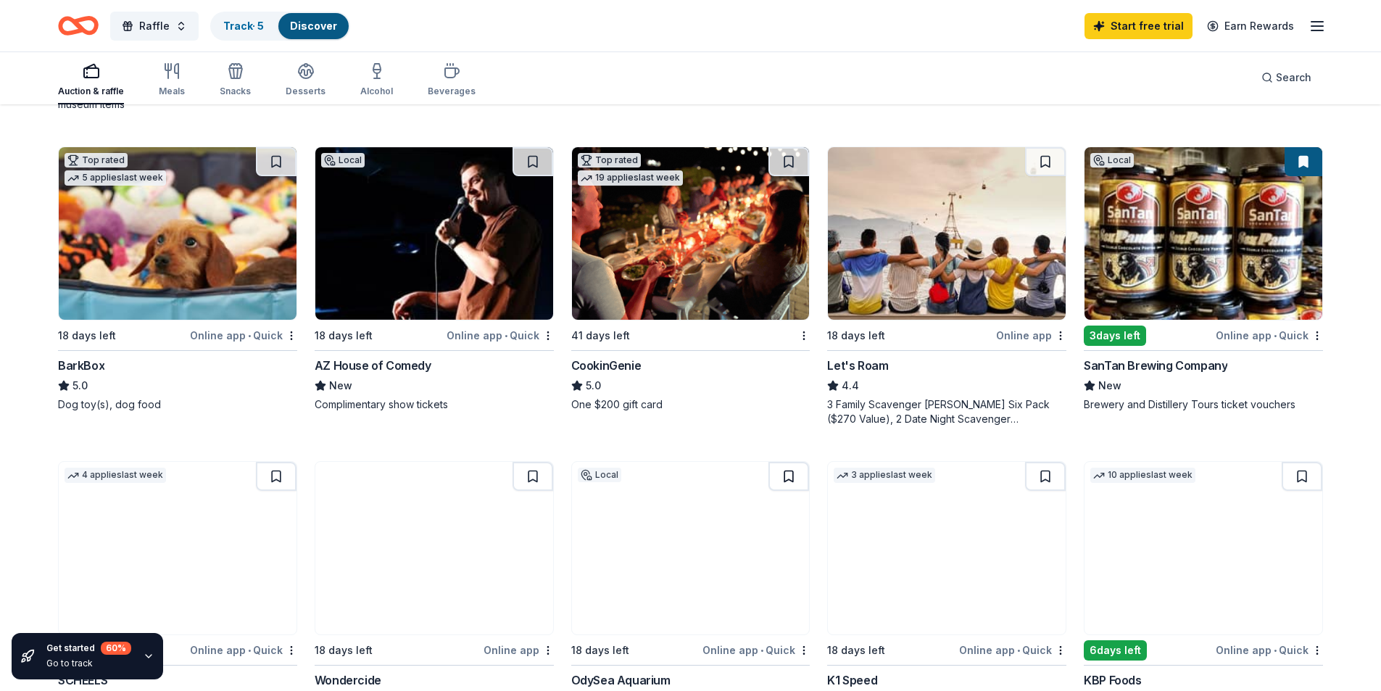
scroll to position [653, 0]
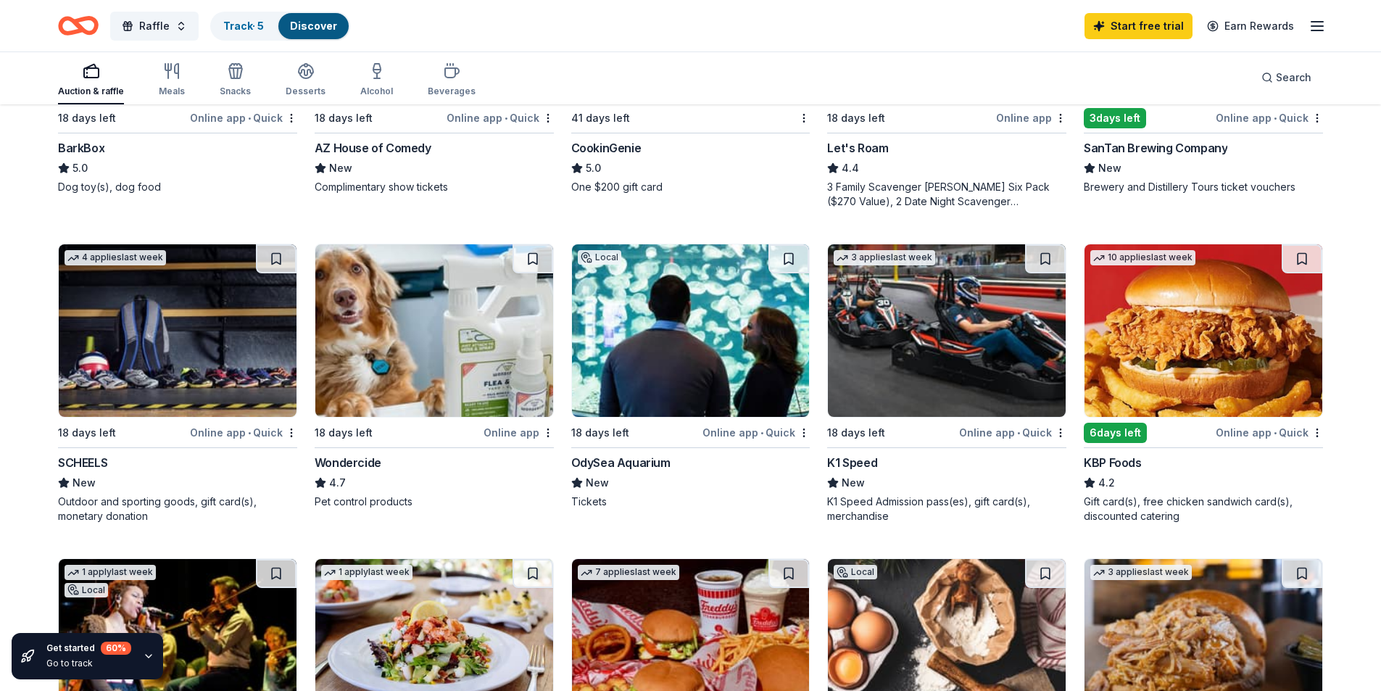
click at [719, 355] on img at bounding box center [691, 330] width 238 height 173
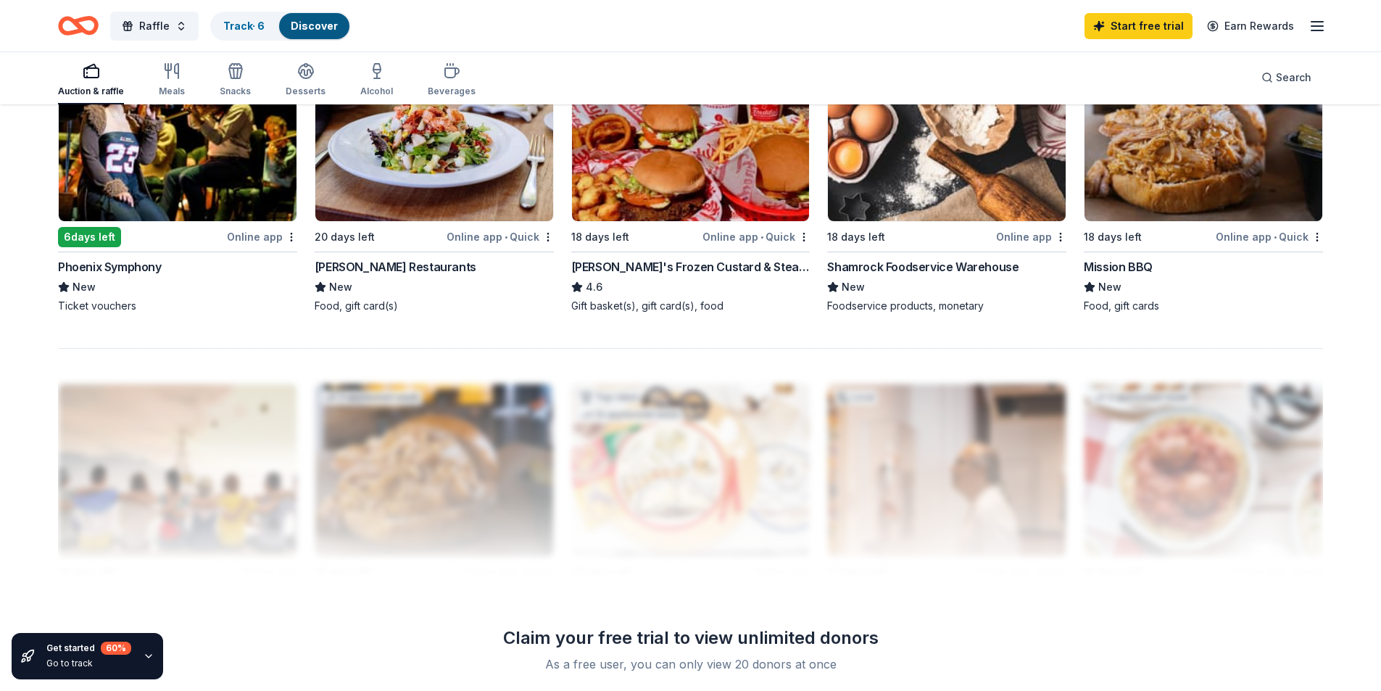
scroll to position [1160, 0]
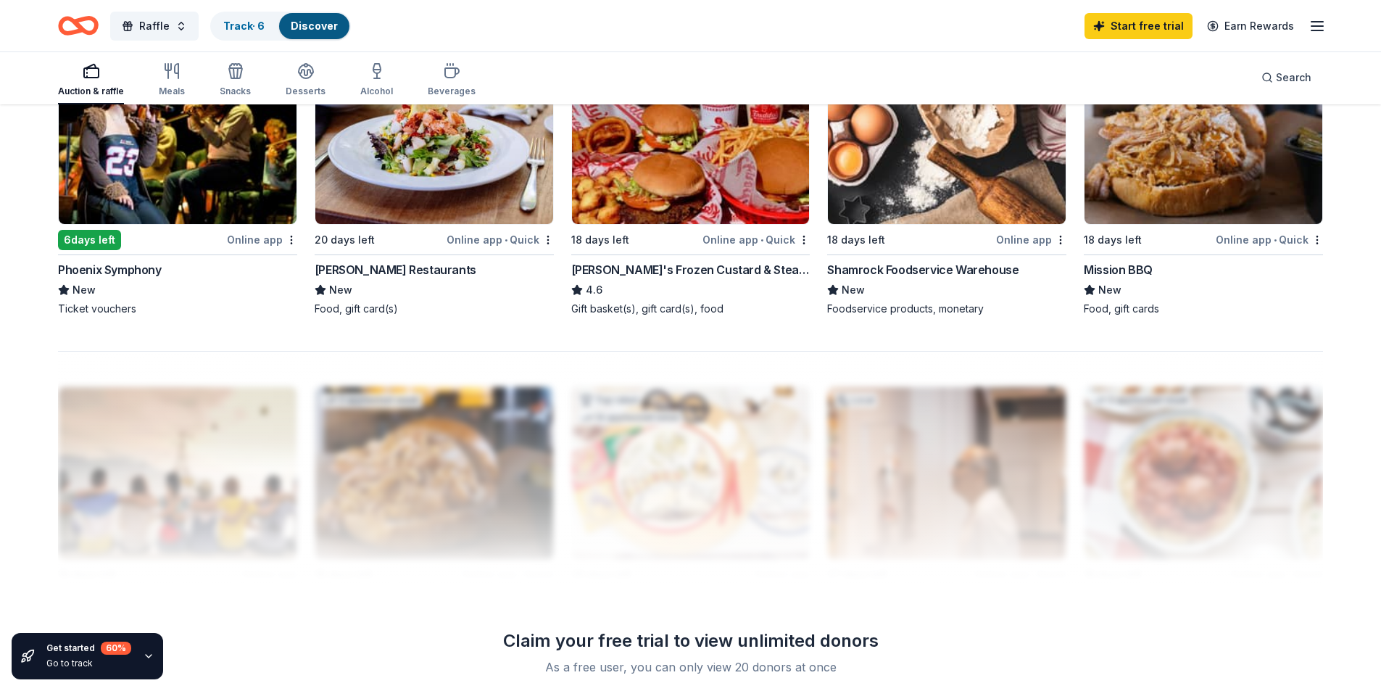
click at [618, 265] on div "Freddy's Frozen Custard & Steakburgers" at bounding box center [690, 269] width 239 height 17
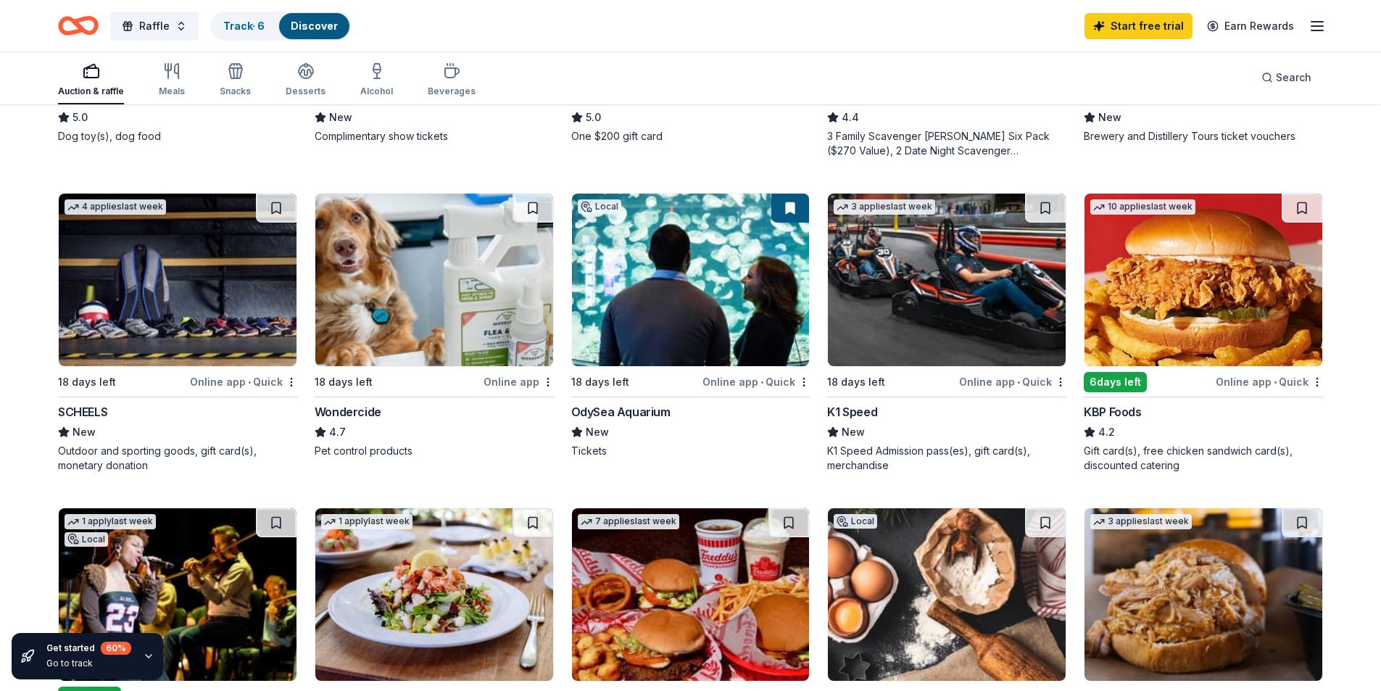
scroll to position [653, 0]
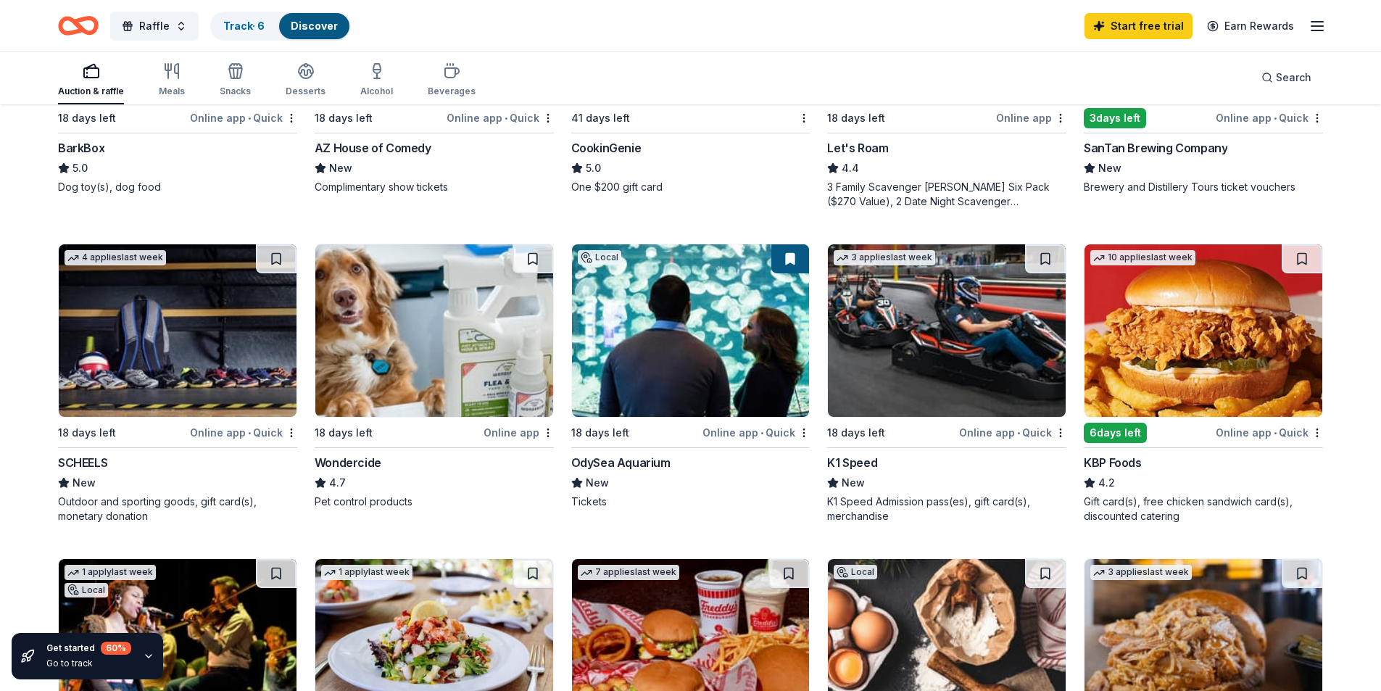
click at [900, 289] on img at bounding box center [947, 330] width 238 height 173
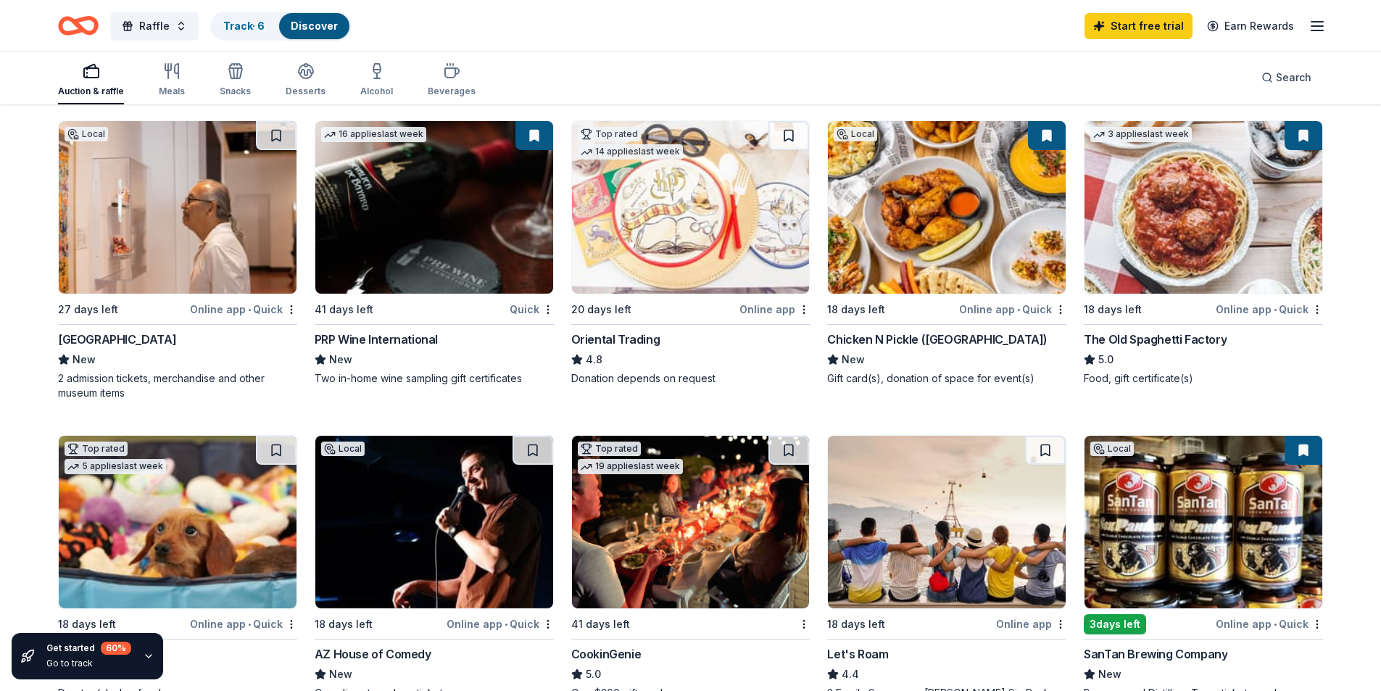
scroll to position [145, 0]
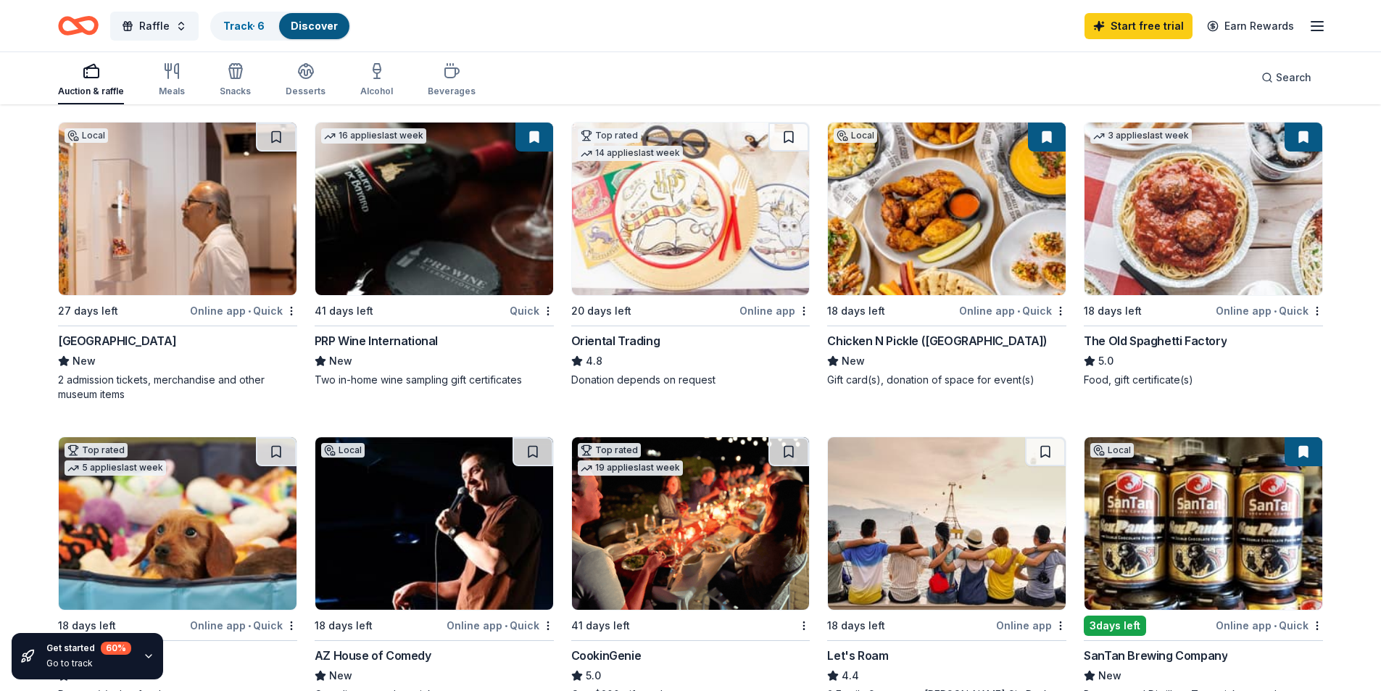
click at [1145, 244] on img at bounding box center [1204, 209] width 238 height 173
click at [134, 246] on img at bounding box center [178, 209] width 238 height 173
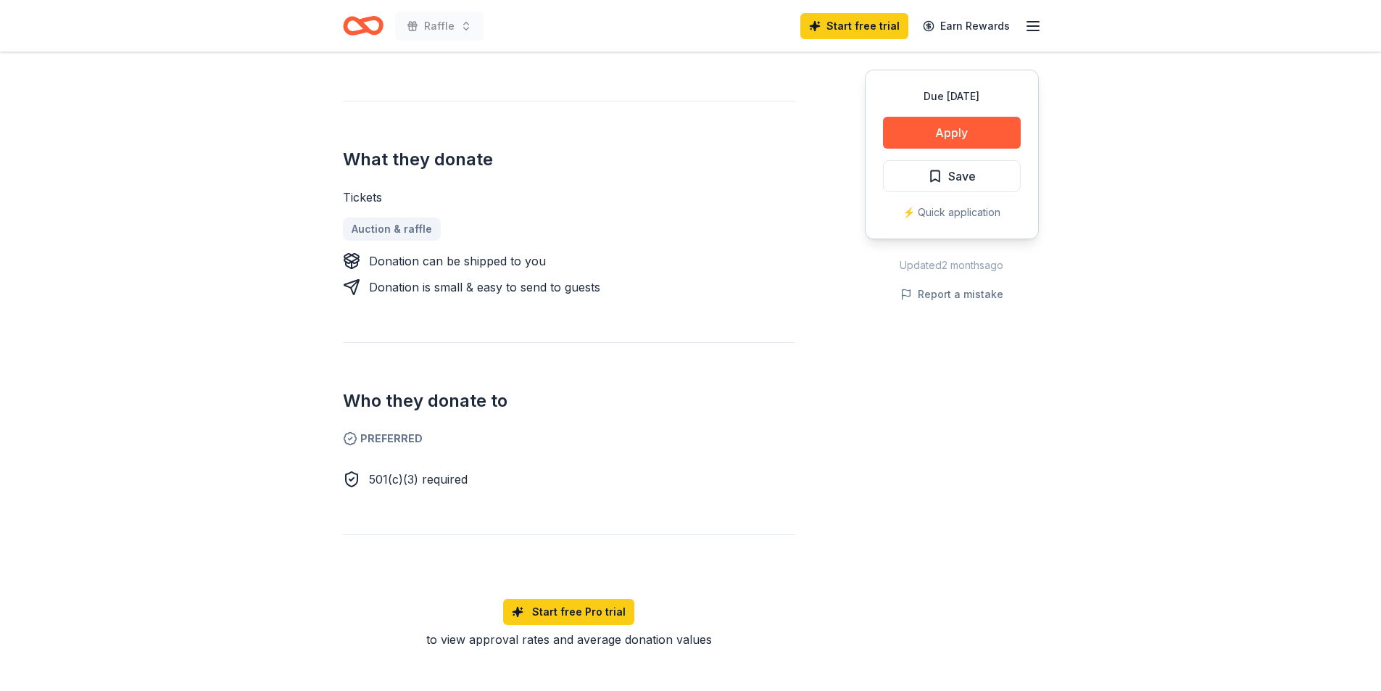
scroll to position [508, 0]
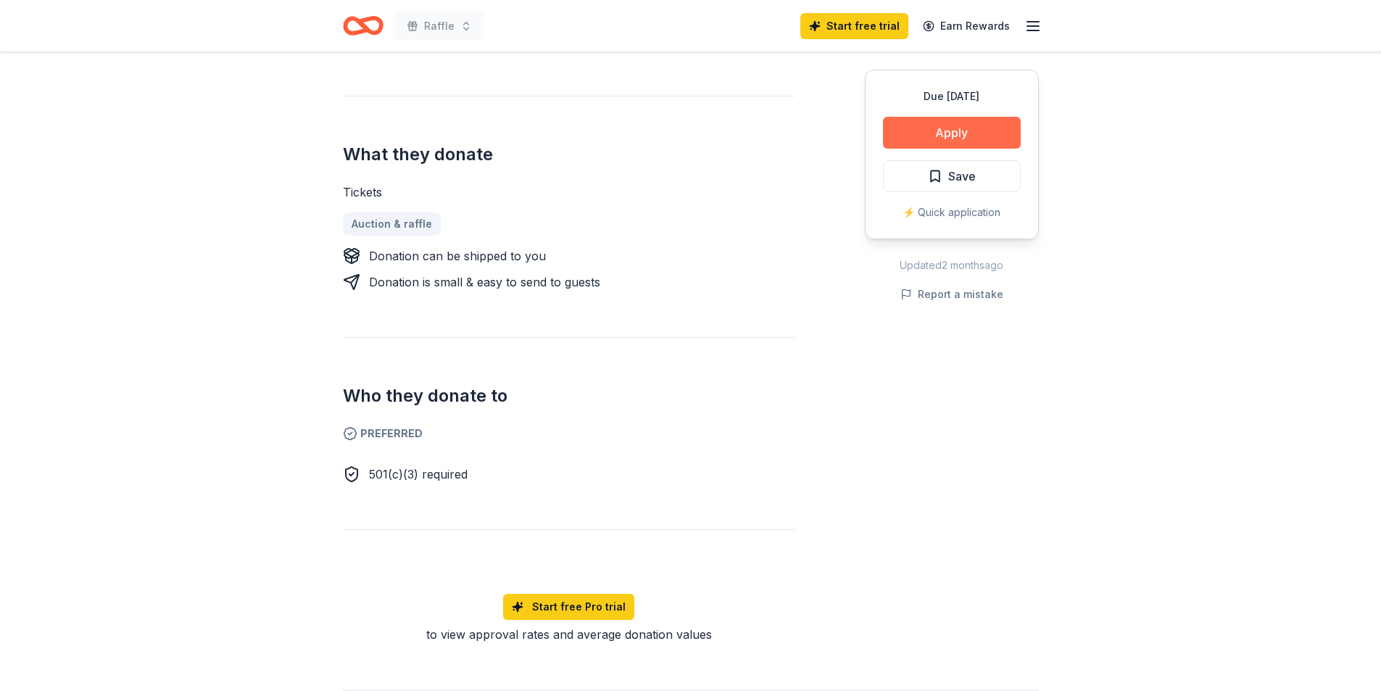
click at [960, 119] on button "Apply" at bounding box center [952, 133] width 138 height 32
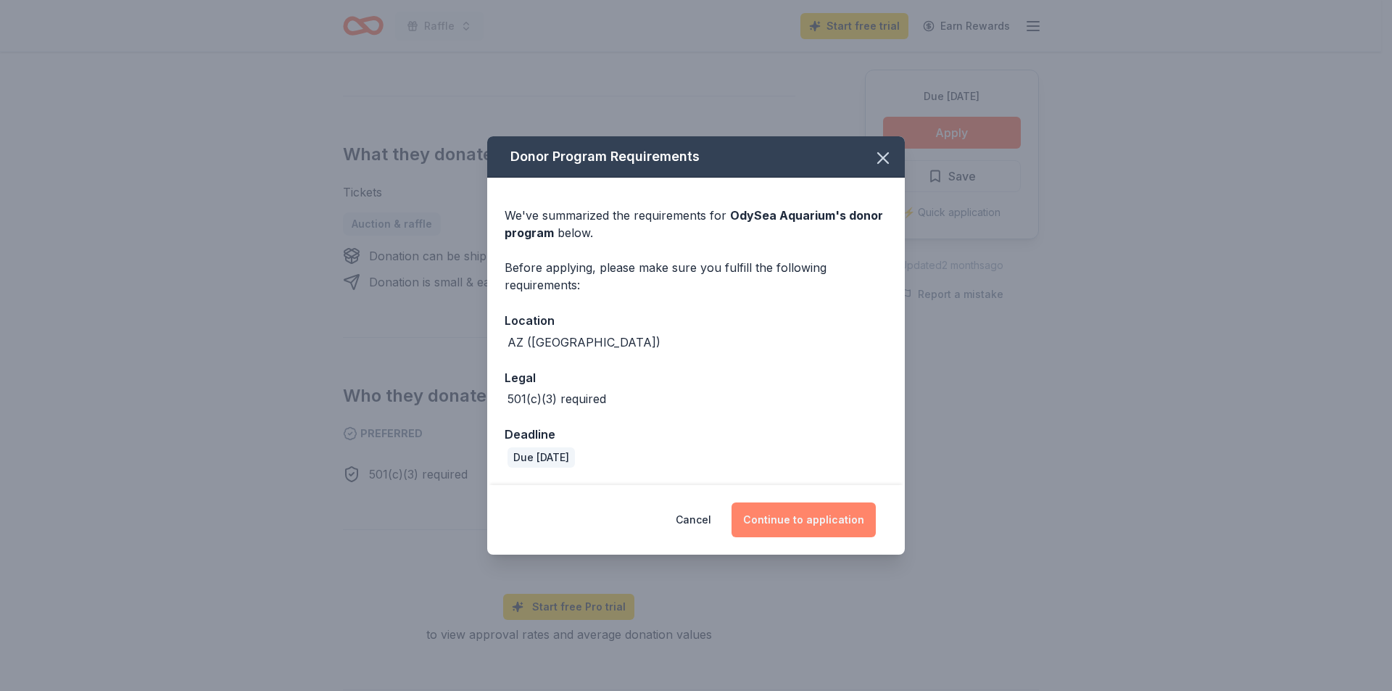
click at [776, 508] on button "Continue to application" at bounding box center [804, 519] width 144 height 35
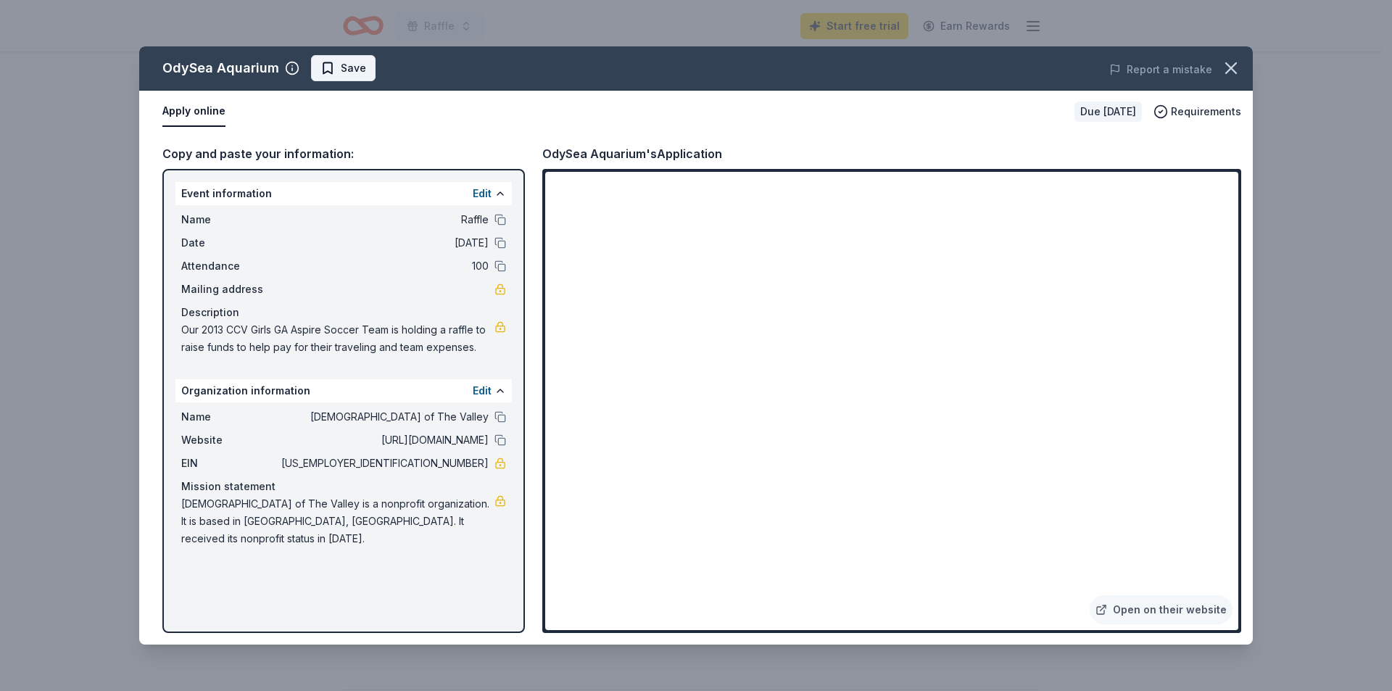
click at [356, 62] on span "Save" at bounding box center [353, 67] width 25 height 17
click at [1230, 63] on icon "button" at bounding box center [1231, 68] width 20 height 20
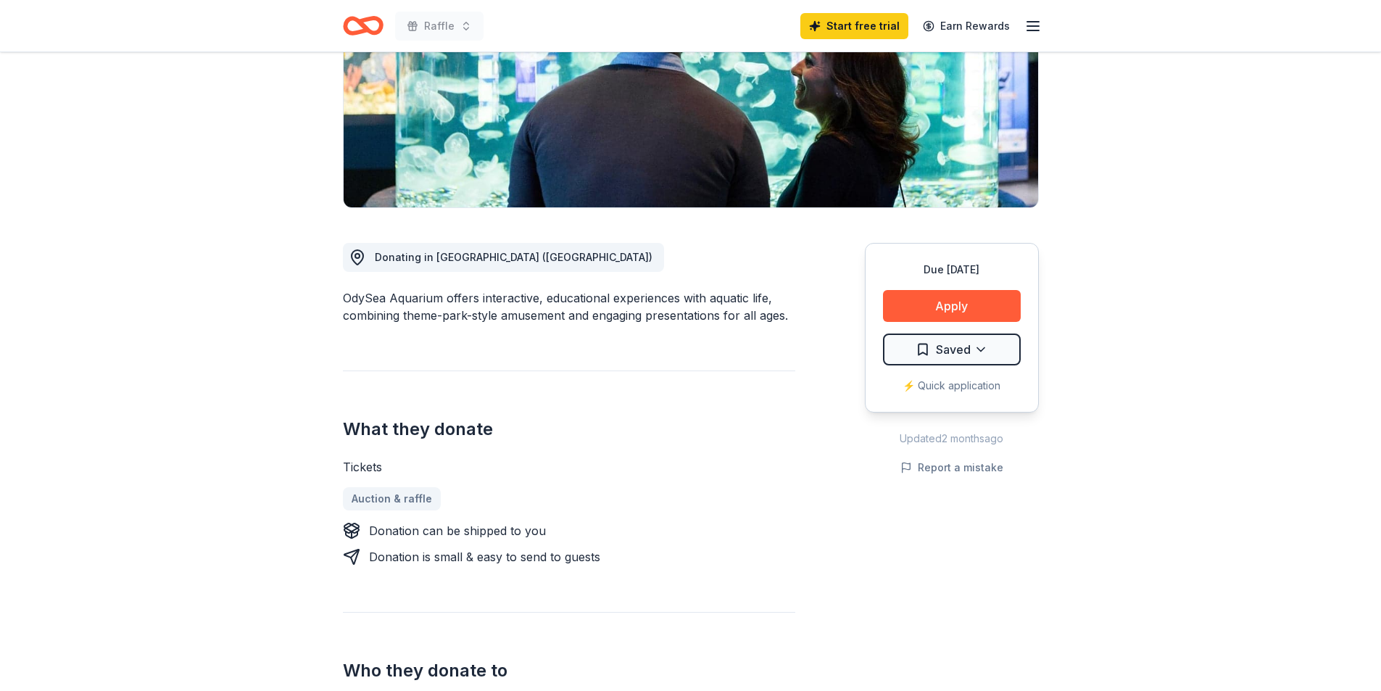
scroll to position [0, 0]
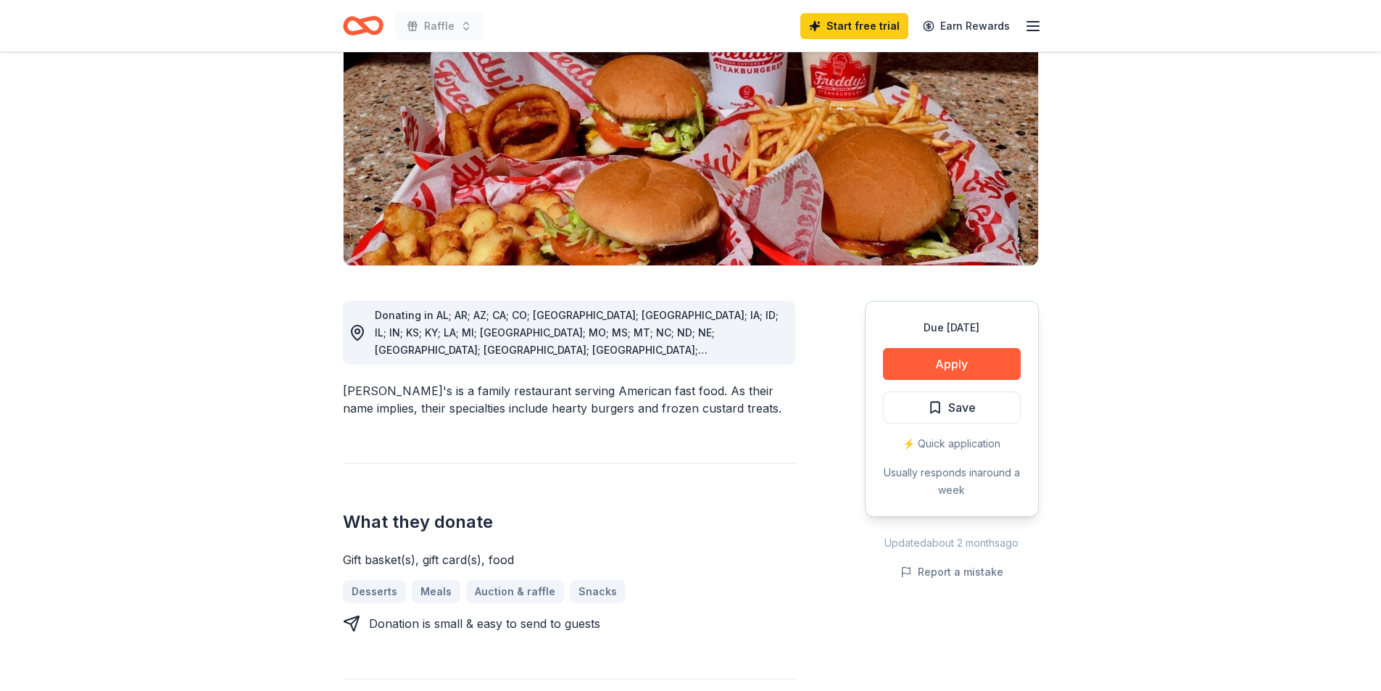
scroll to position [218, 0]
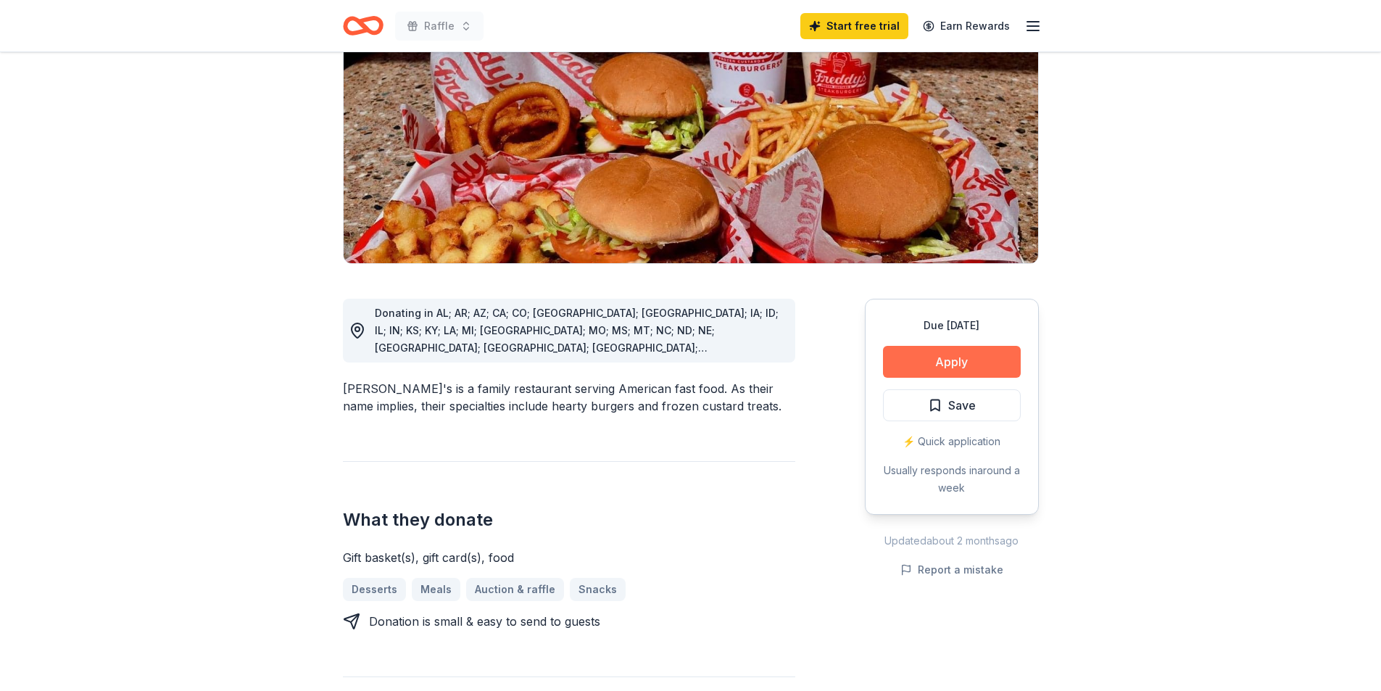
click at [961, 346] on button "Apply" at bounding box center [952, 362] width 138 height 32
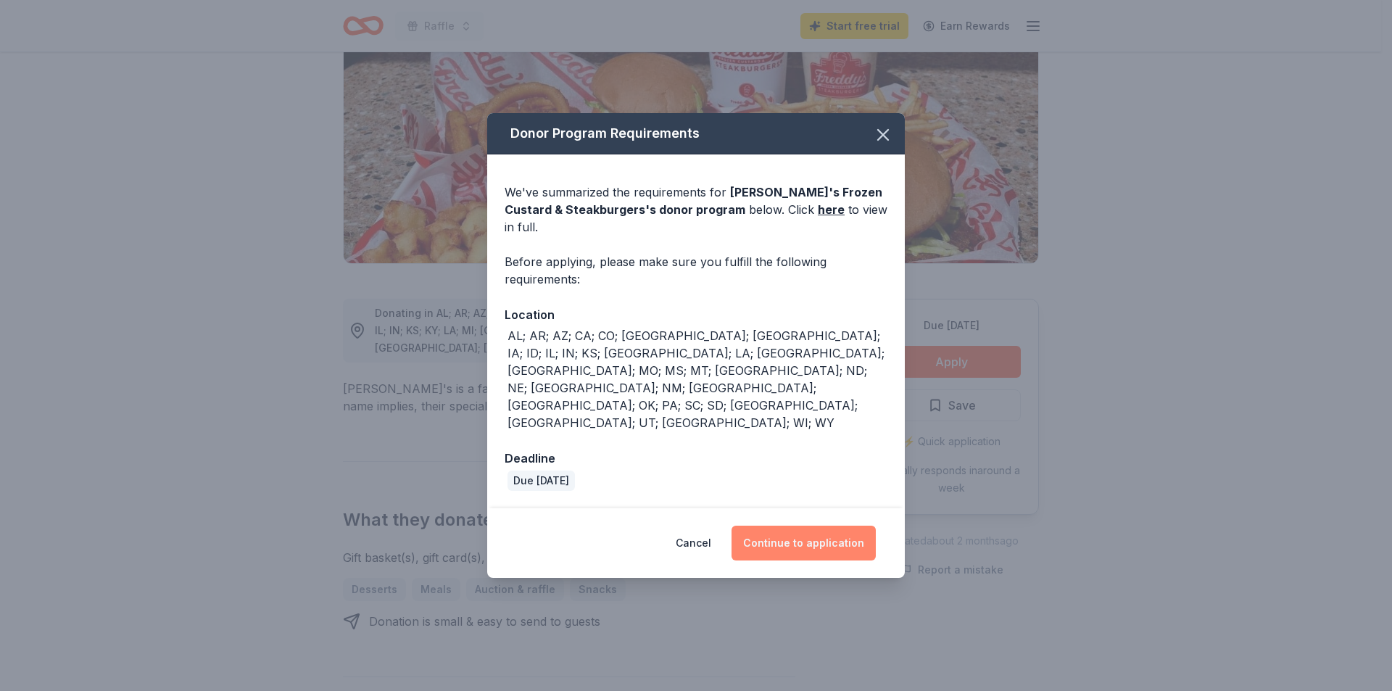
click at [823, 526] on button "Continue to application" at bounding box center [804, 543] width 144 height 35
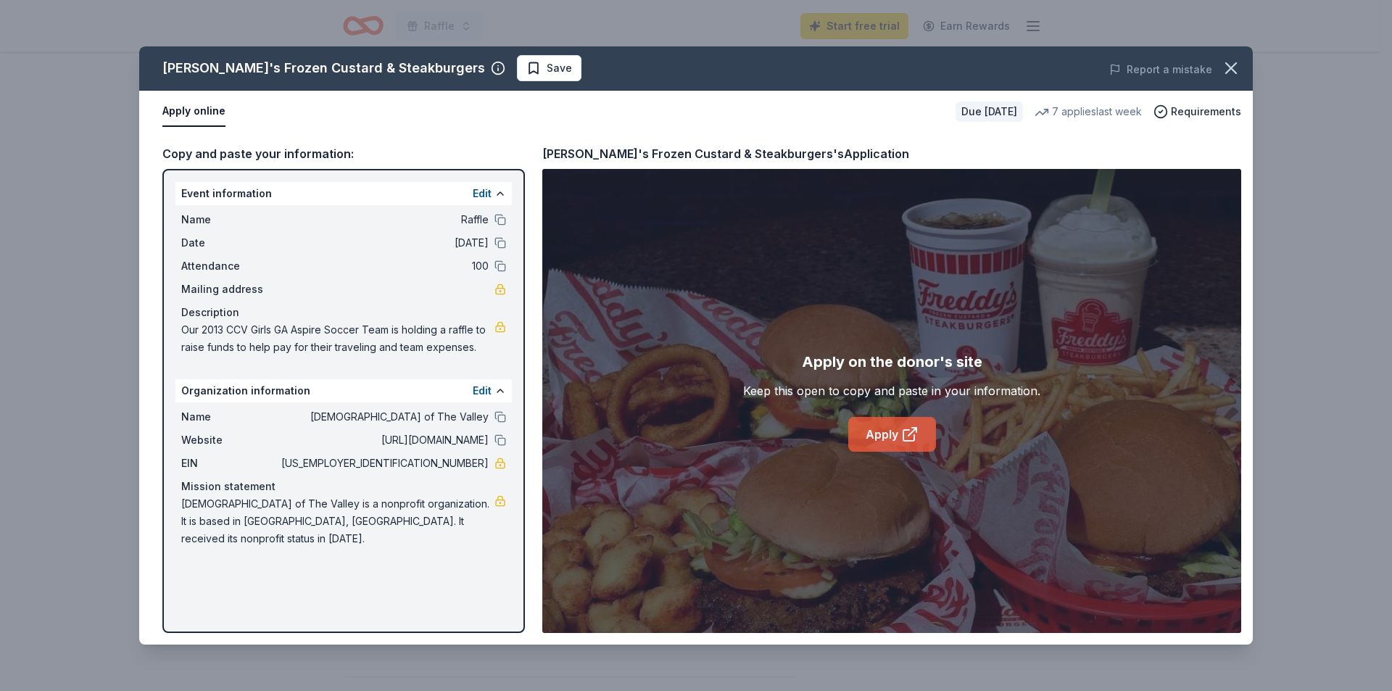
click at [886, 438] on link "Apply" at bounding box center [892, 434] width 88 height 35
click at [1225, 64] on icon "button" at bounding box center [1231, 68] width 20 height 20
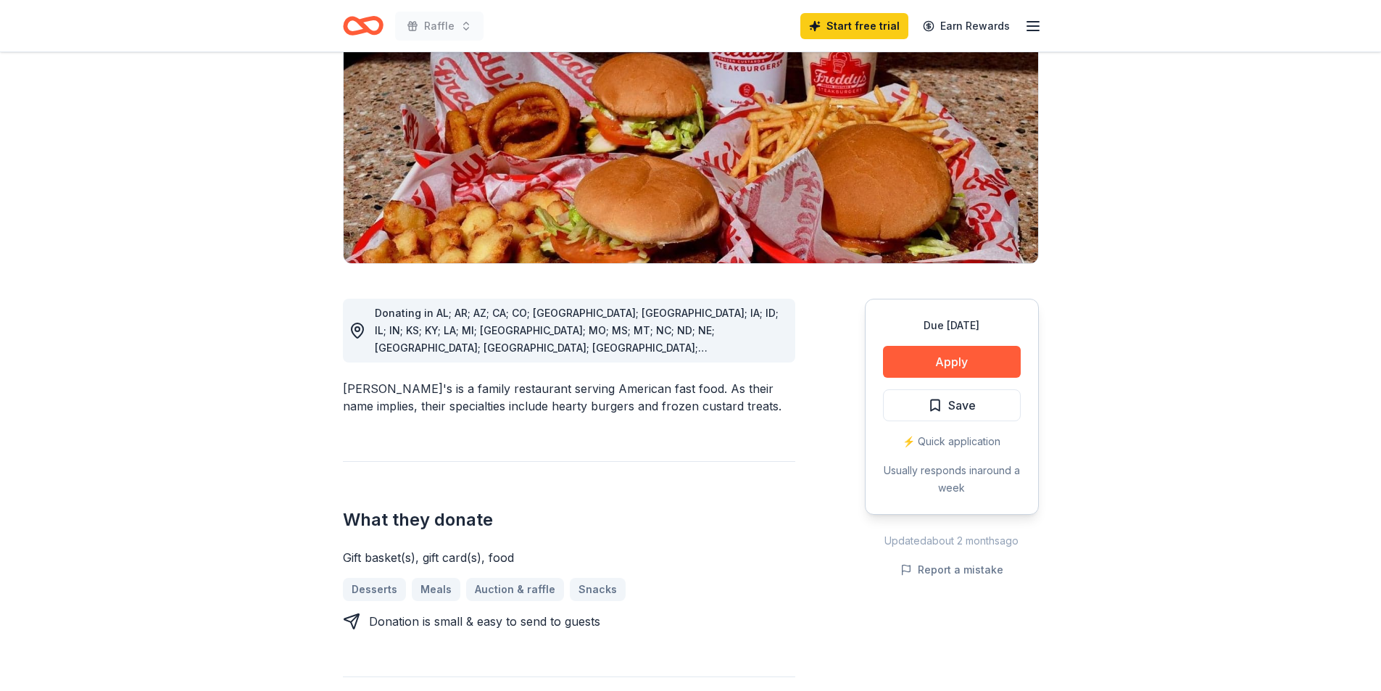
scroll to position [0, 0]
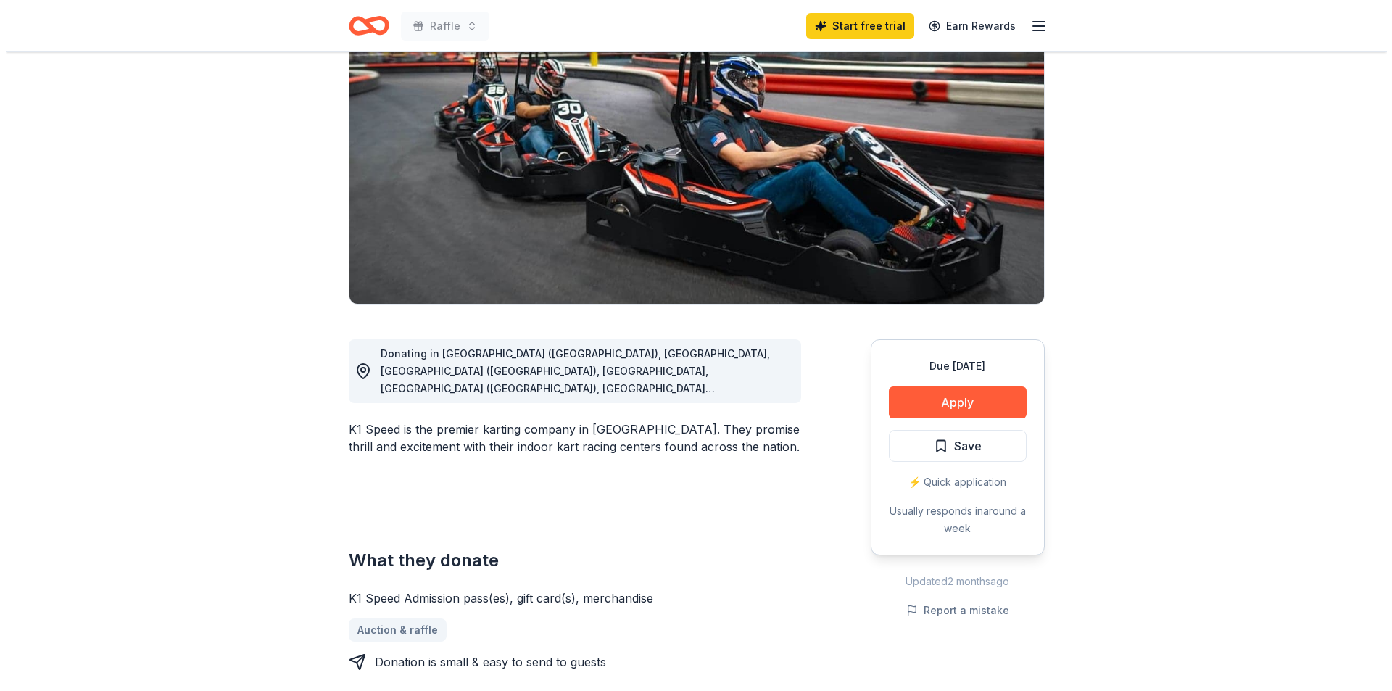
scroll to position [145, 0]
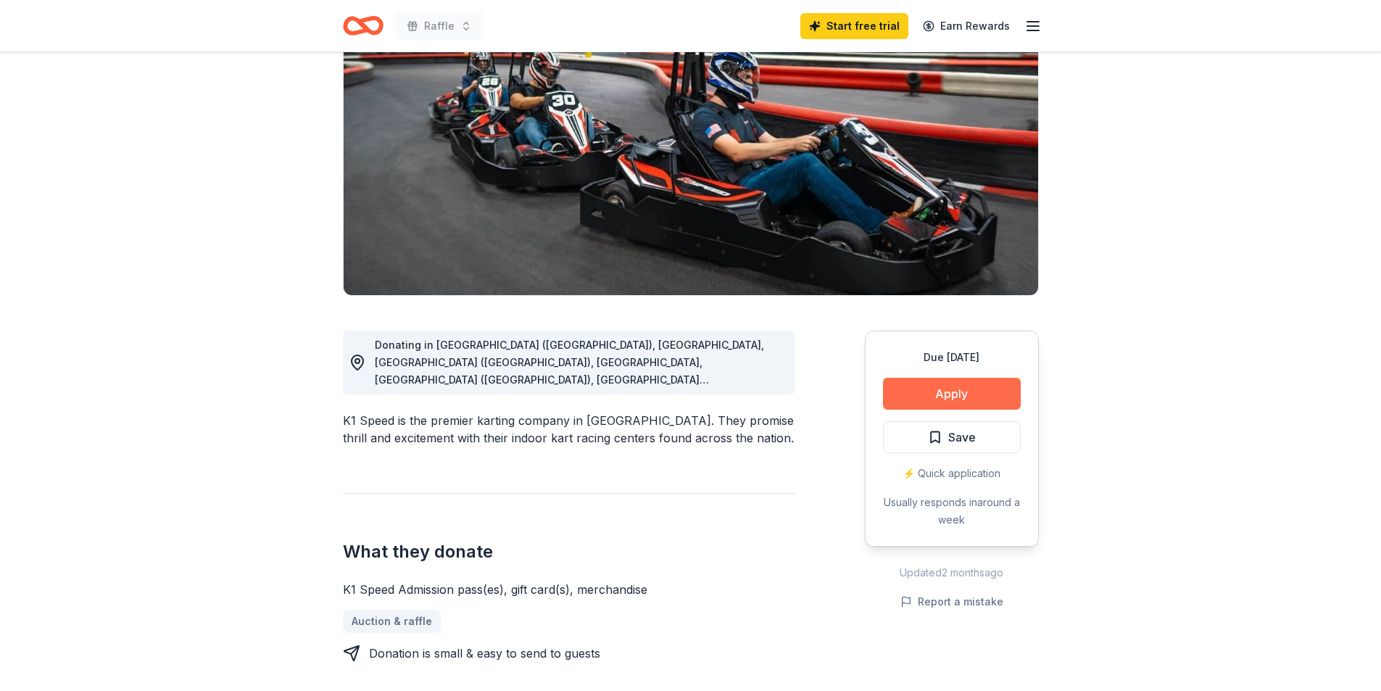
click at [949, 394] on button "Apply" at bounding box center [952, 394] width 138 height 32
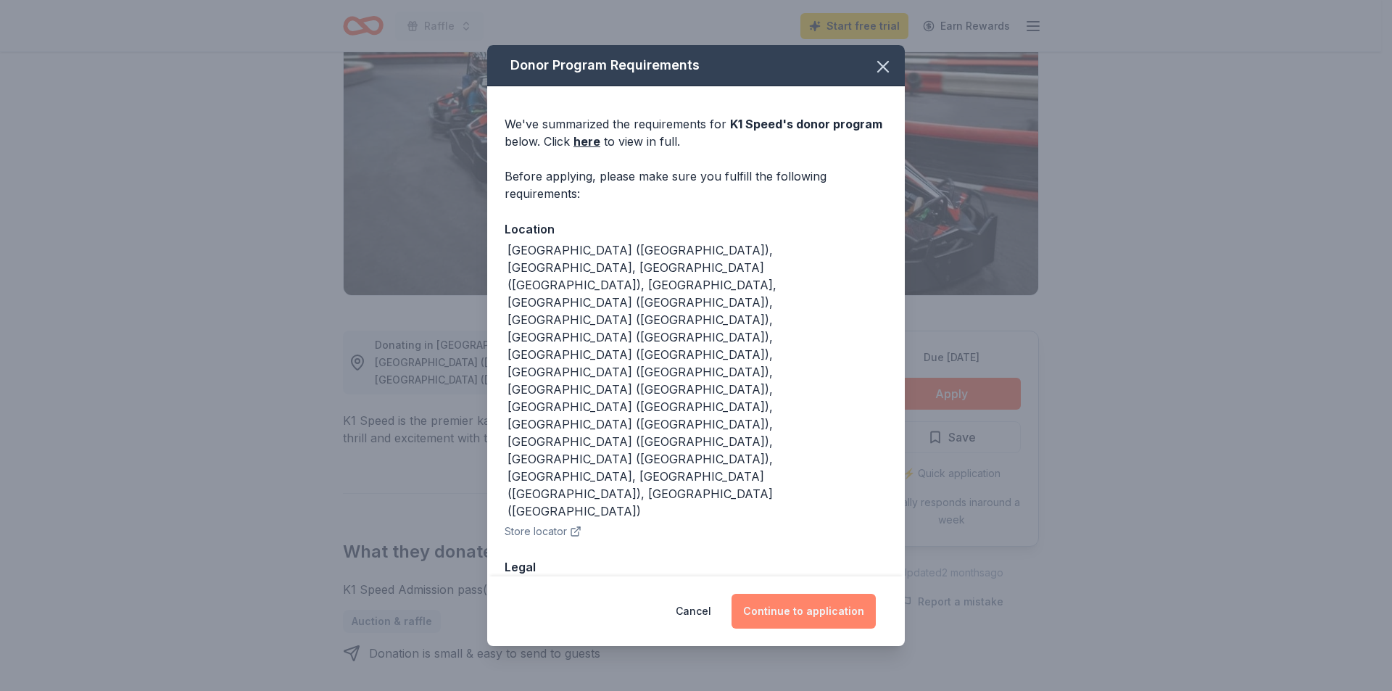
click at [808, 594] on button "Continue to application" at bounding box center [804, 611] width 144 height 35
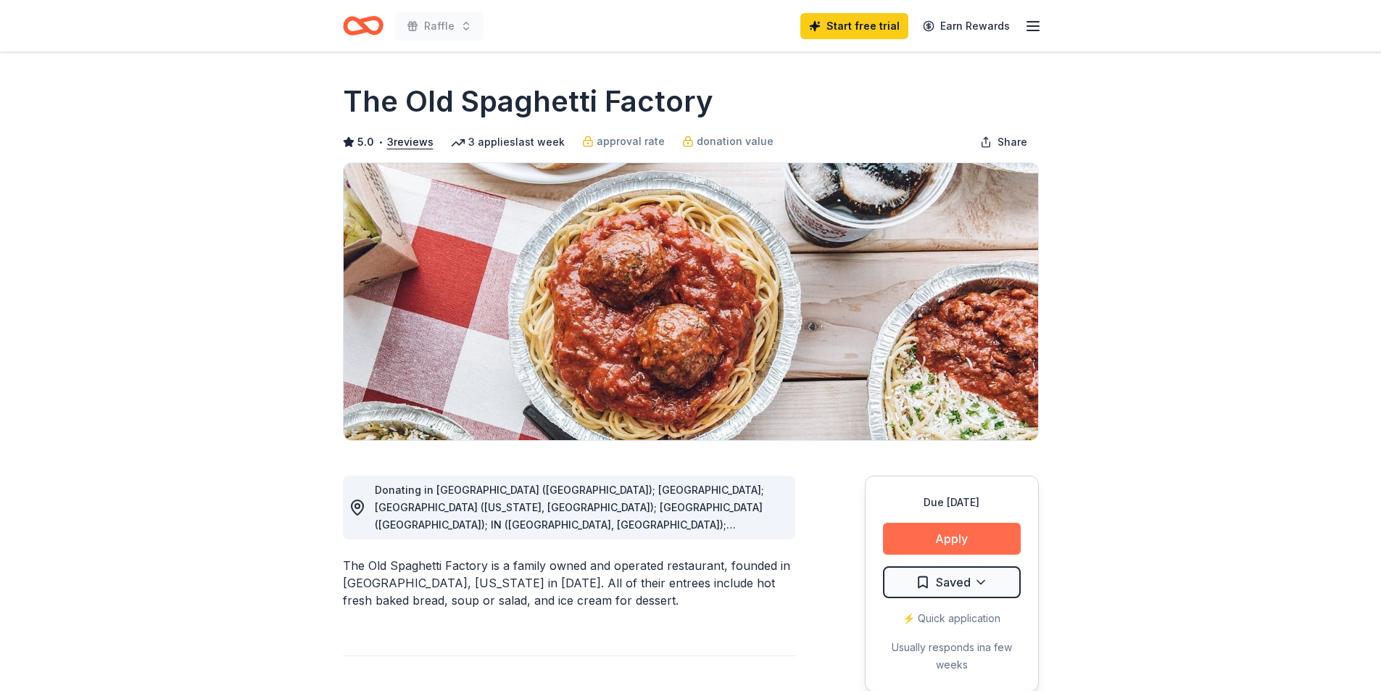
click at [948, 534] on button "Apply" at bounding box center [952, 539] width 138 height 32
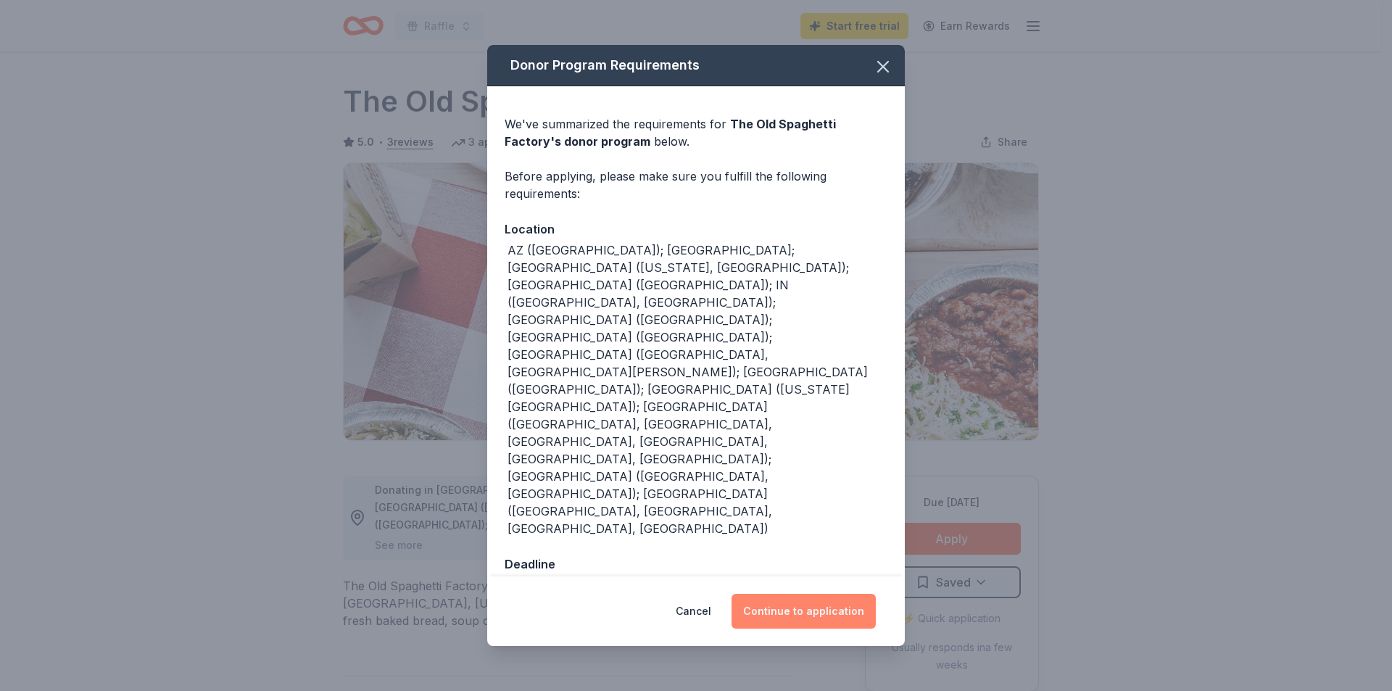
click at [811, 594] on button "Continue to application" at bounding box center [804, 611] width 144 height 35
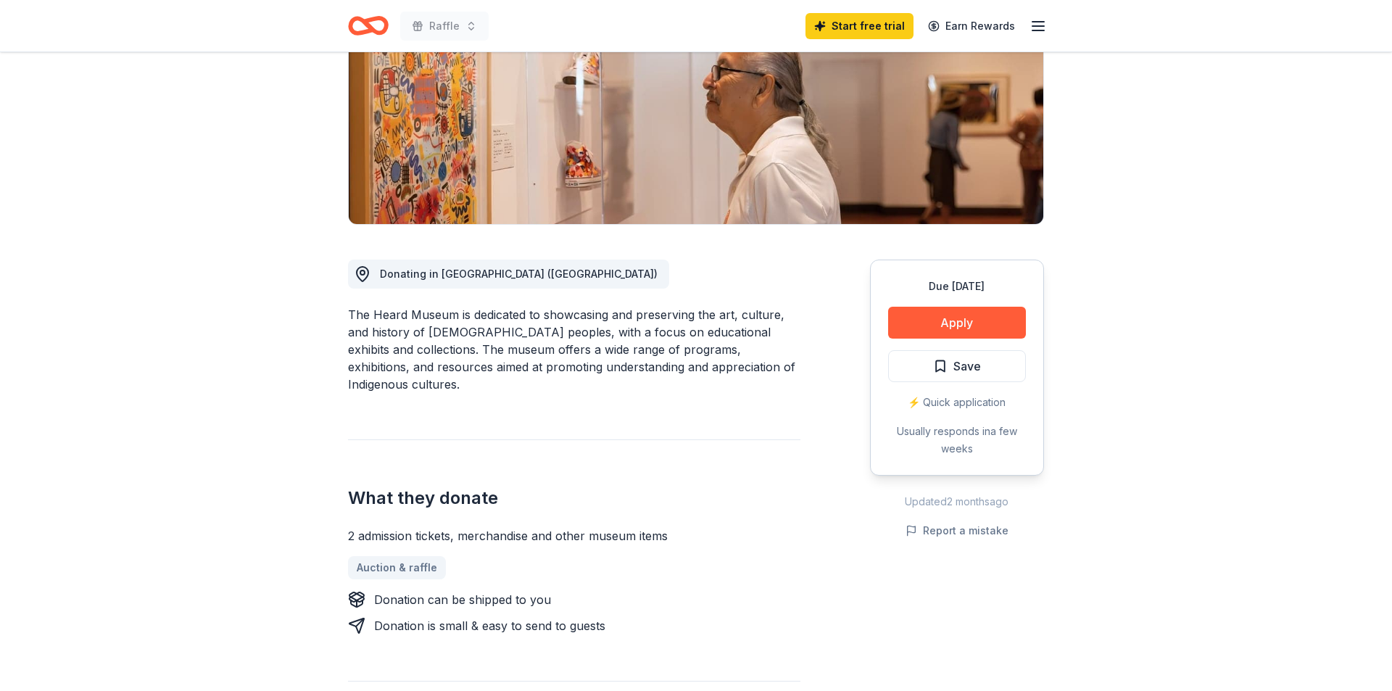
scroll to position [218, 0]
